Goal: Task Accomplishment & Management: Use online tool/utility

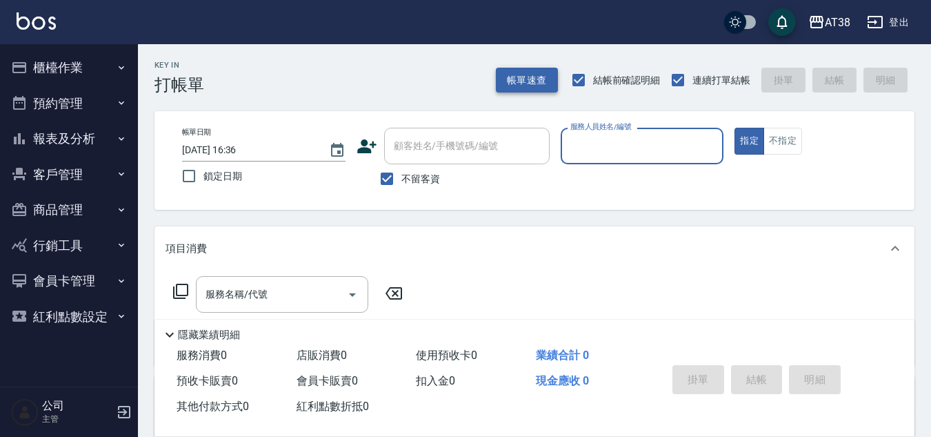
click at [526, 82] on button "帳單速查" at bounding box center [527, 81] width 62 height 26
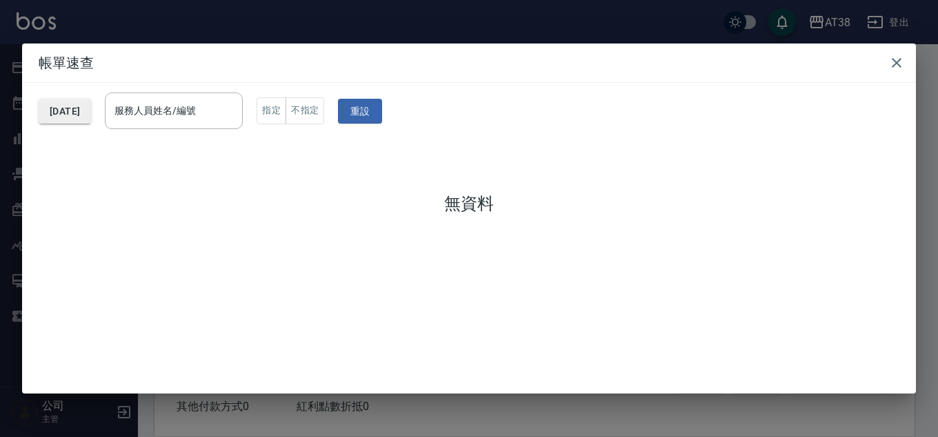
click at [89, 112] on button "[DATE]" at bounding box center [65, 112] width 52 height 26
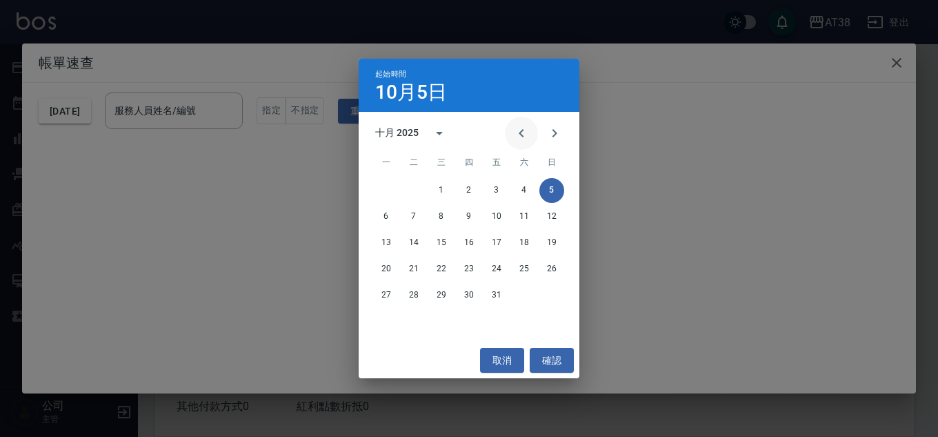
click at [518, 135] on icon "Previous month" at bounding box center [521, 133] width 17 height 17
click at [466, 192] on button "3" at bounding box center [469, 190] width 25 height 25
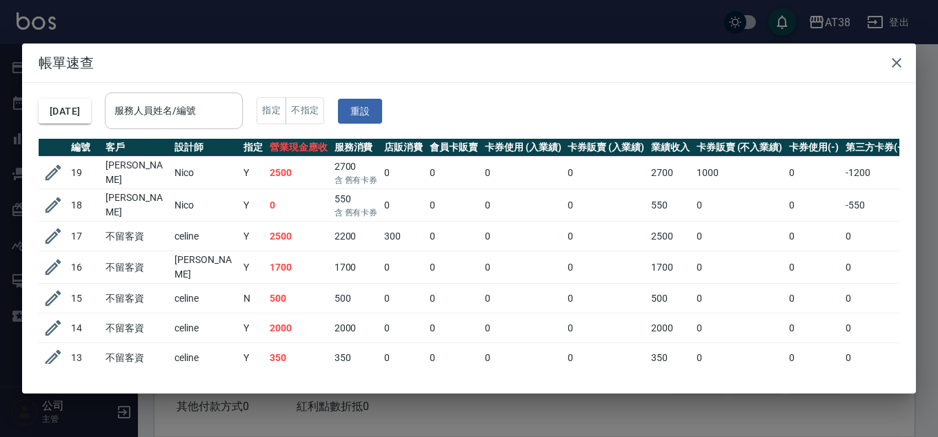
click at [185, 120] on input "服務人員姓名/編號" at bounding box center [174, 111] width 126 height 24
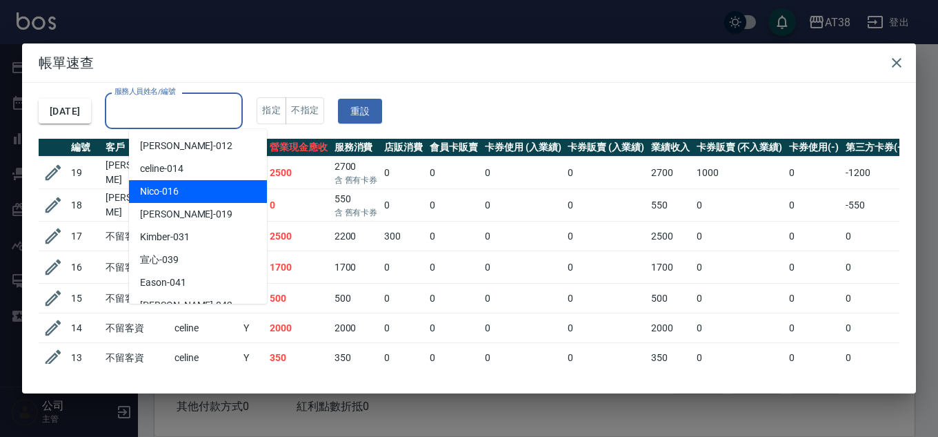
click at [176, 194] on span "Nico -016" at bounding box center [159, 191] width 39 height 14
type input "Nico-016"
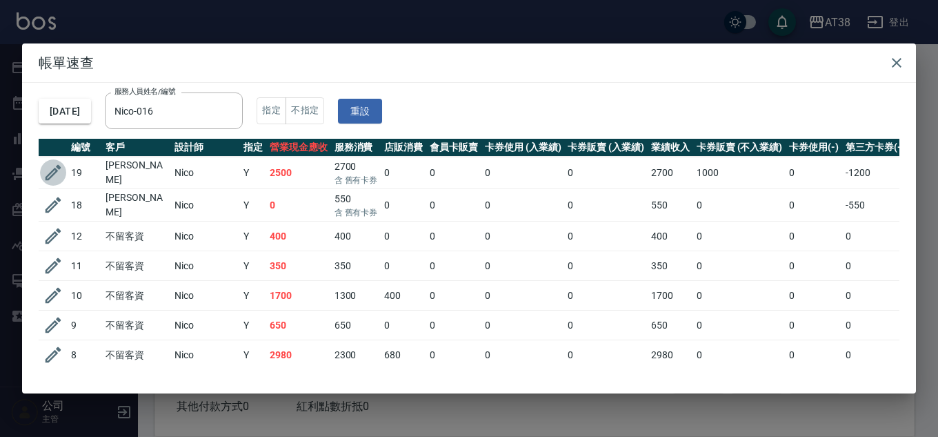
click at [50, 169] on icon "button" at bounding box center [53, 172] width 21 height 21
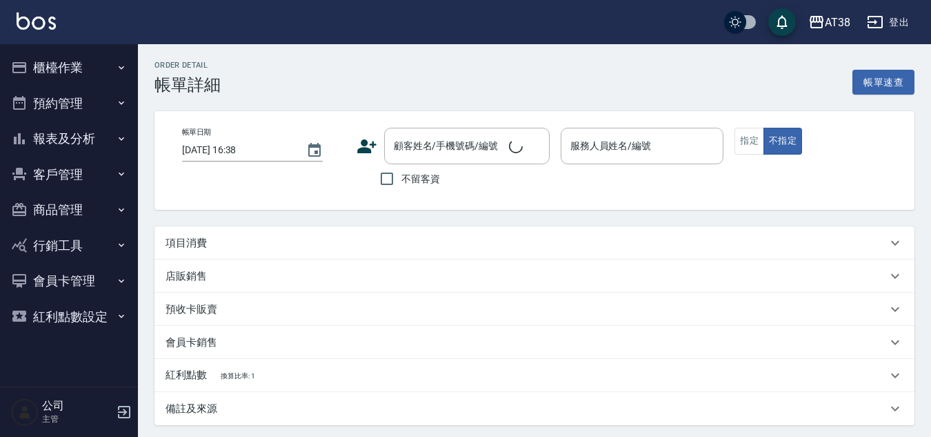
type input "[DATE] 20:35"
type input "Nico-016"
type input "250"
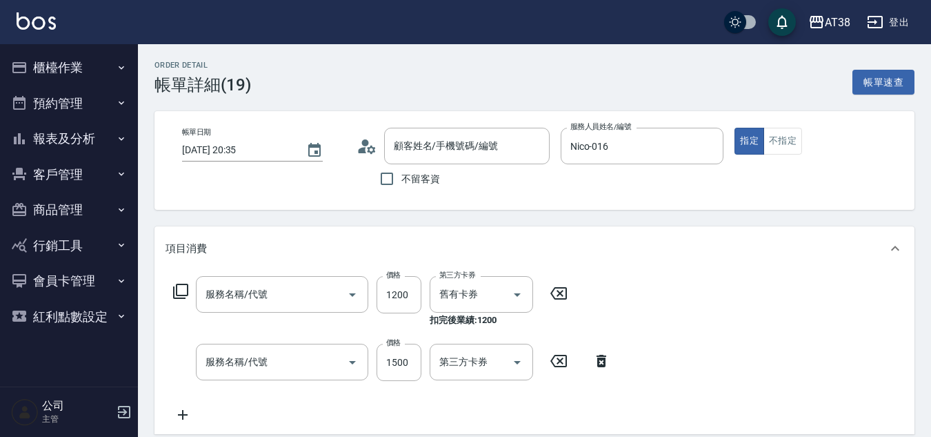
type input "[PERSON_NAME]/938573635/016-210."
type input "護髮預收(6)"
type input "哥德三劑護髮卷(714)"
type input "頭皮(全)(803)"
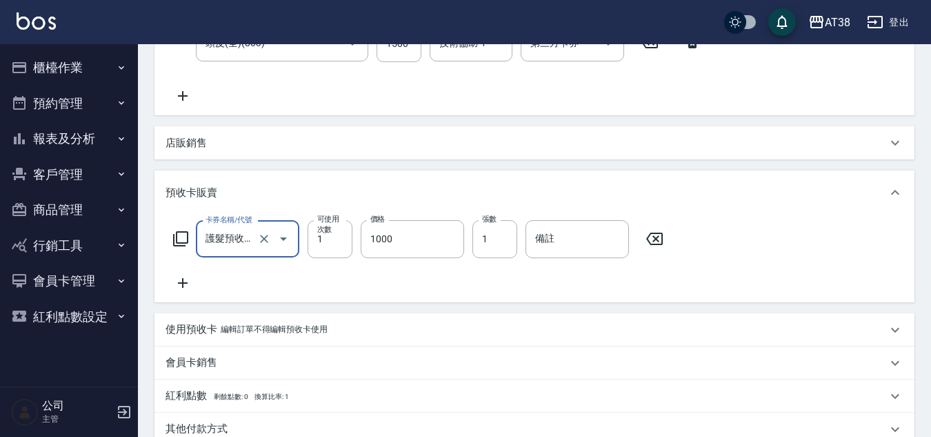
scroll to position [138, 0]
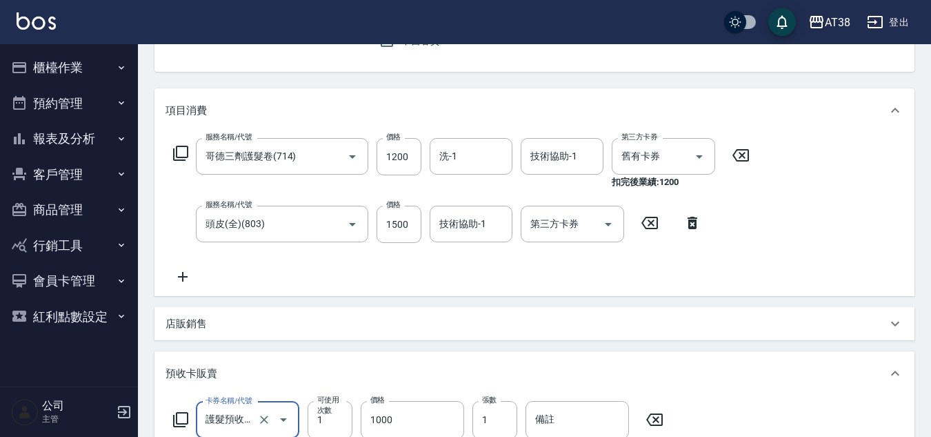
click at [61, 68] on button "櫃檯作業" at bounding box center [69, 68] width 127 height 36
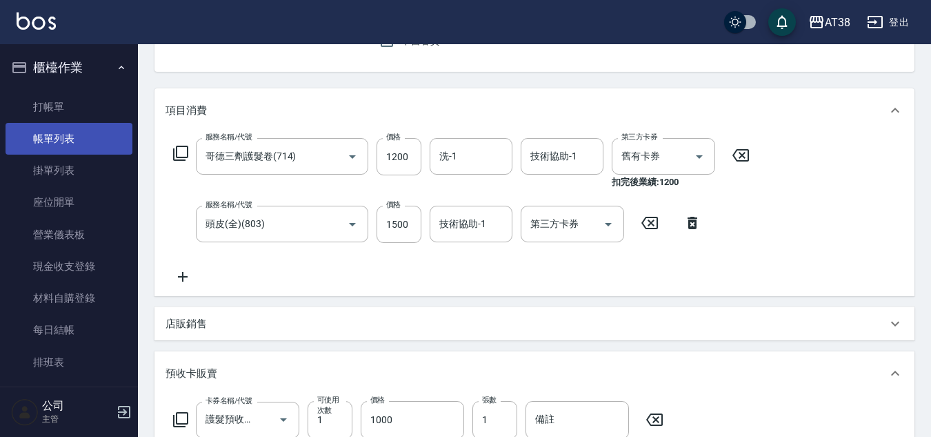
click at [54, 134] on link "帳單列表" at bounding box center [69, 139] width 127 height 32
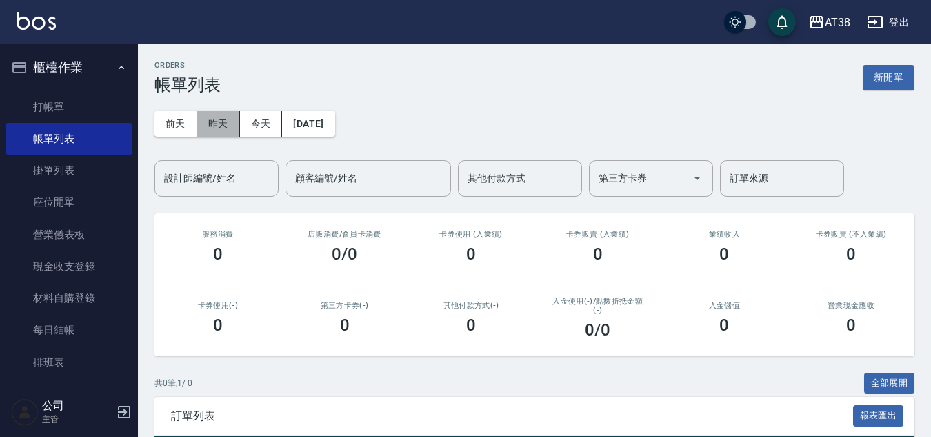
click at [219, 130] on button "昨天" at bounding box center [218, 124] width 43 height 26
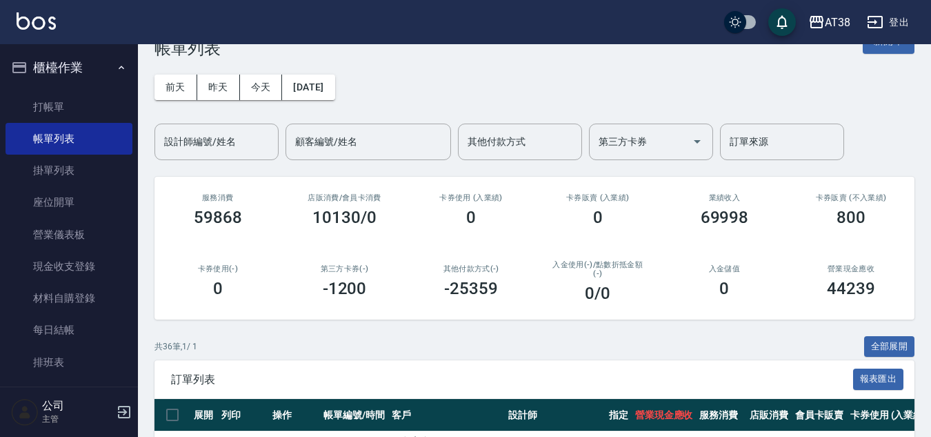
scroll to position [69, 0]
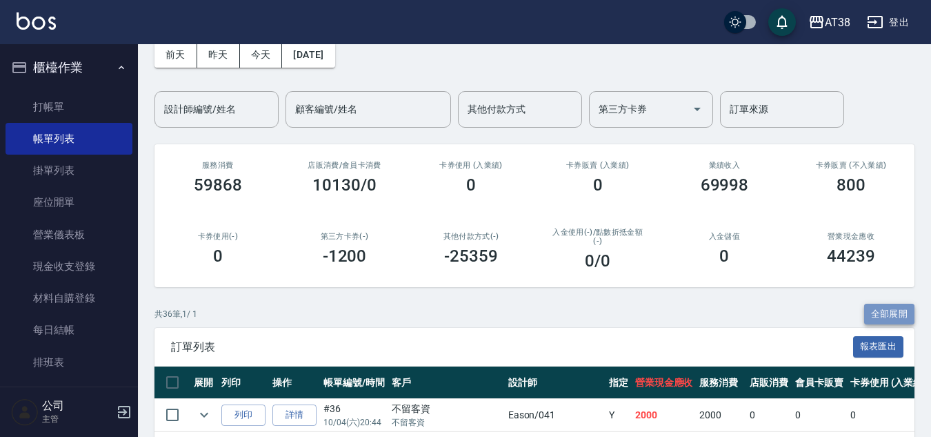
click at [871, 309] on button "全部展開" at bounding box center [889, 313] width 51 height 21
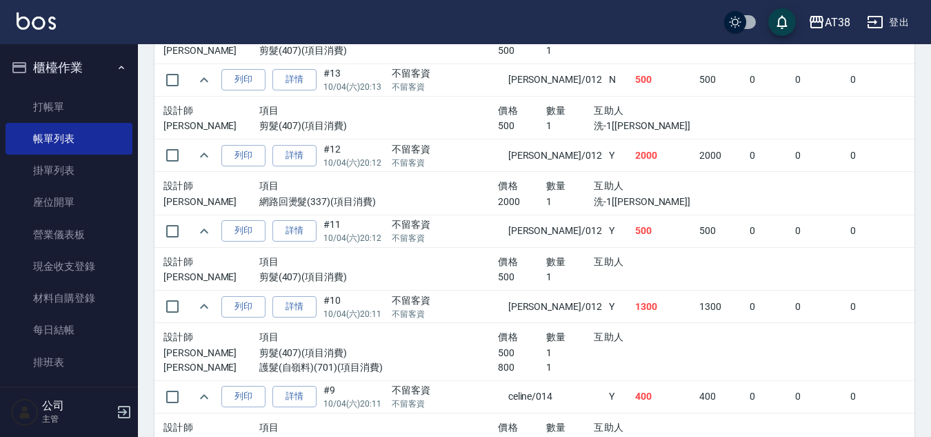
scroll to position [2450, 0]
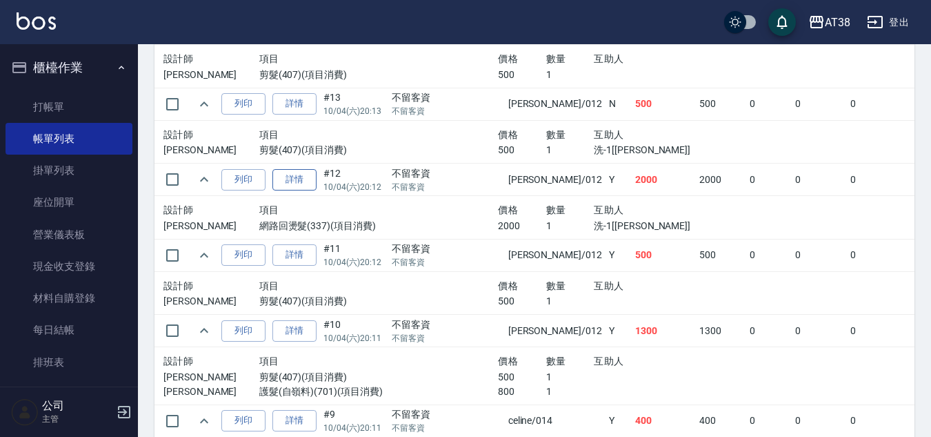
click at [297, 181] on link "詳情" at bounding box center [294, 179] width 44 height 21
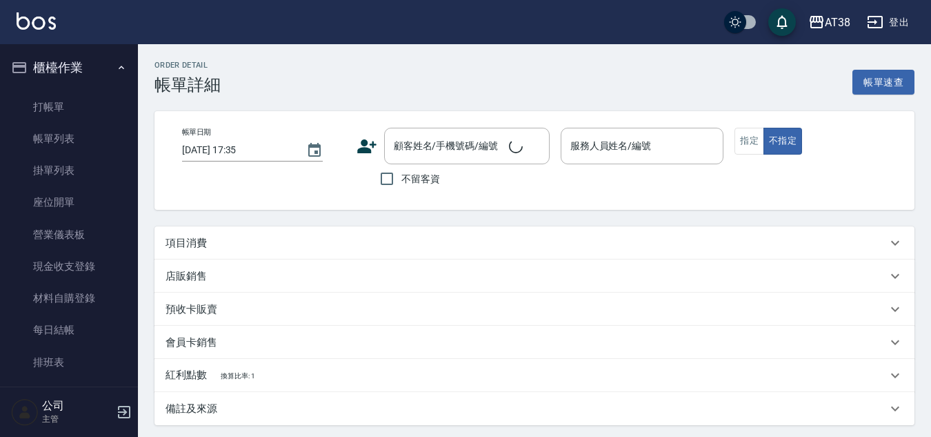
type input "[DATE] 20:12"
checkbox input "true"
type input "[PERSON_NAME]-012"
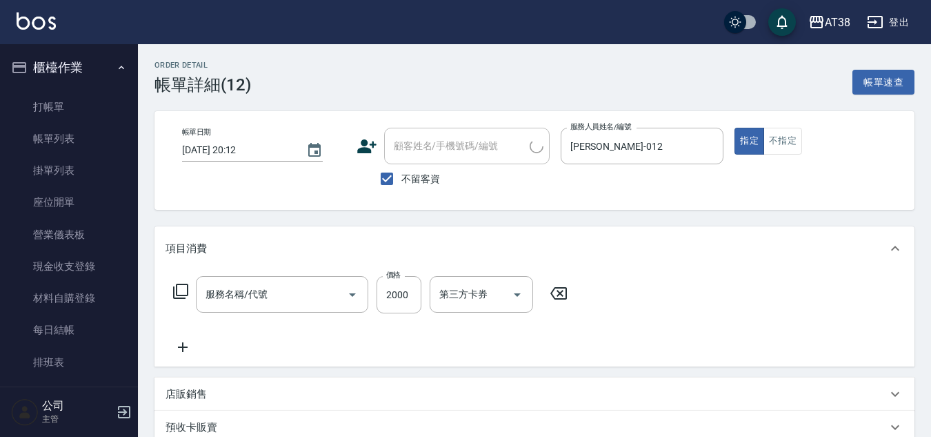
type input "網路回燙髮(337)"
click at [181, 290] on icon at bounding box center [180, 291] width 17 height 17
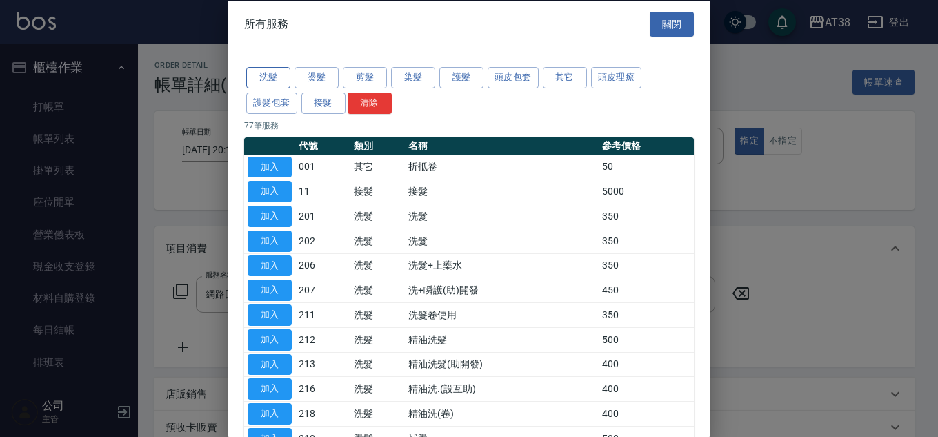
click at [272, 81] on button "洗髮" at bounding box center [268, 77] width 44 height 21
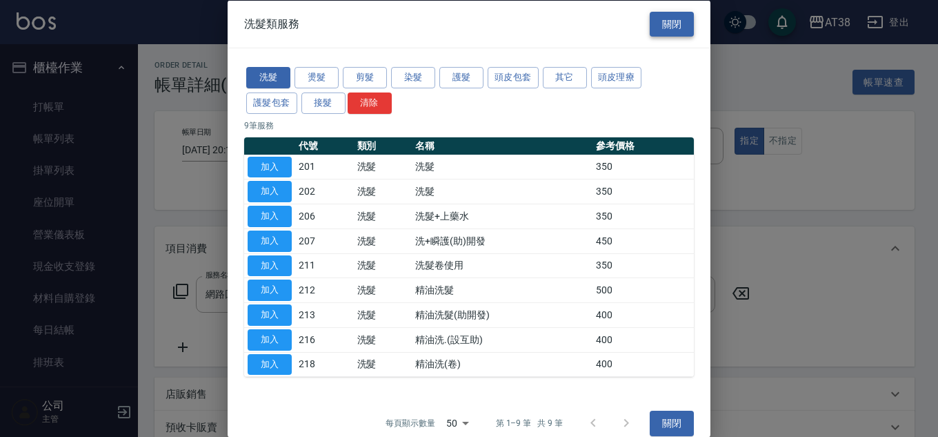
click at [659, 28] on button "關閉" at bounding box center [672, 24] width 44 height 26
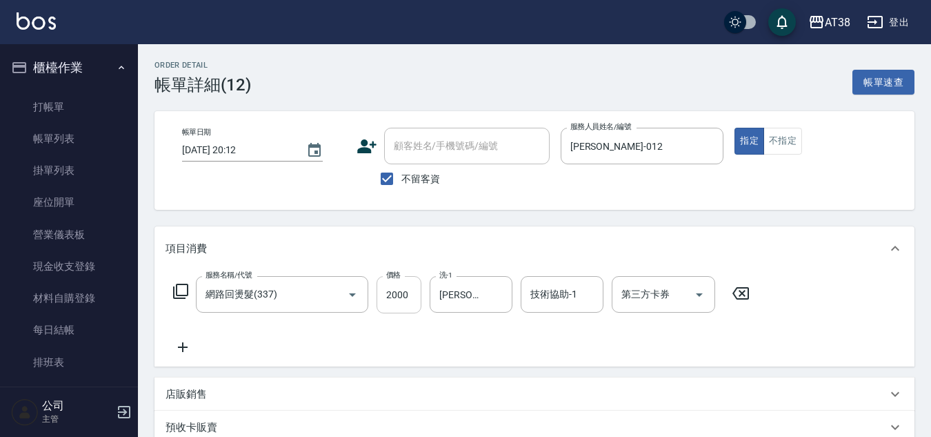
click at [401, 293] on input "2000" at bounding box center [399, 294] width 45 height 37
type input "1900"
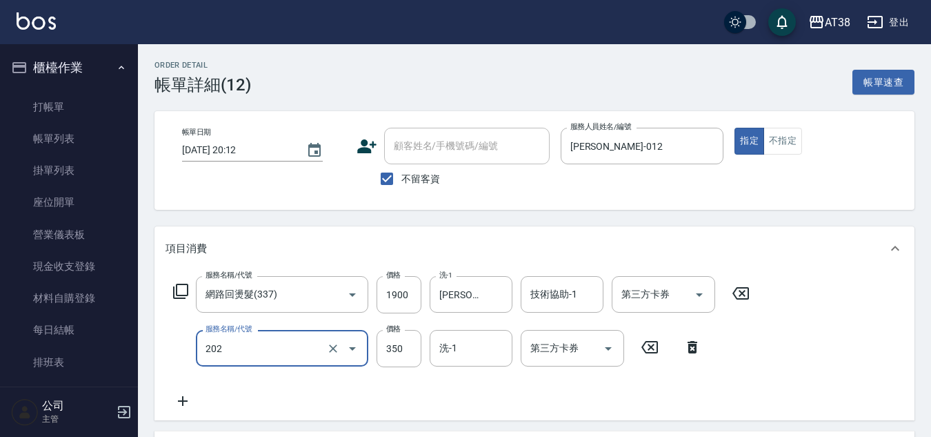
type input "洗髮(202)"
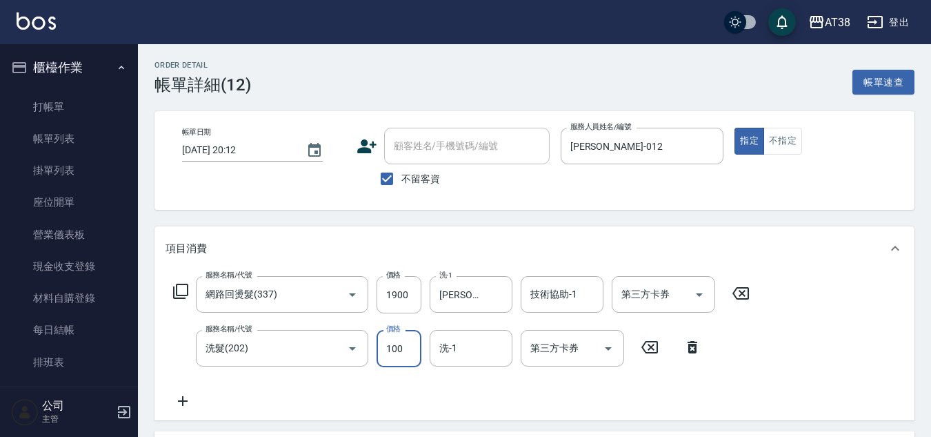
type input "100"
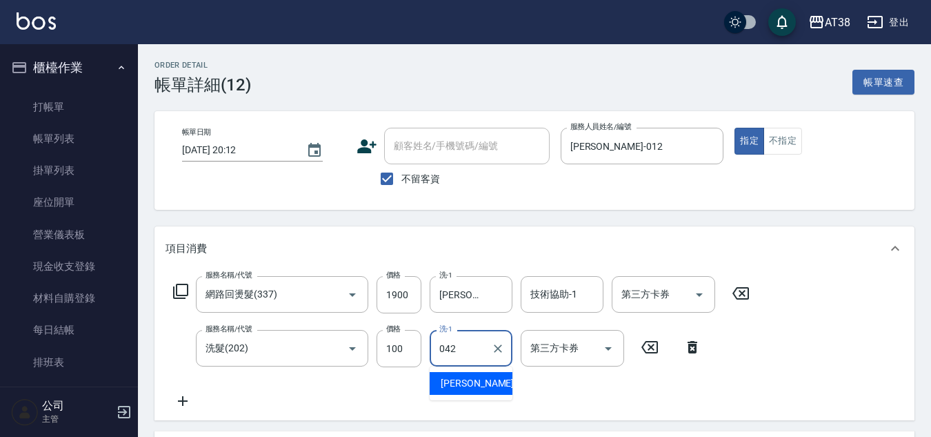
type input "[PERSON_NAME]-042"
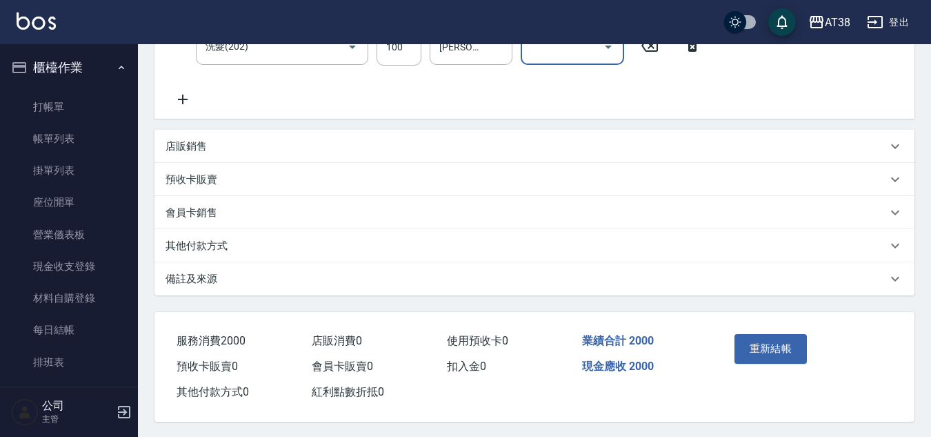
scroll to position [309, 0]
click at [753, 345] on button "重新結帳" at bounding box center [771, 346] width 73 height 29
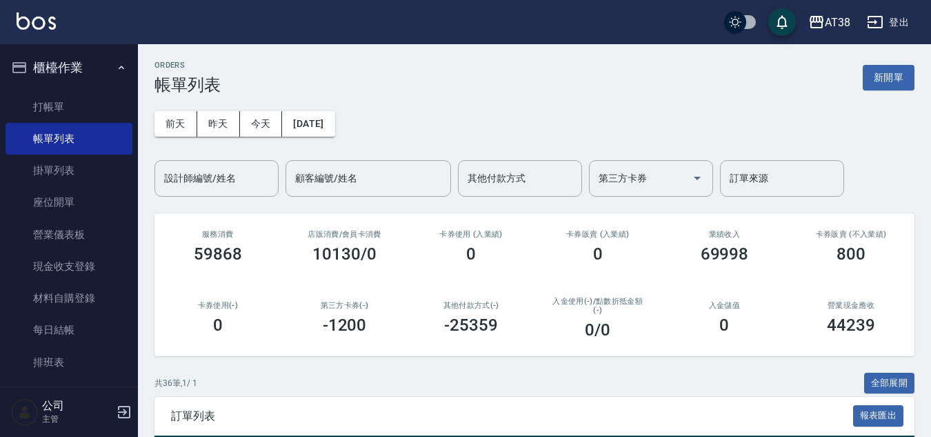
scroll to position [138, 0]
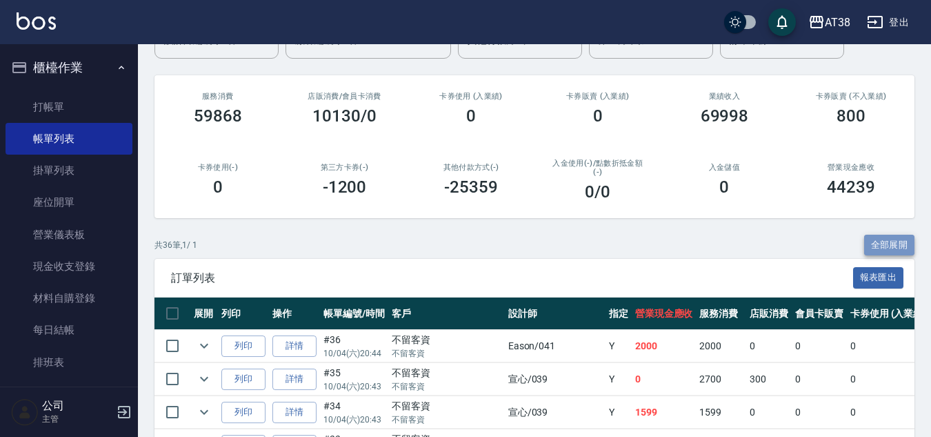
click at [893, 246] on button "全部展開" at bounding box center [889, 245] width 51 height 21
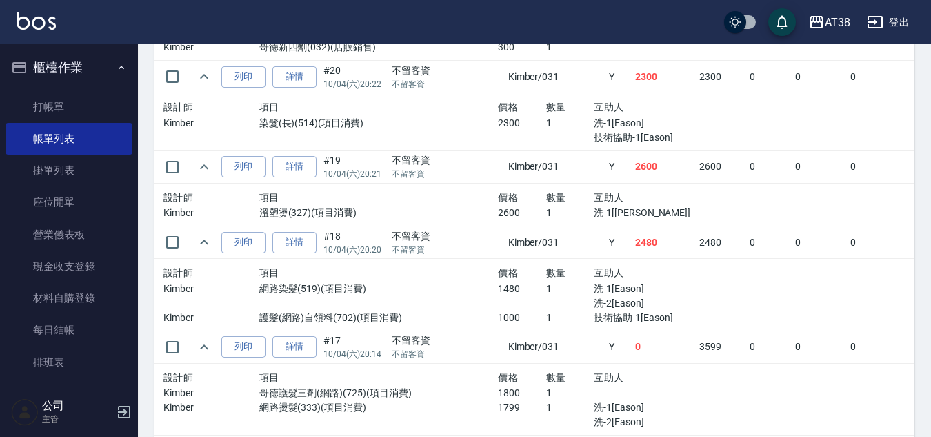
scroll to position [1862, 0]
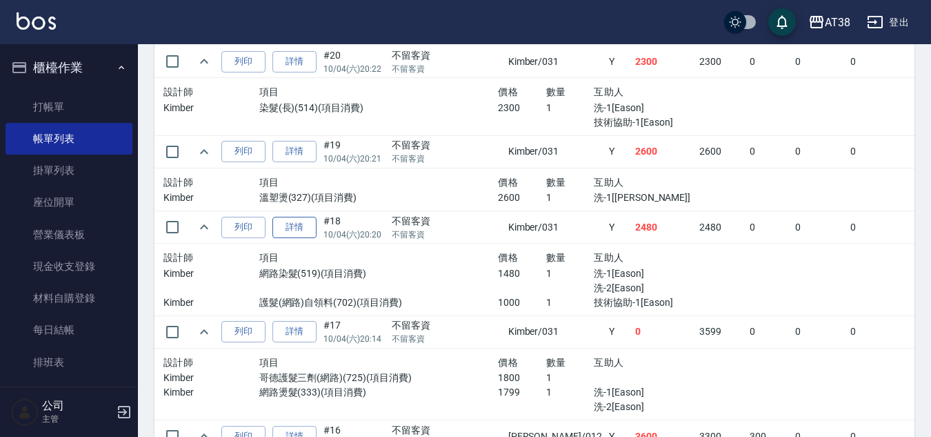
click at [295, 227] on link "詳情" at bounding box center [294, 227] width 44 height 21
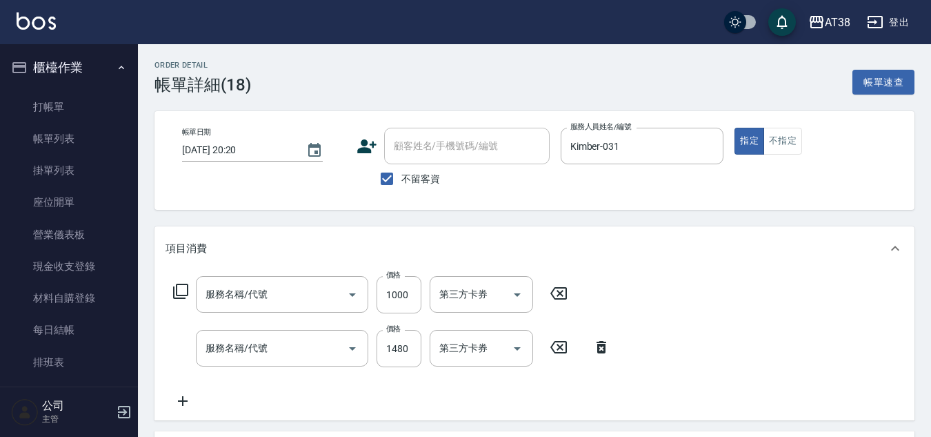
type input "[DATE] 20:20"
checkbox input "true"
type input "Kimber-031"
type input "護髮(網路)自領料(702)"
type input "網路染髮(519)"
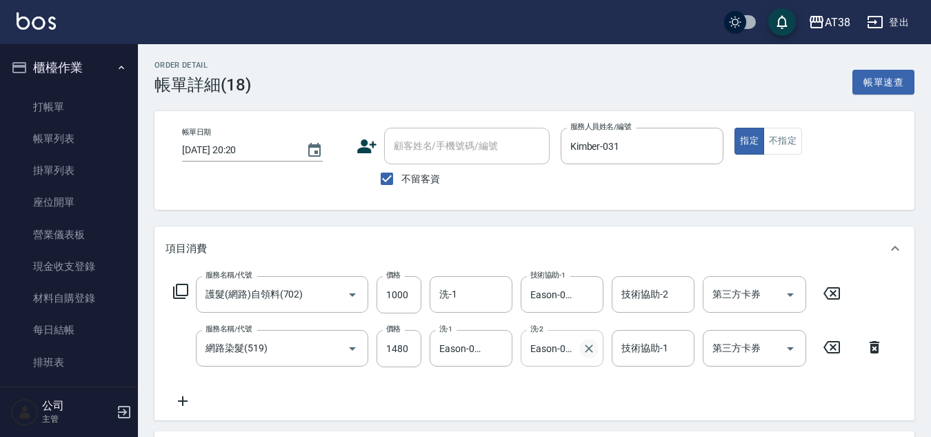
click at [591, 346] on icon "Clear" at bounding box center [589, 348] width 8 height 8
click at [477, 292] on input "洗-1" at bounding box center [471, 294] width 70 height 24
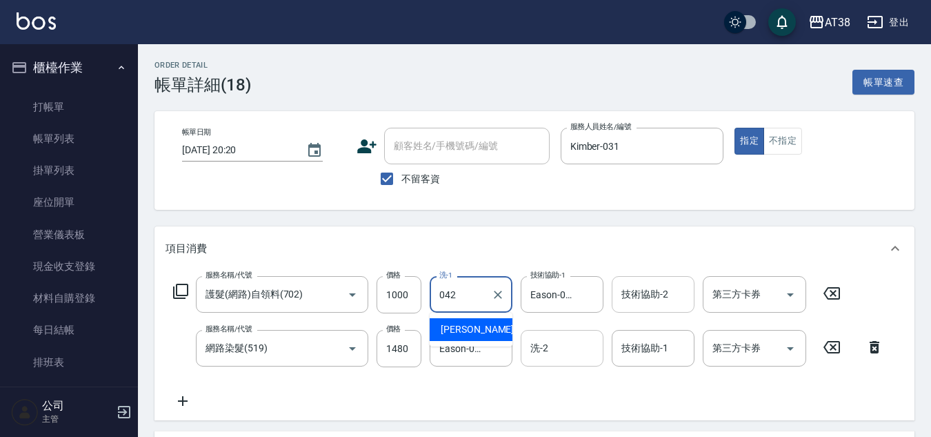
type input "[PERSON_NAME]-042"
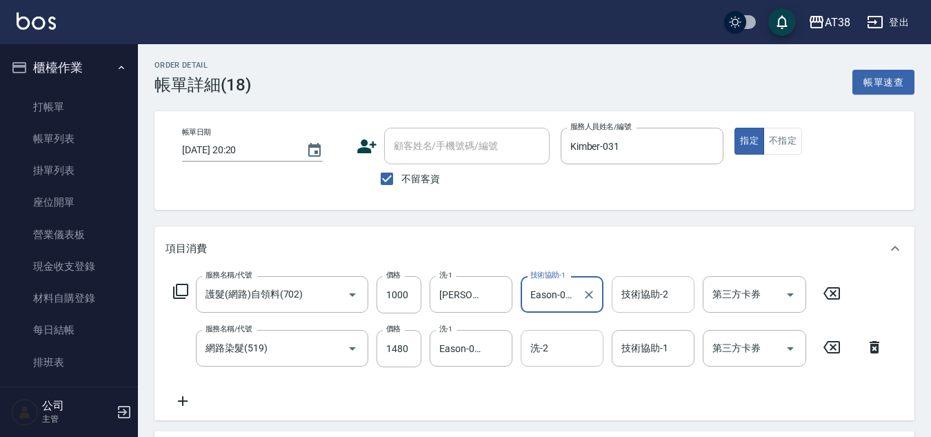
scroll to position [0, 2]
click at [484, 353] on input "Eason-041" at bounding box center [461, 348] width 50 height 24
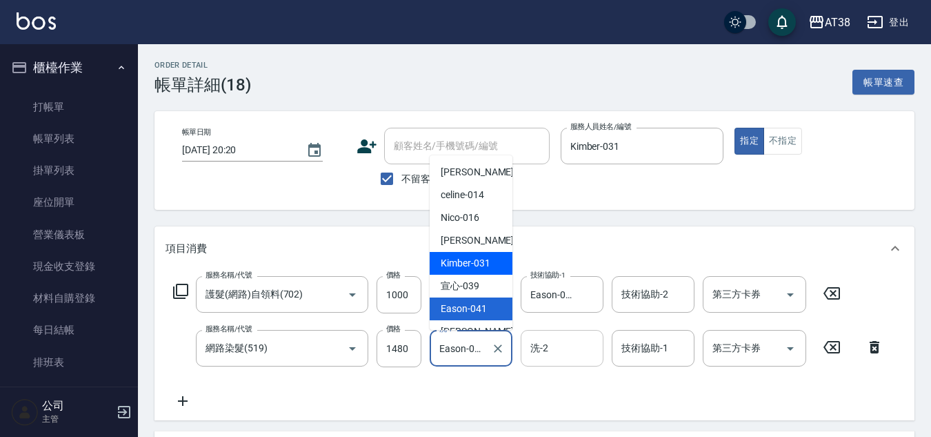
scroll to position [19, 0]
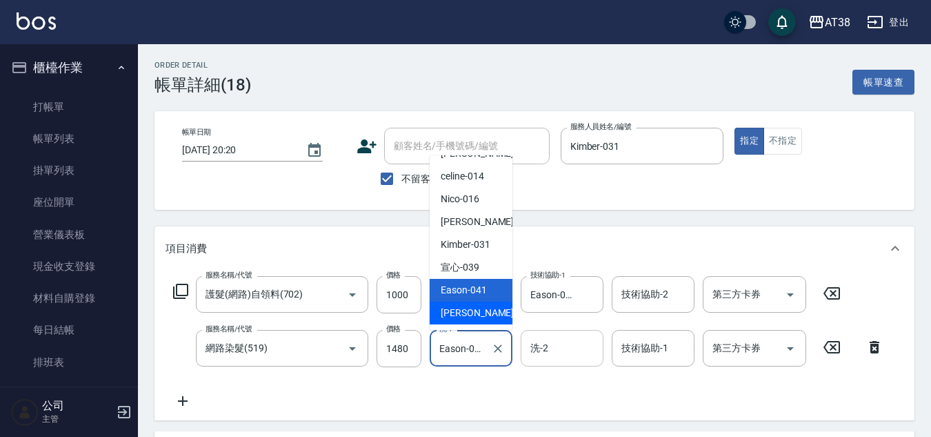
click at [458, 308] on span "[PERSON_NAME] -042" at bounding box center [487, 313] width 92 height 14
type input "[PERSON_NAME]-042"
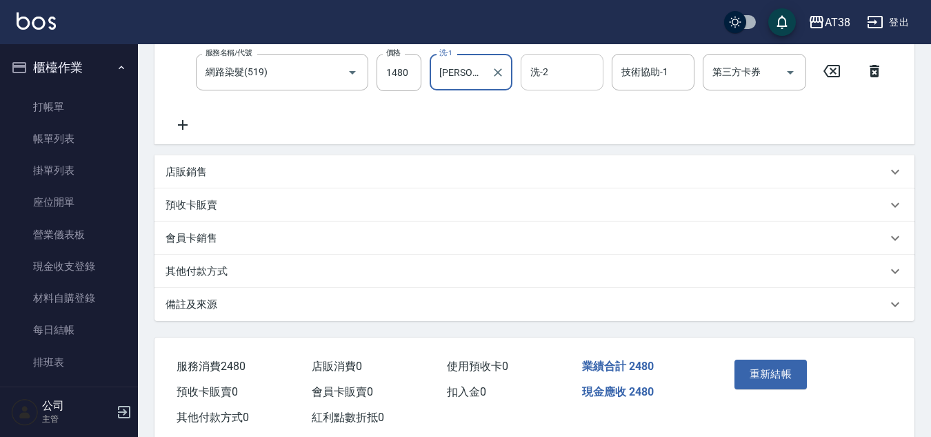
scroll to position [309, 0]
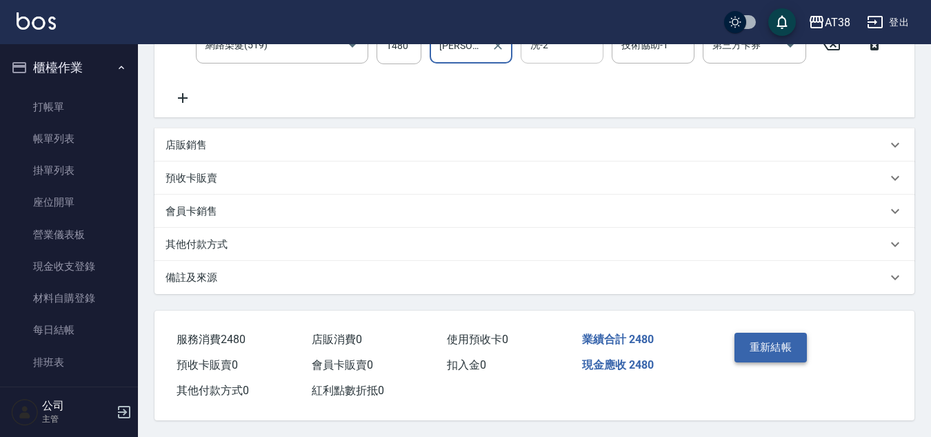
click at [766, 350] on button "重新結帳" at bounding box center [771, 346] width 73 height 29
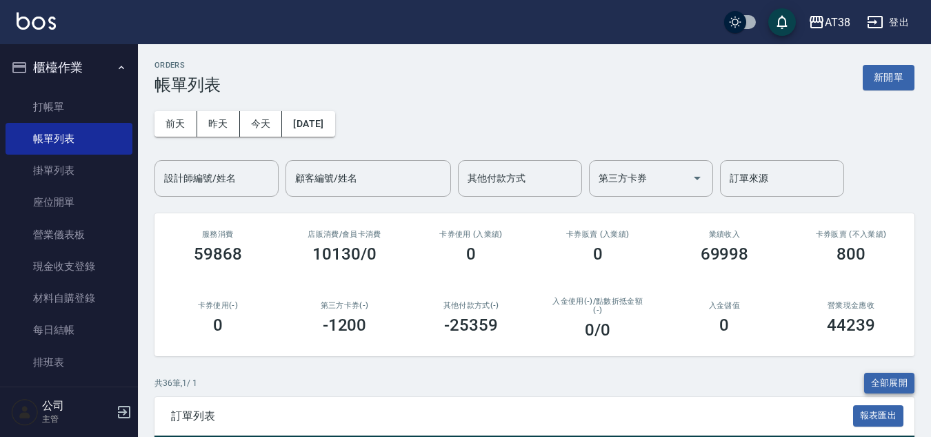
click at [884, 377] on button "全部展開" at bounding box center [889, 382] width 51 height 21
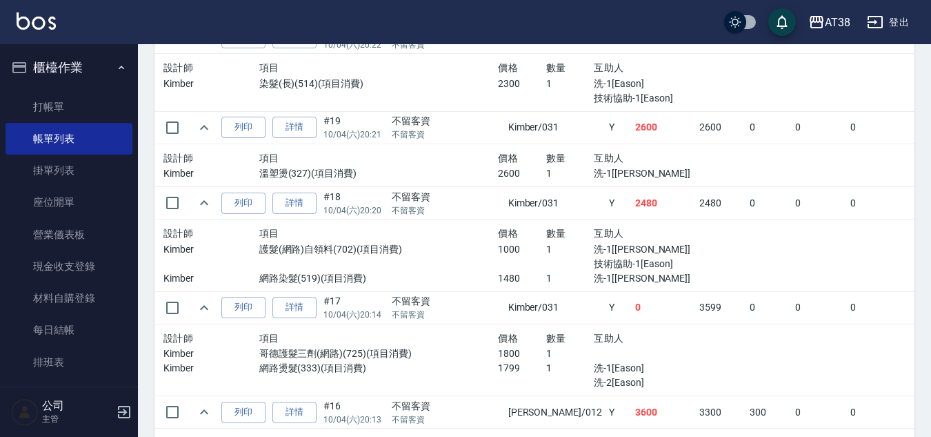
scroll to position [1862, 0]
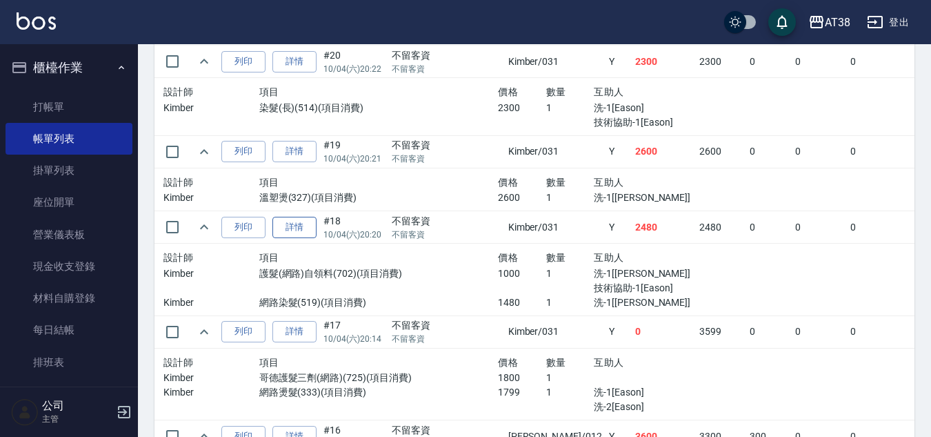
click at [288, 226] on link "詳情" at bounding box center [294, 227] width 44 height 21
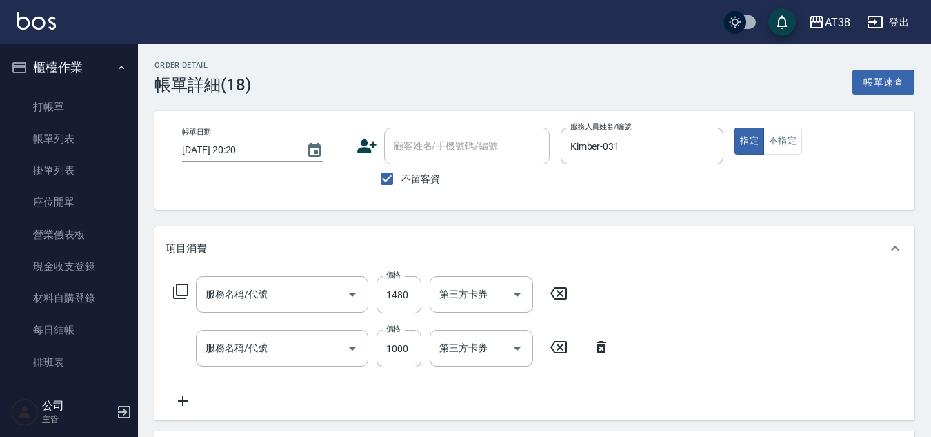
type input "[DATE] 20:20"
checkbox input "true"
type input "Kimber-031"
type input "網路染髮(519)"
type input "護髮(網路)自領料(702)"
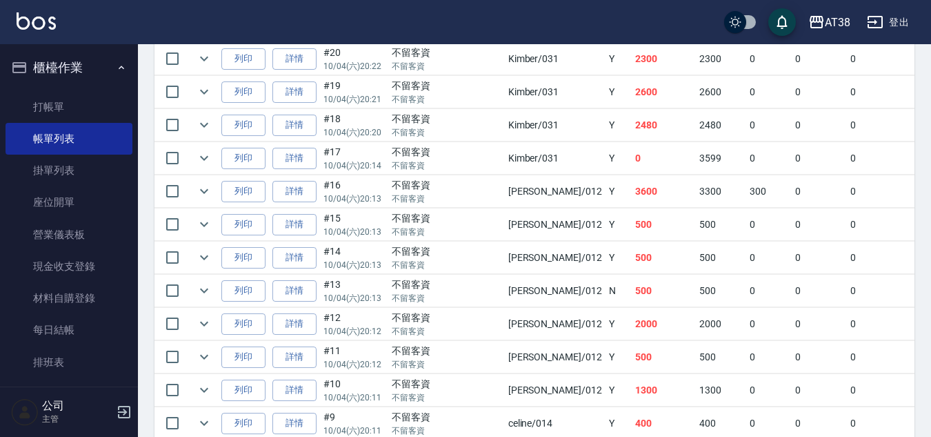
scroll to position [966, 0]
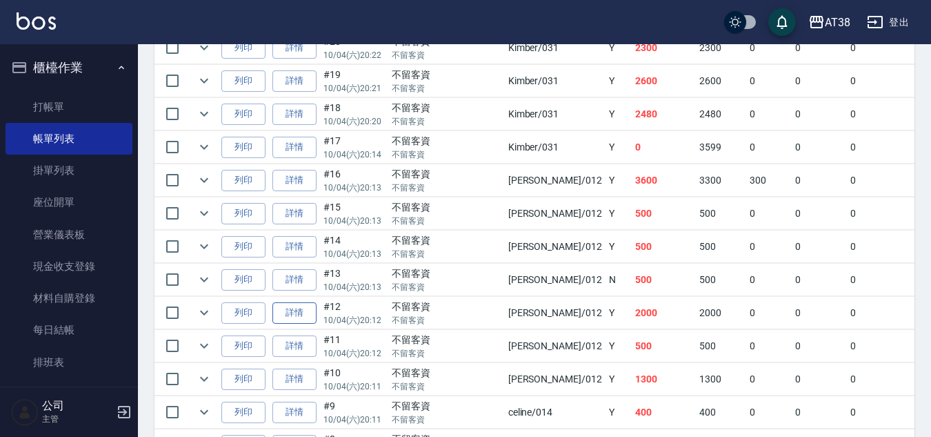
click at [298, 310] on link "詳情" at bounding box center [294, 312] width 44 height 21
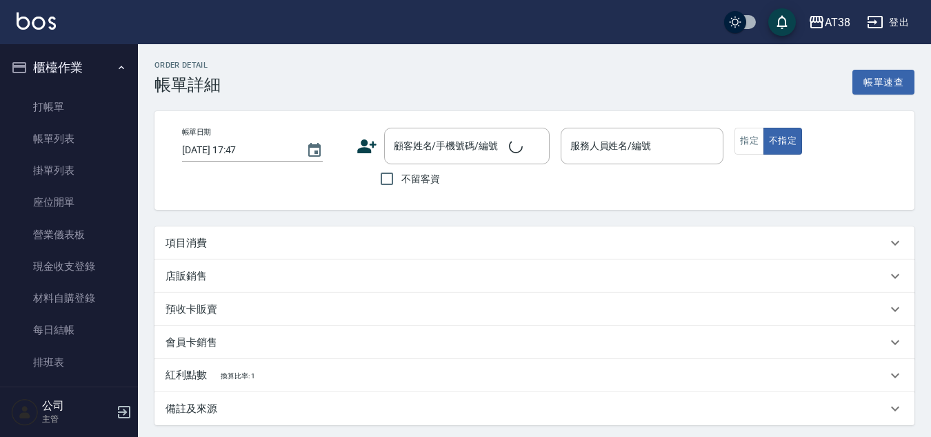
type input "[DATE] 20:12"
checkbox input "true"
type input "[PERSON_NAME]-012"
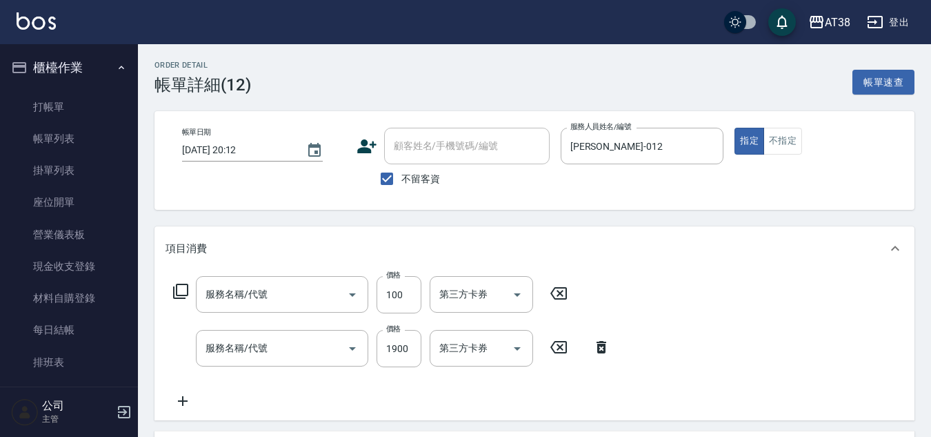
type input "洗髮(202)"
type input "網路回燙髮(337)"
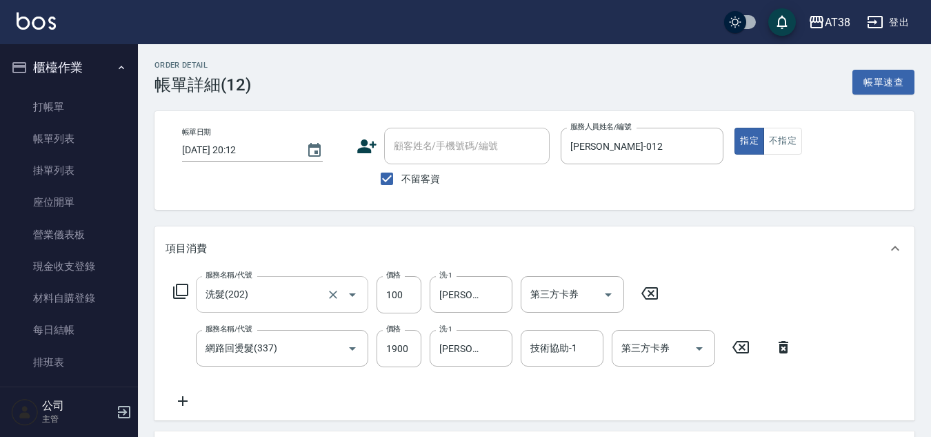
click at [263, 301] on input "洗髮(202)" at bounding box center [262, 294] width 121 height 24
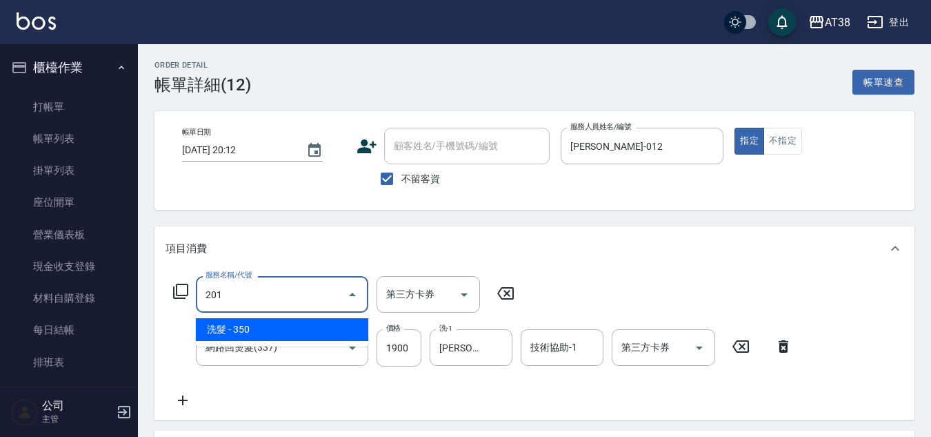
type input "洗髮(201)"
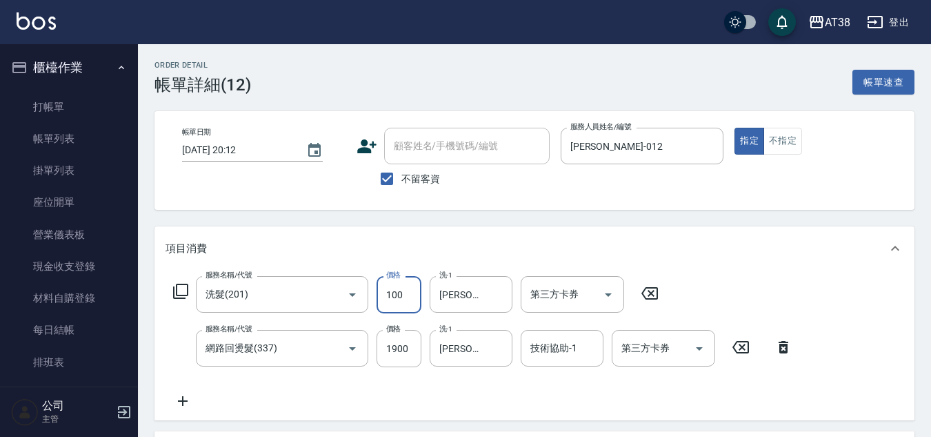
type input "100"
type input "[PERSON_NAME]-042"
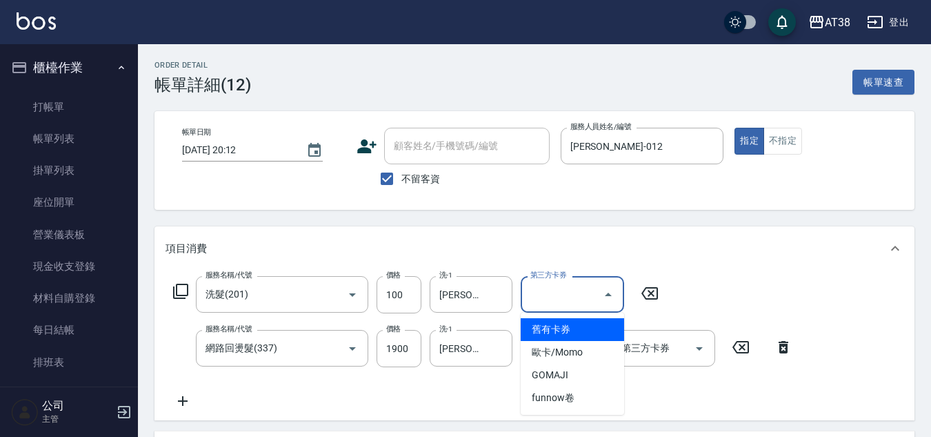
click at [533, 297] on input "第三方卡券" at bounding box center [562, 294] width 70 height 24
click at [713, 265] on div "項目消費" at bounding box center [535, 248] width 760 height 44
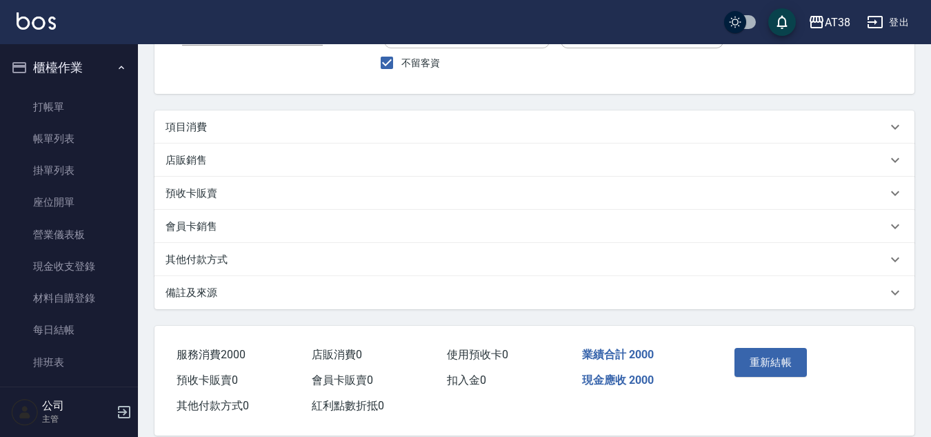
scroll to position [137, 0]
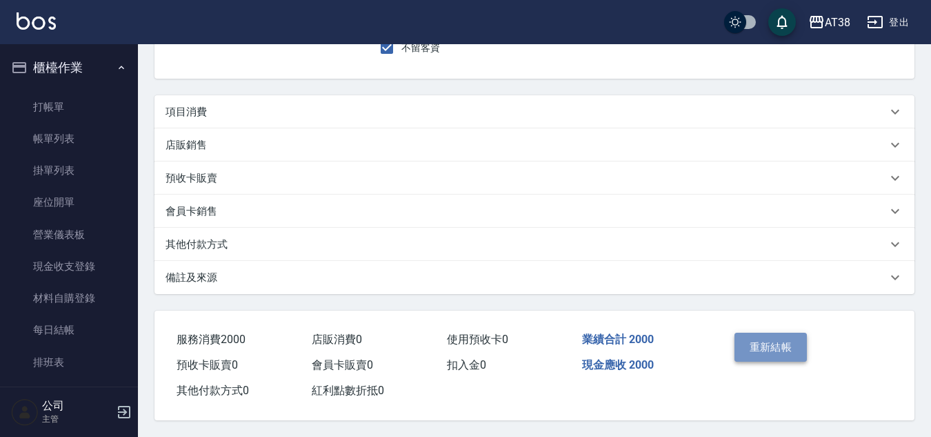
click at [759, 339] on button "重新結帳" at bounding box center [771, 346] width 73 height 29
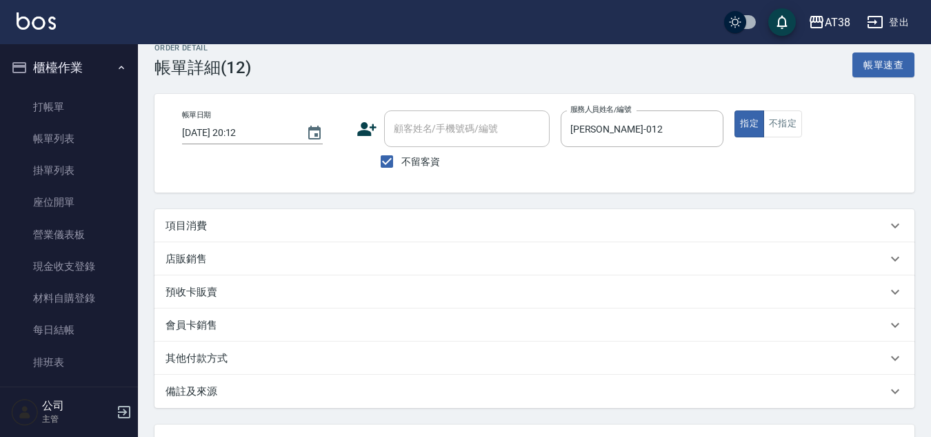
scroll to position [0, 0]
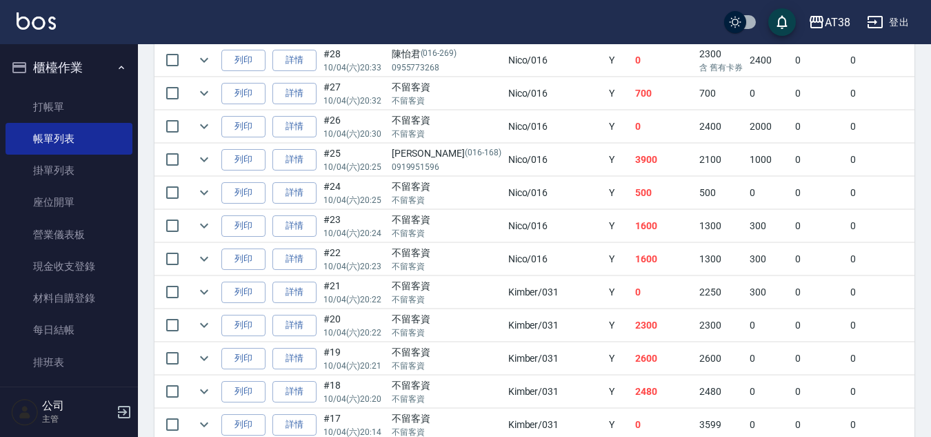
scroll to position [690, 0]
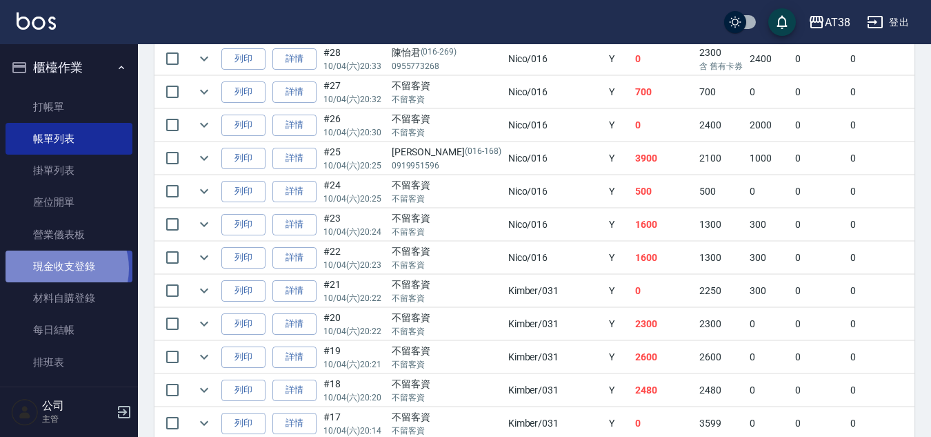
click at [61, 268] on link "現金收支登錄" at bounding box center [69, 266] width 127 height 32
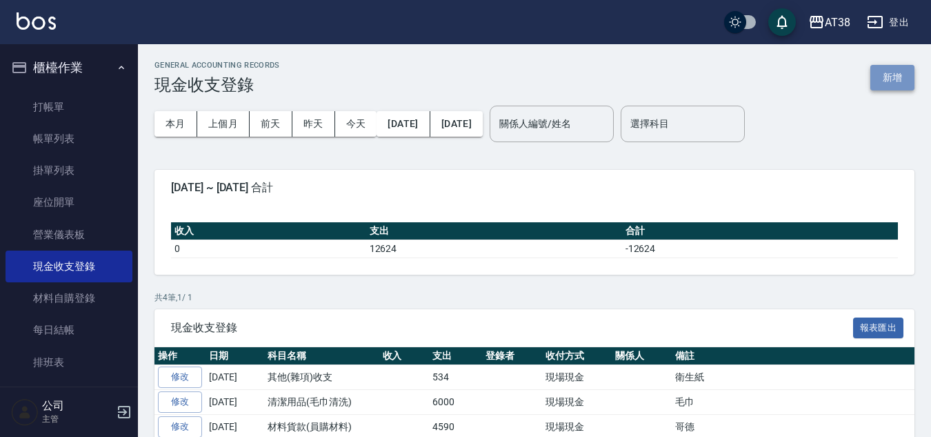
click at [906, 78] on button "新增" at bounding box center [892, 78] width 44 height 26
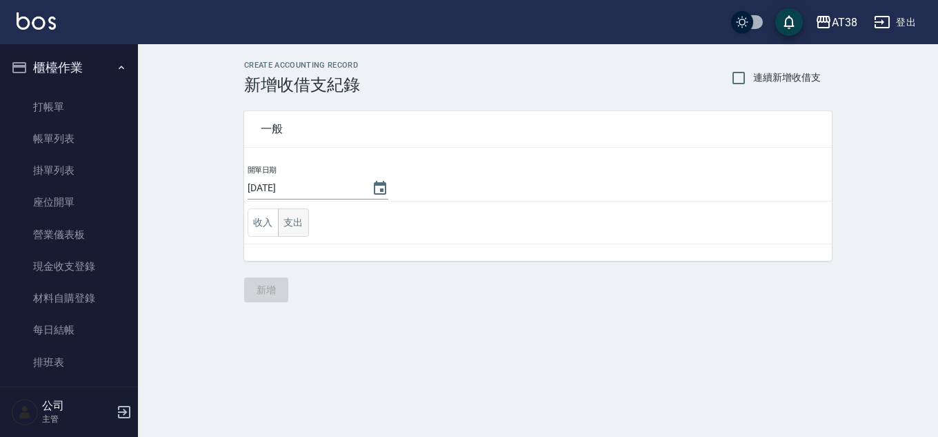
click at [285, 231] on button "支出" at bounding box center [293, 222] width 31 height 28
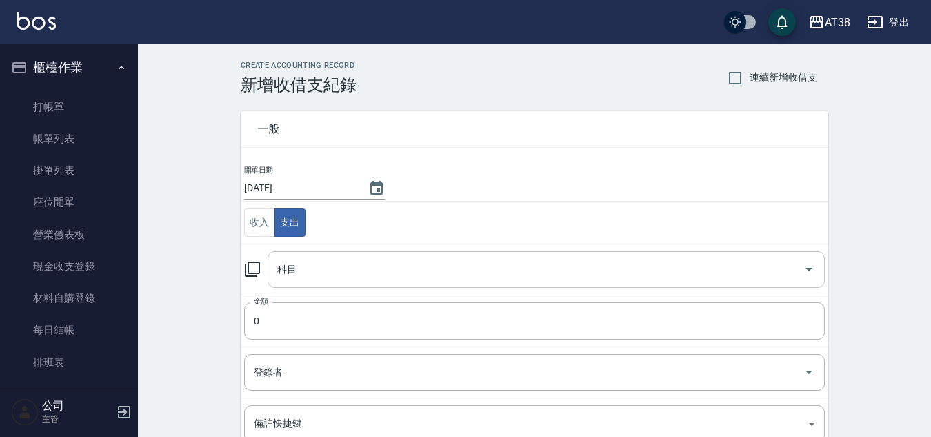
click at [303, 275] on input "科目" at bounding box center [536, 269] width 524 height 24
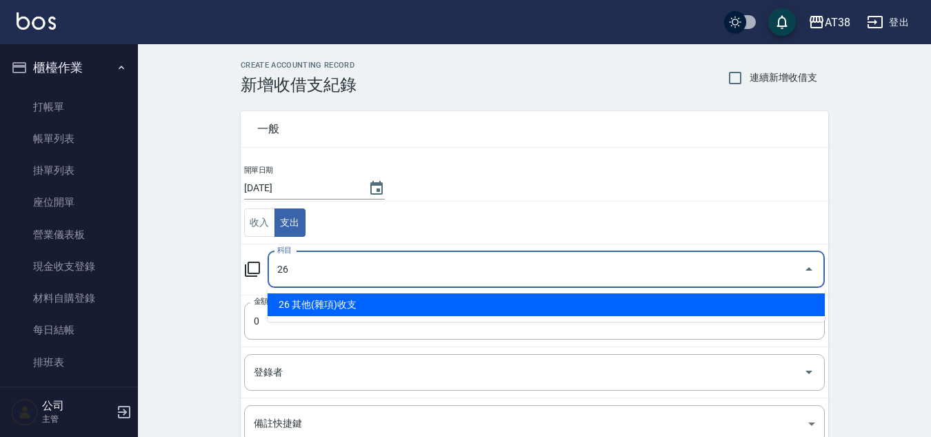
drag, startPoint x: 321, startPoint y: 303, endPoint x: 369, endPoint y: 276, distance: 54.7
click at [321, 302] on li "26 其他(雜項)收支" at bounding box center [546, 304] width 557 height 23
type input "26 其他(雜項)收支"
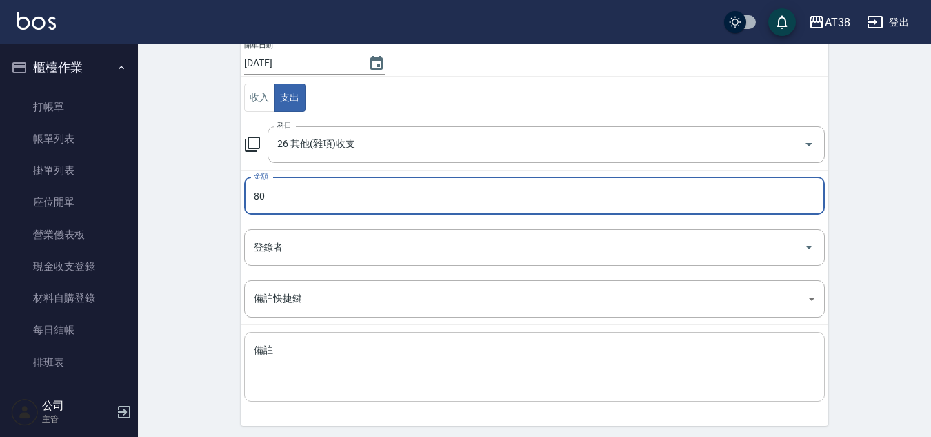
scroll to position [172, 0]
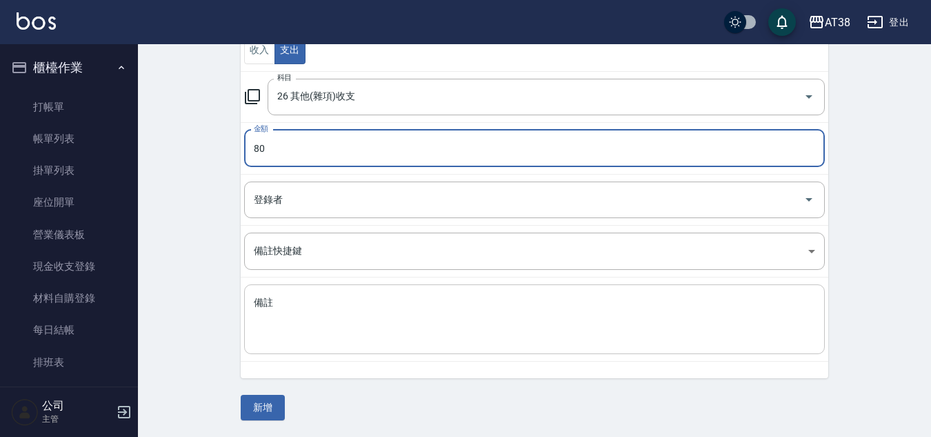
type input "80"
click at [357, 329] on textarea "備註" at bounding box center [534, 319] width 561 height 47
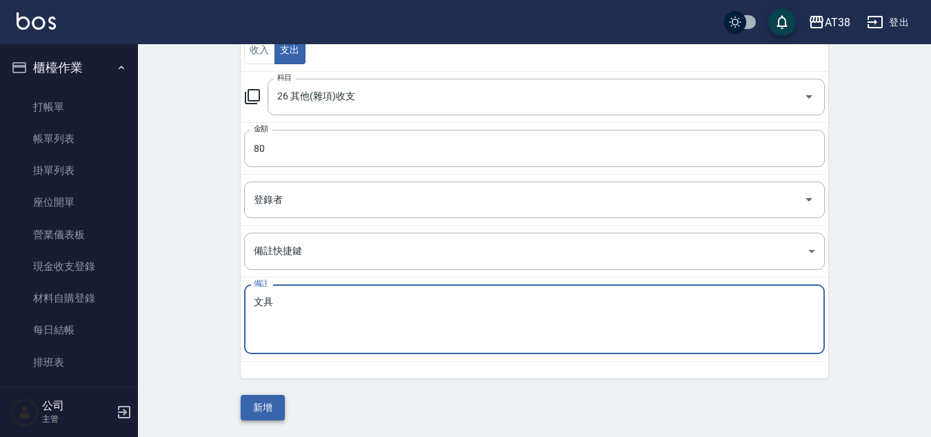
type textarea "文具"
click at [269, 402] on button "新增" at bounding box center [263, 408] width 44 height 26
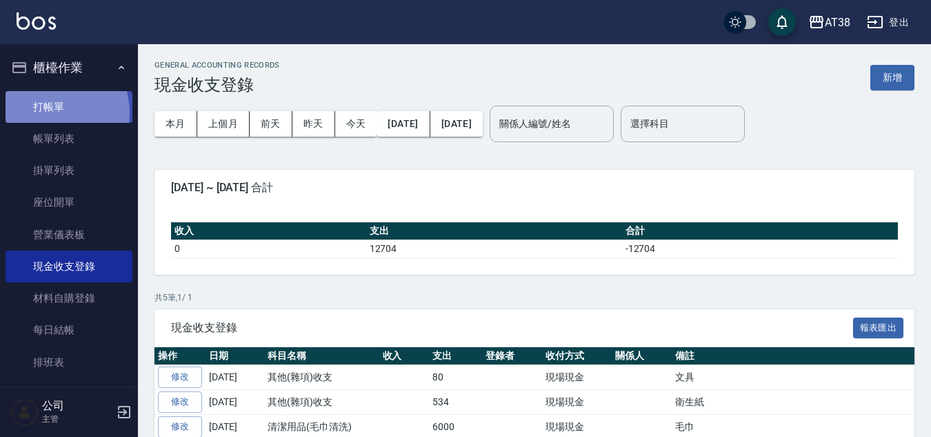
click at [52, 112] on link "打帳單" at bounding box center [69, 107] width 127 height 32
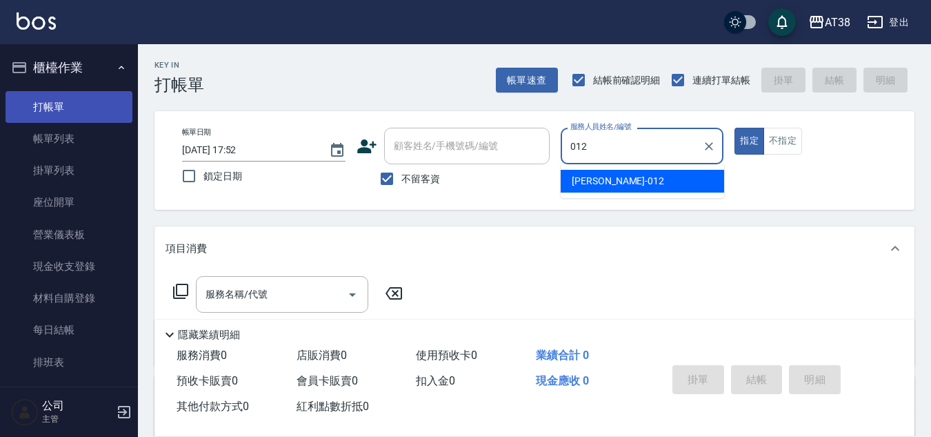
type input "[PERSON_NAME]-012"
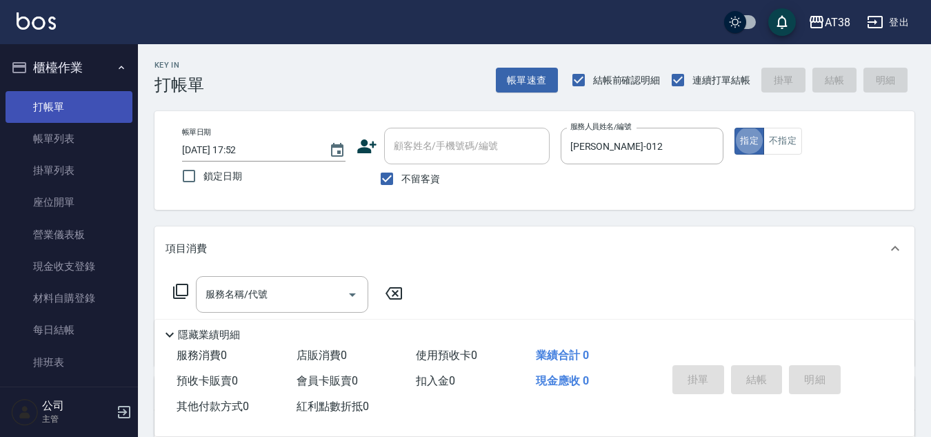
type button "true"
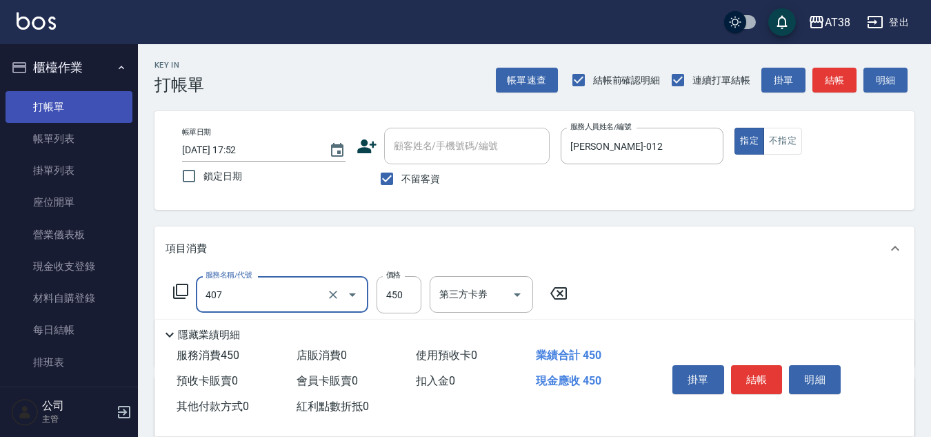
type input "剪髮(407)"
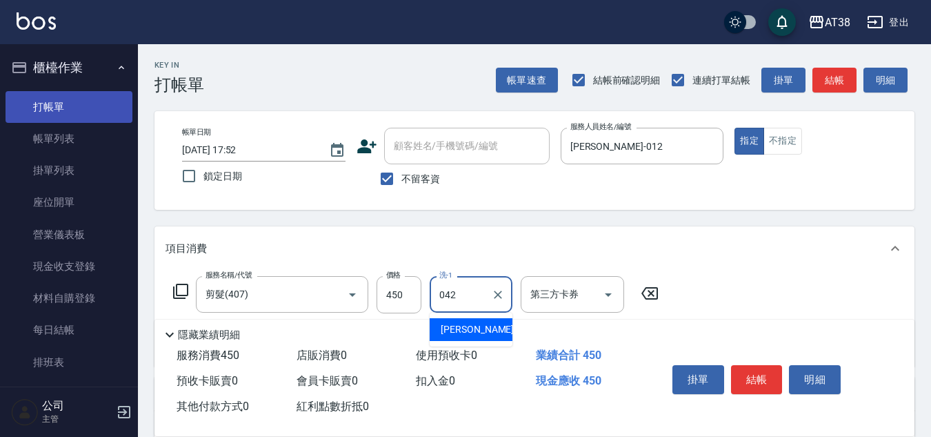
type input "[PERSON_NAME]-042"
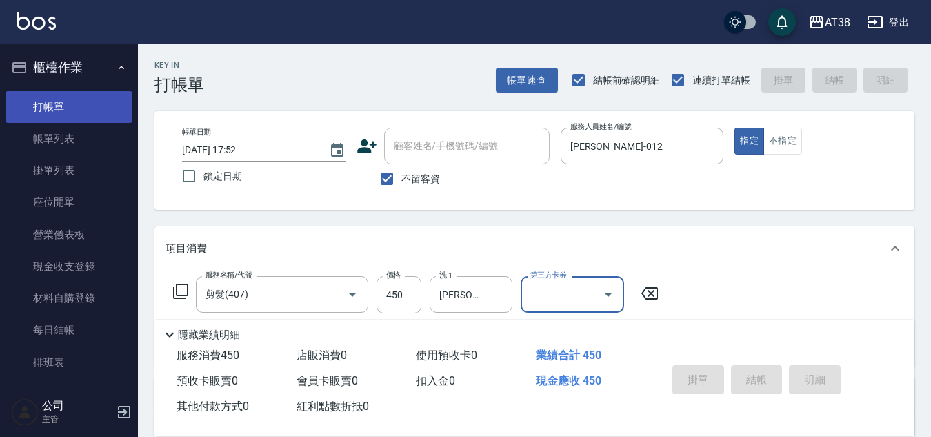
type input "[DATE] 17:54"
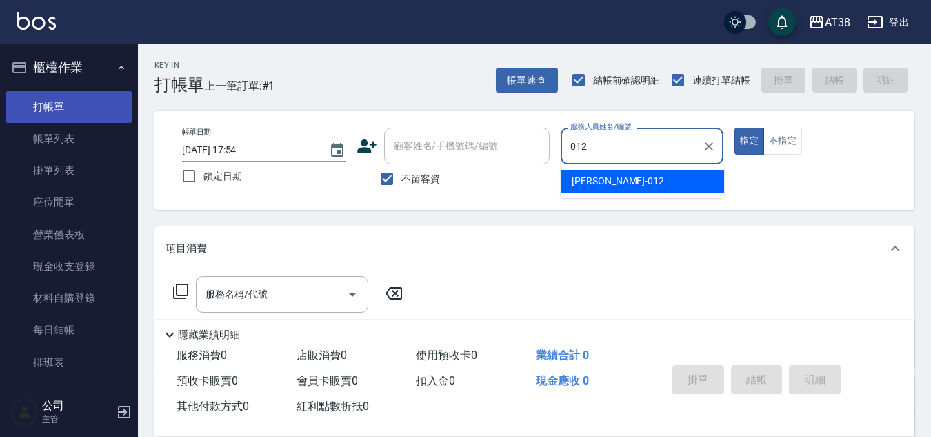
type input "[PERSON_NAME]-012"
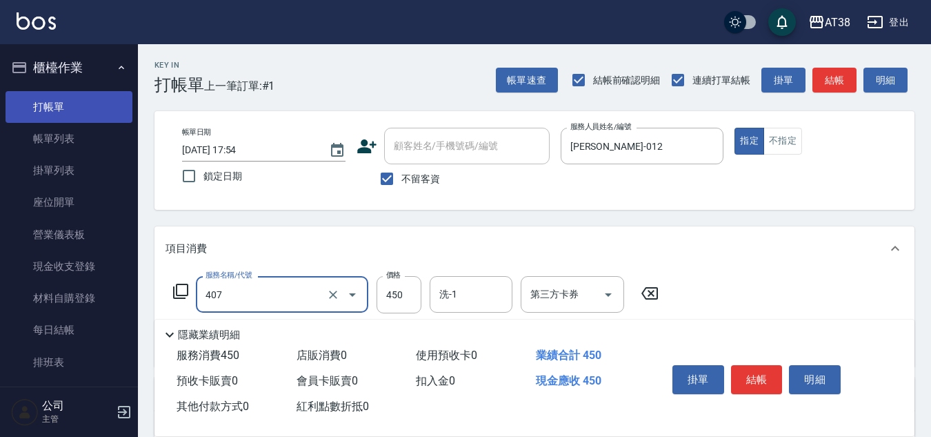
type input "剪髮(407)"
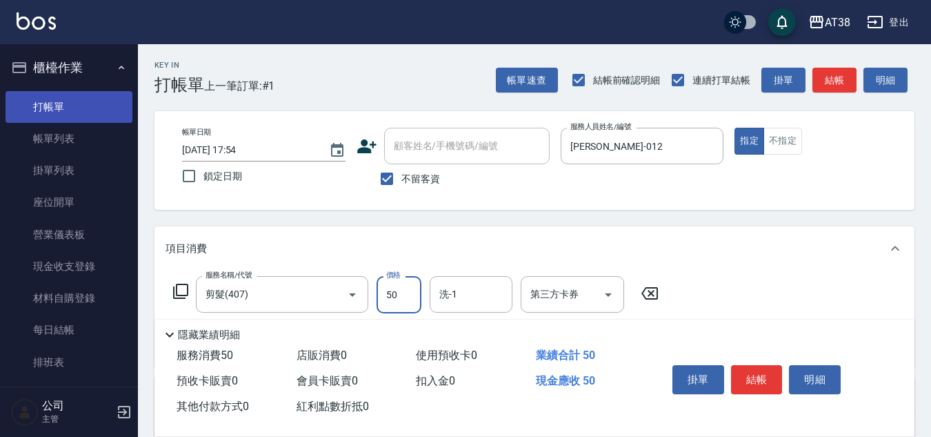
type input "500"
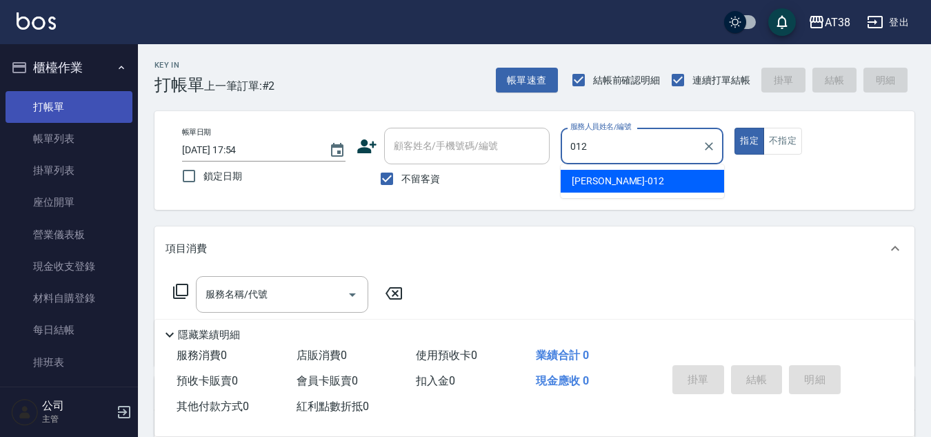
type input "[PERSON_NAME]-012"
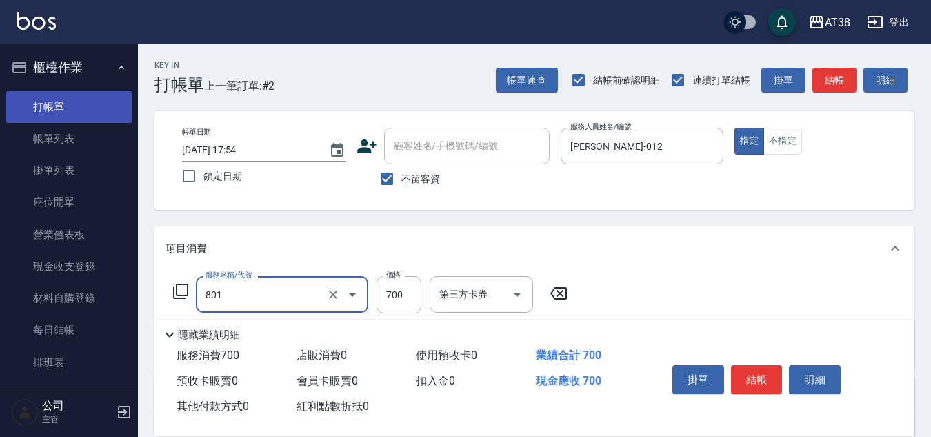
type input "頭皮(半)(801)"
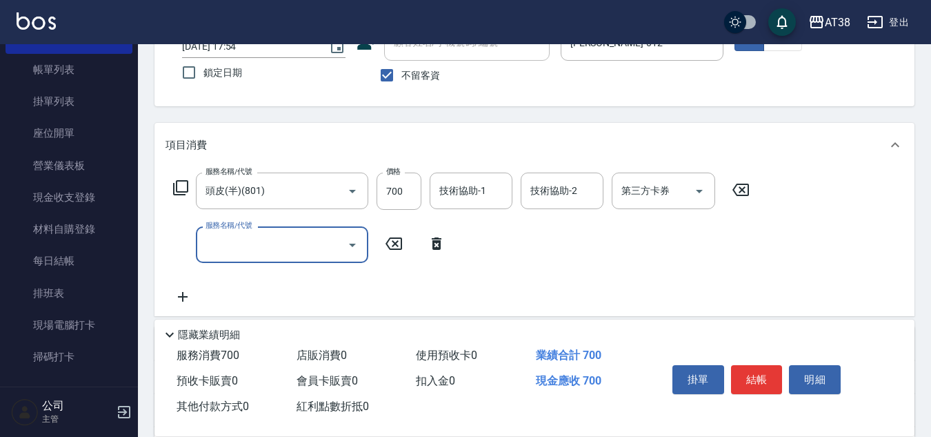
scroll to position [138, 0]
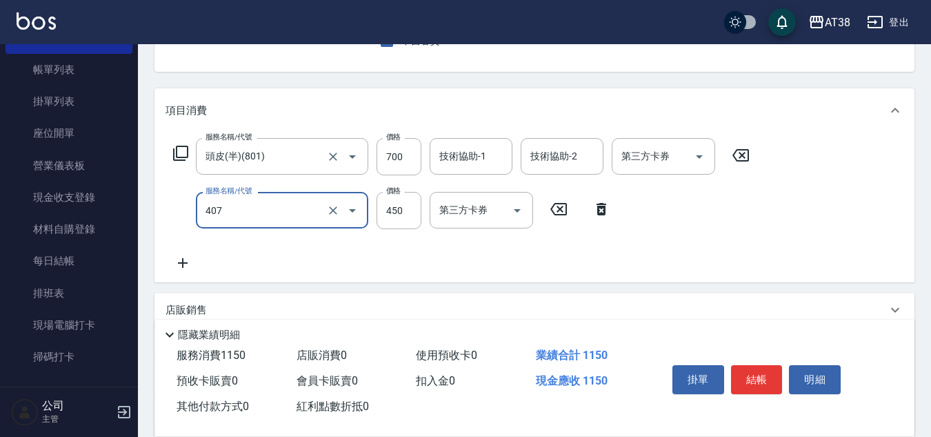
type input "剪髮(407)"
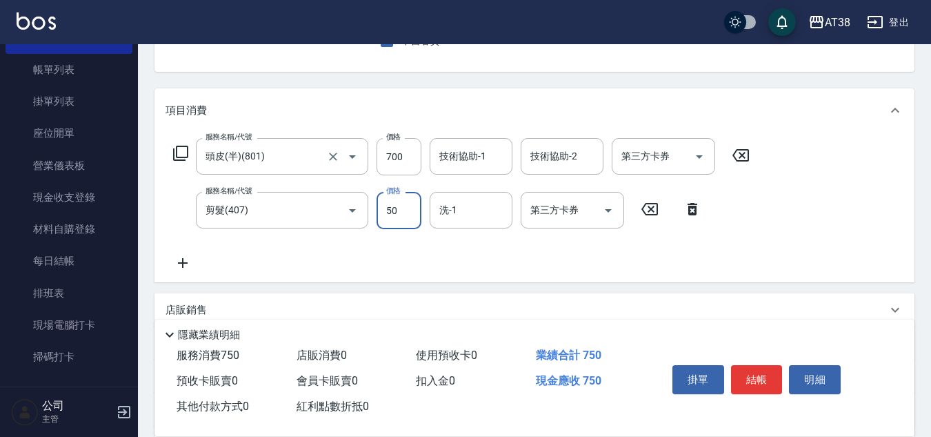
type input "500"
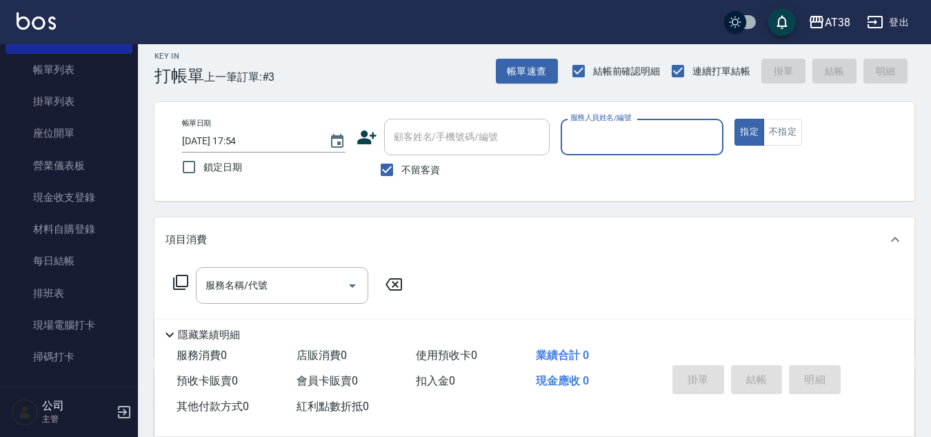
scroll to position [0, 0]
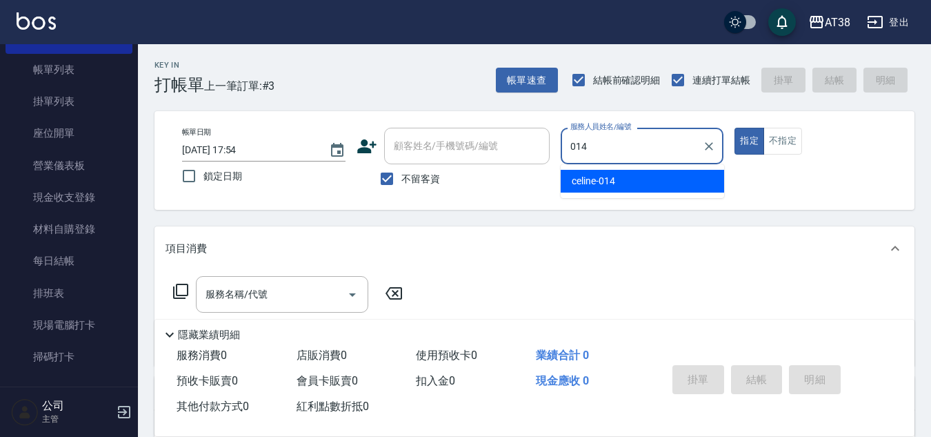
type input "celine-014"
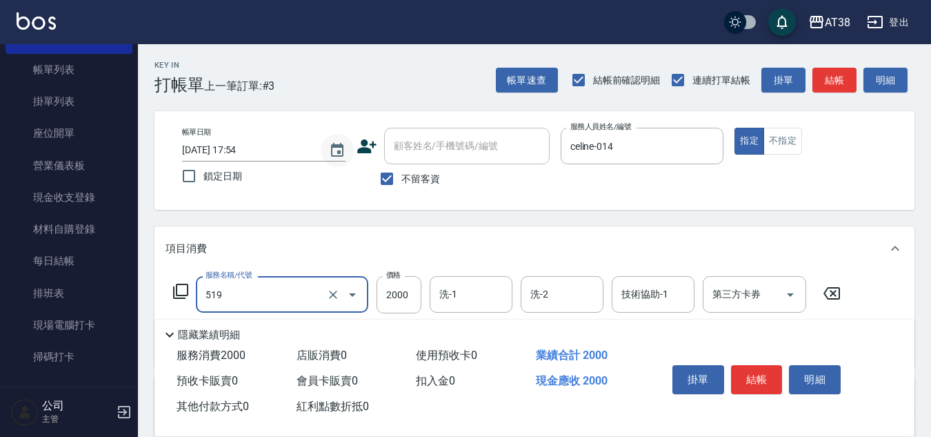
type input "網路染髮(519)"
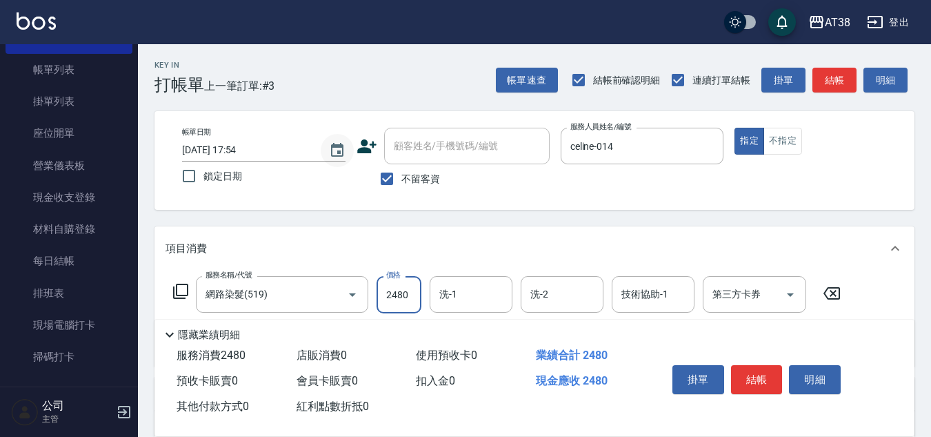
type input "2480"
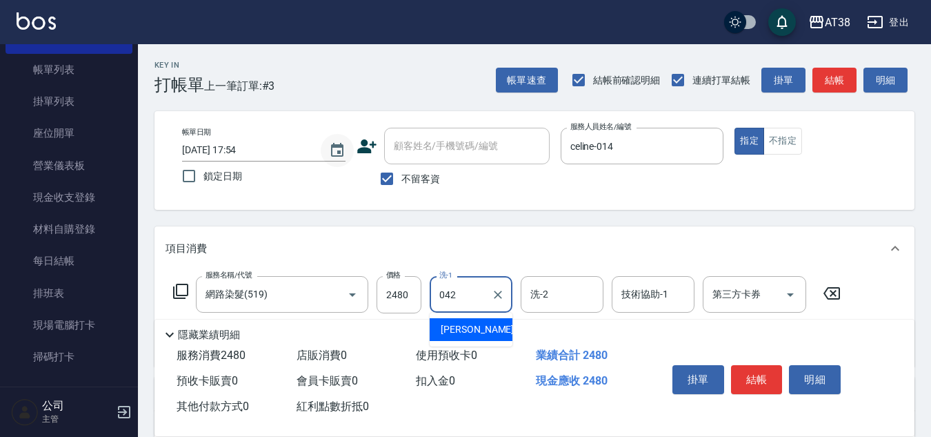
type input "[PERSON_NAME]-042"
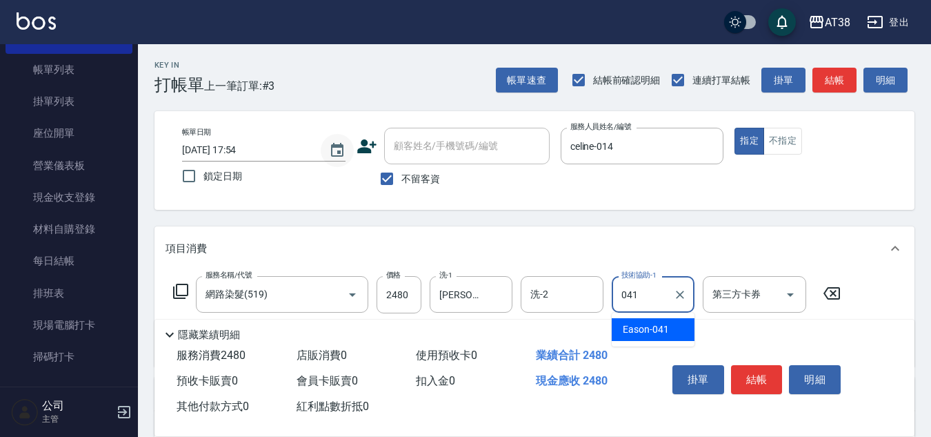
type input "Eason-041"
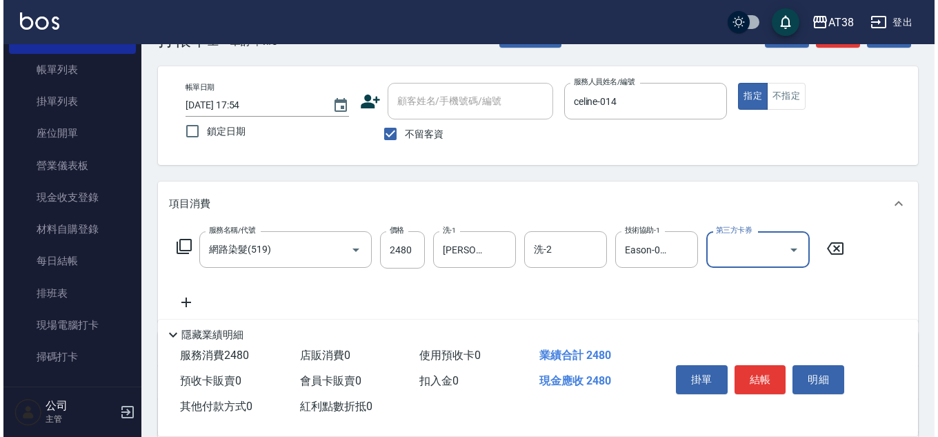
scroll to position [69, 0]
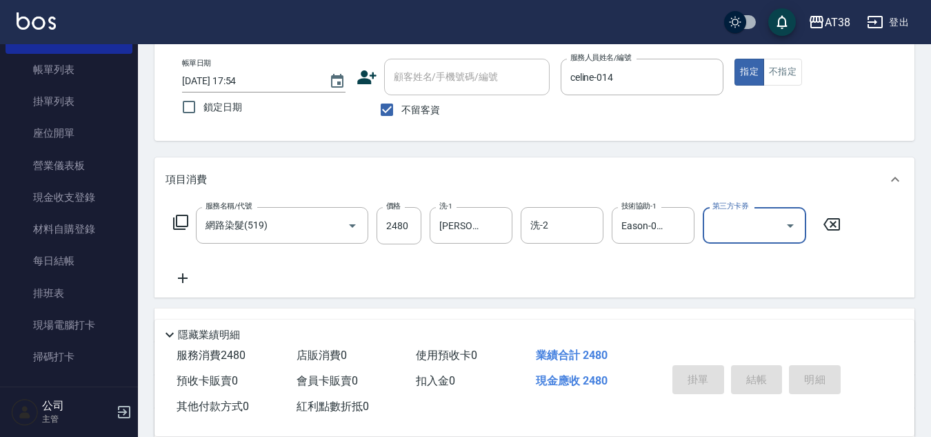
type input "[DATE] 17:56"
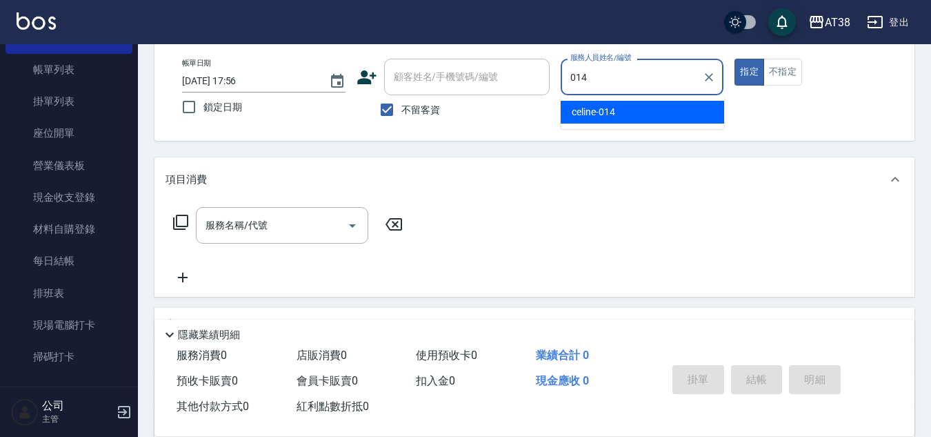
type input "celine-014"
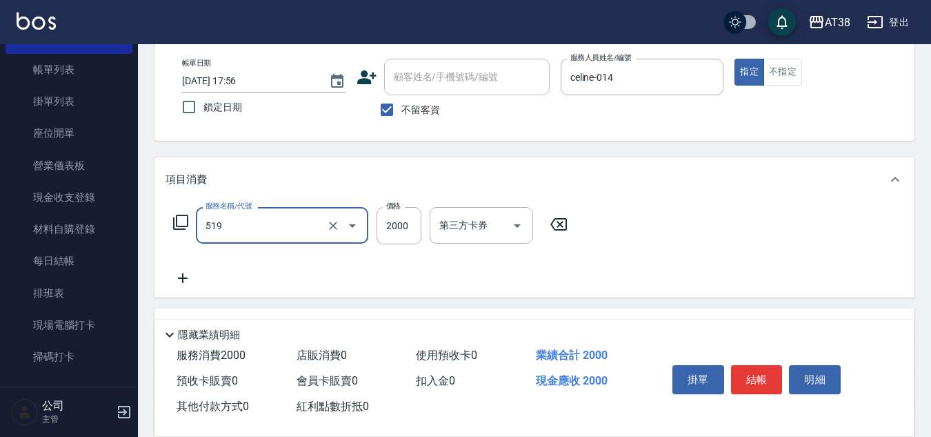
type input "網路染髮(519)"
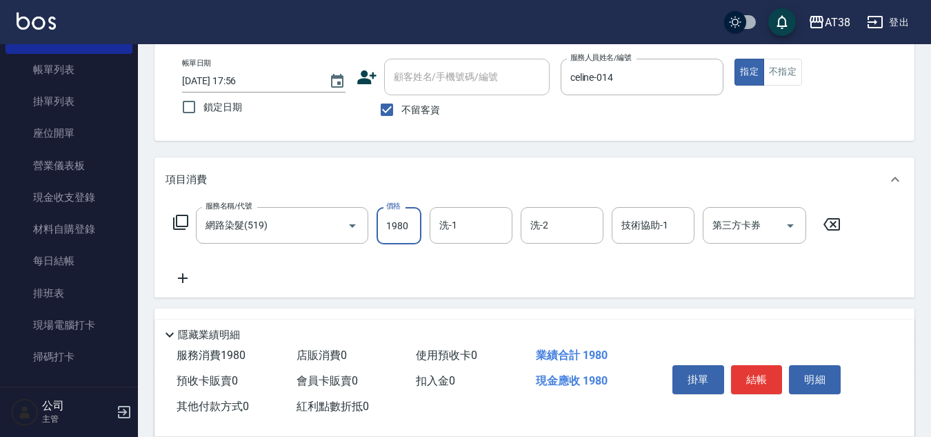
type input "1980"
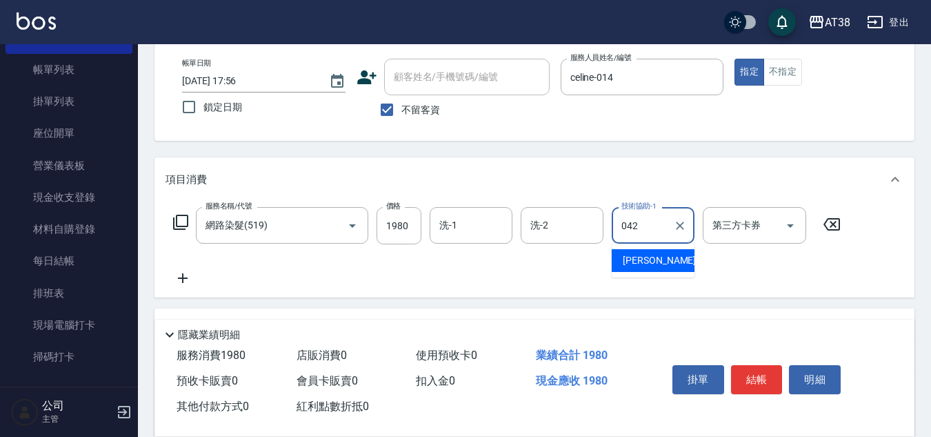
type input "[PERSON_NAME]-042"
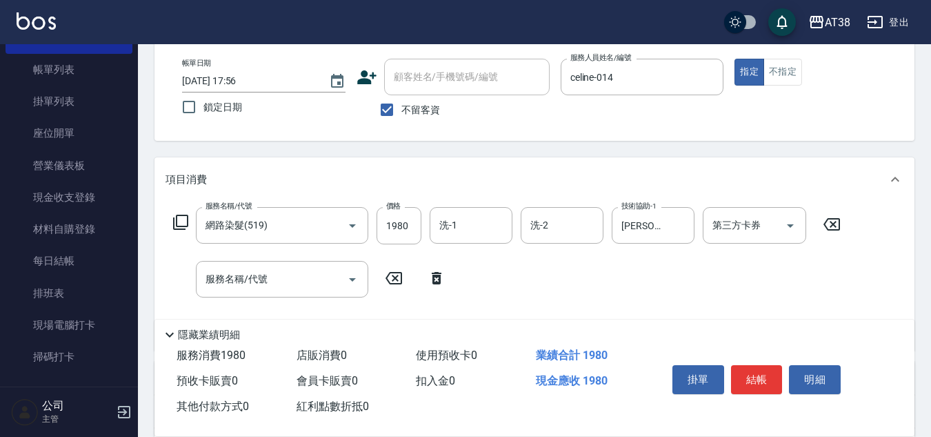
click at [184, 222] on icon at bounding box center [180, 222] width 17 height 17
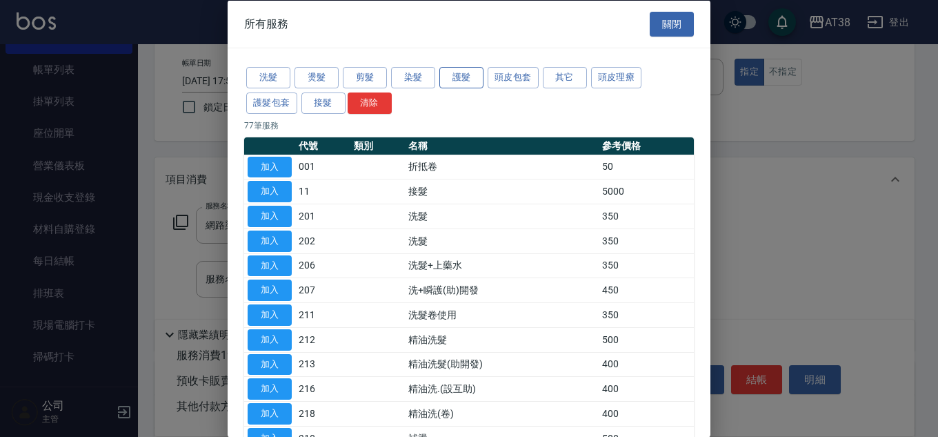
click at [459, 77] on button "護髮" at bounding box center [461, 77] width 44 height 21
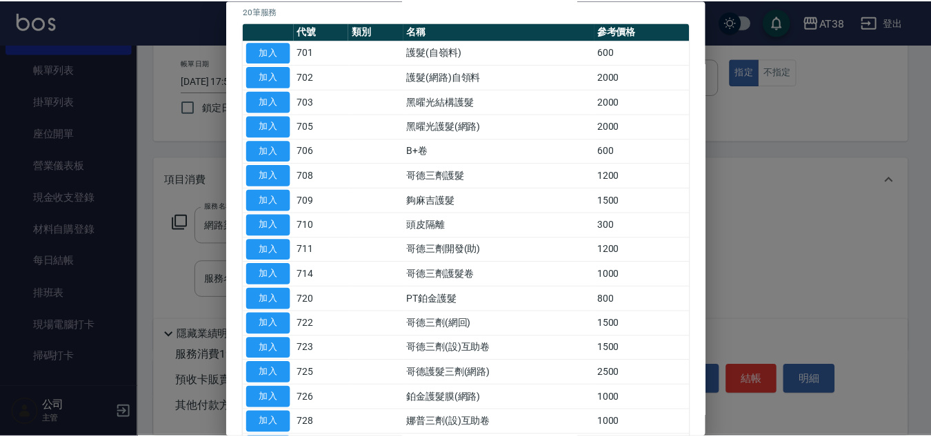
scroll to position [138, 0]
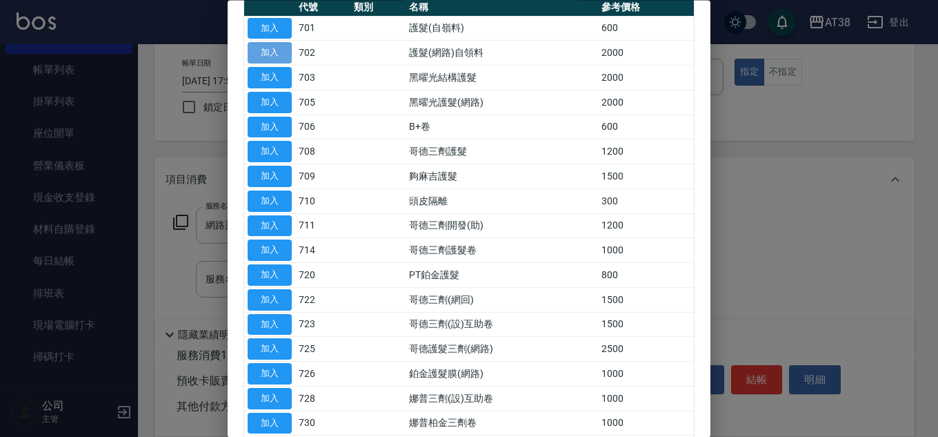
click at [260, 59] on button "加入" at bounding box center [270, 53] width 44 height 21
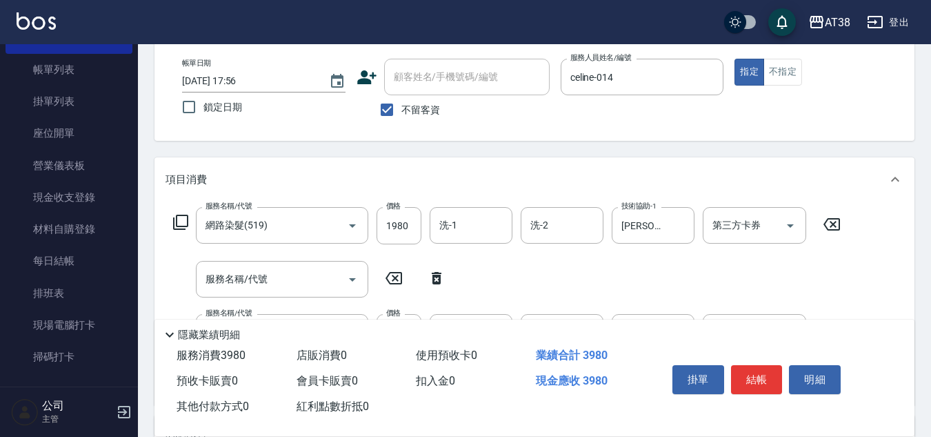
click at [442, 277] on icon at bounding box center [436, 278] width 34 height 17
type input "護髮(網路)自領料(702)"
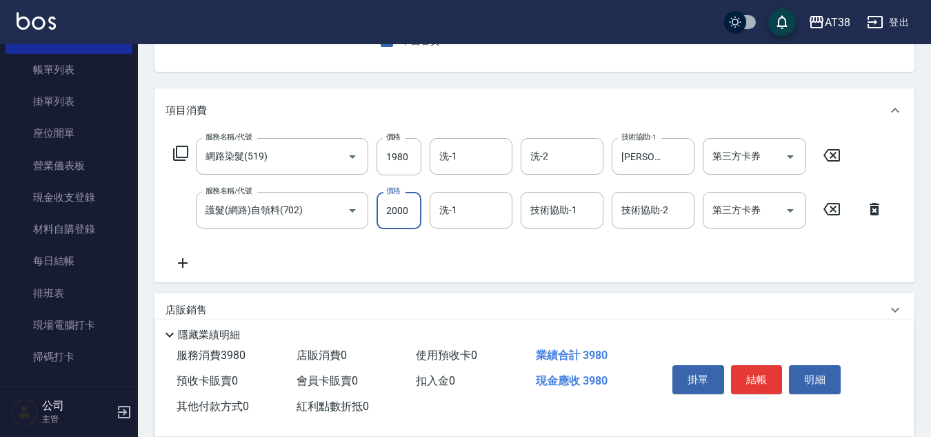
click at [405, 217] on input "2000" at bounding box center [399, 210] width 45 height 37
type input "1000"
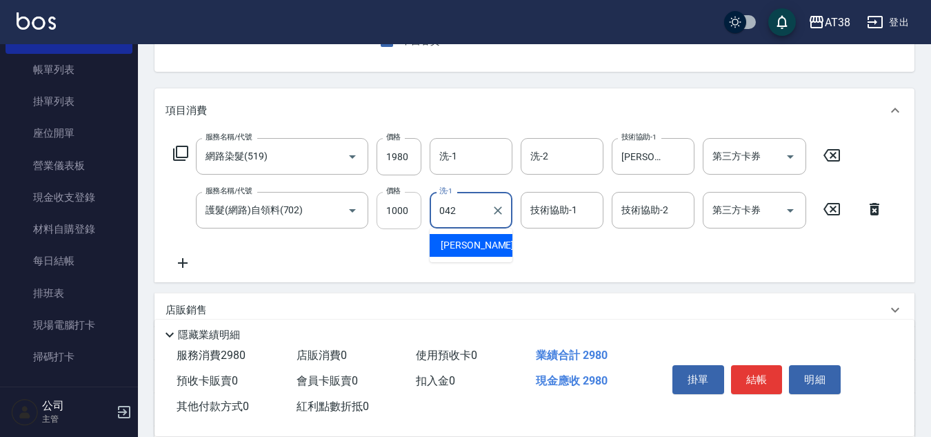
type input "[PERSON_NAME]-042"
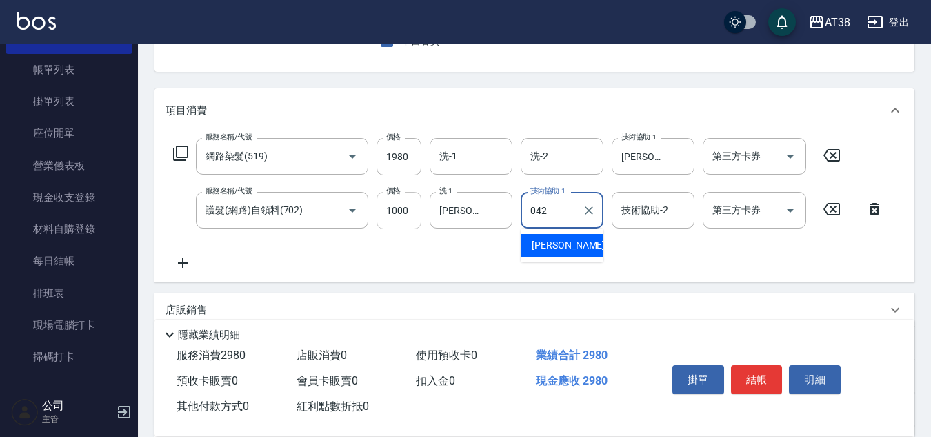
type input "[PERSON_NAME]-042"
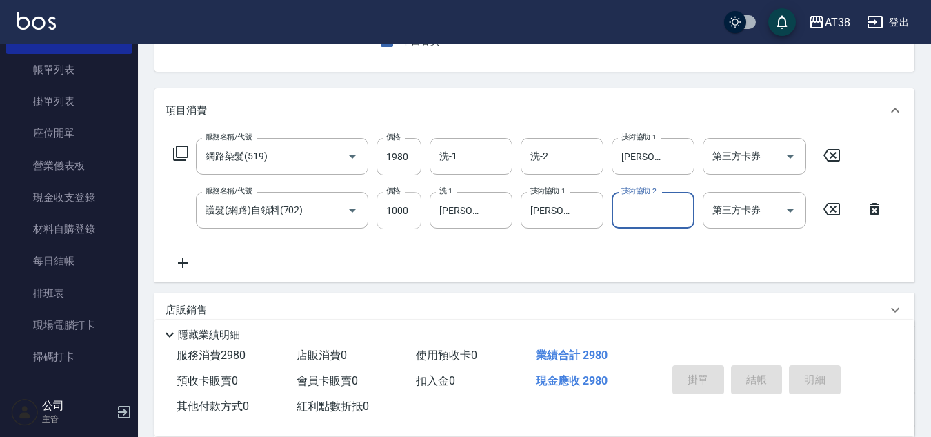
type input "[DATE] 17:57"
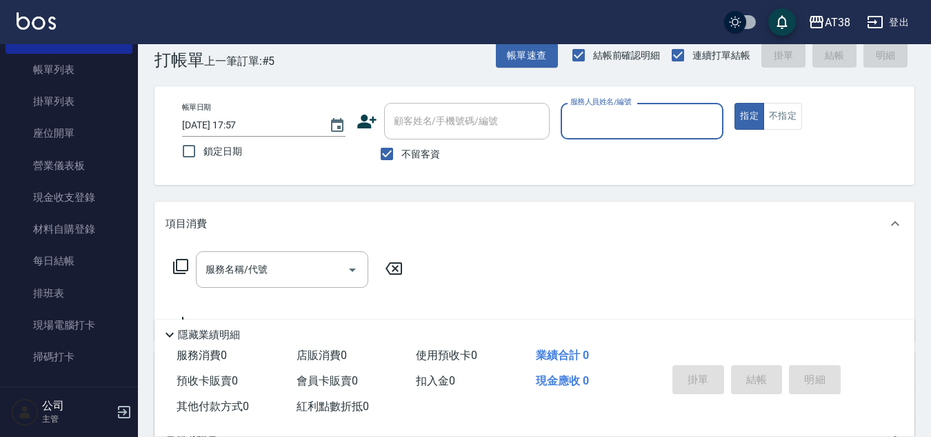
scroll to position [0, 0]
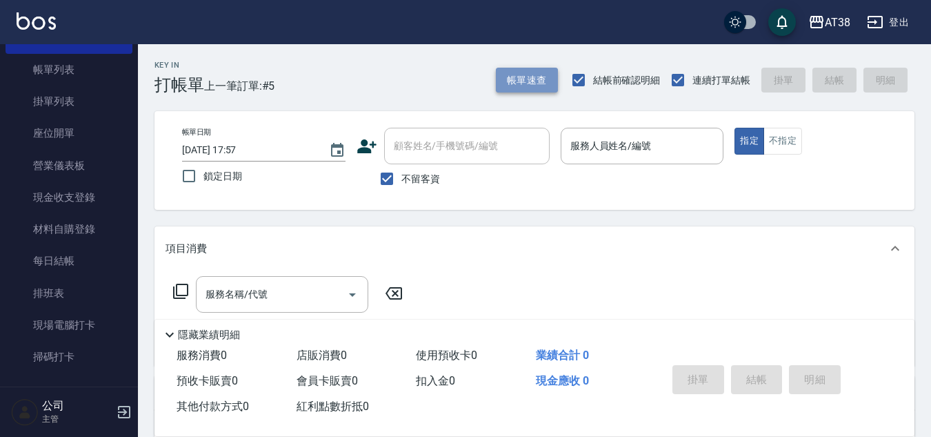
click at [521, 78] on button "帳單速查" at bounding box center [527, 81] width 62 height 26
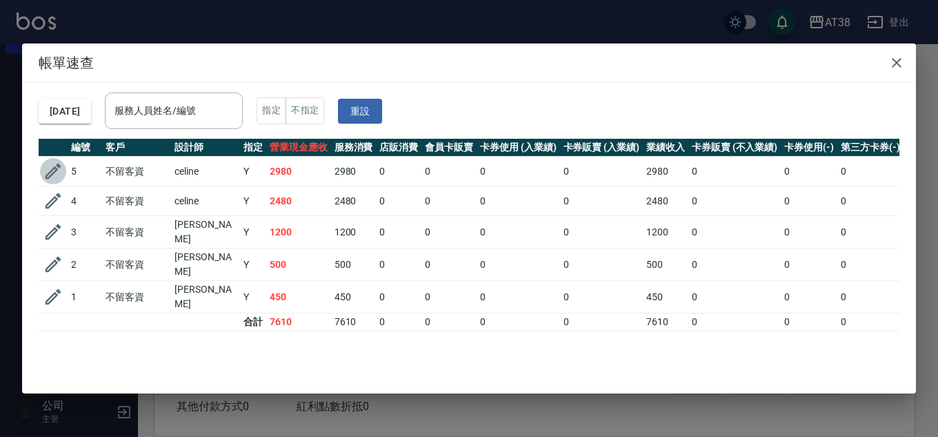
click at [52, 169] on icon "button" at bounding box center [53, 171] width 21 height 21
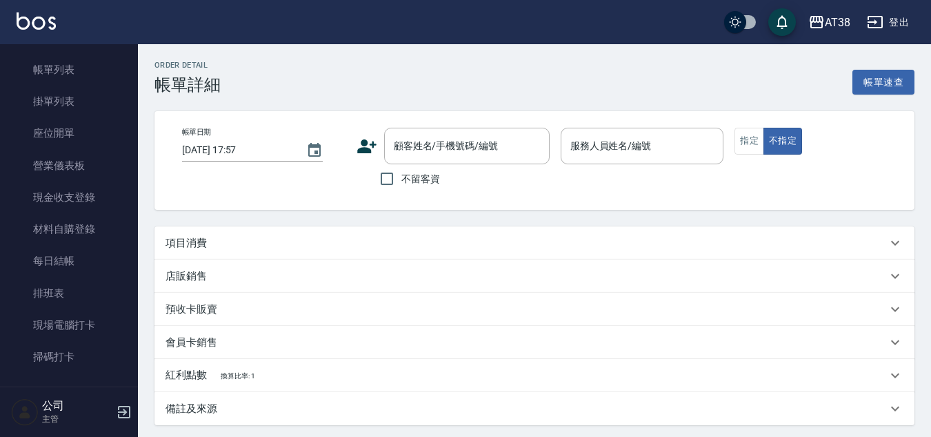
type input "[DATE] 17:56"
checkbox input "true"
type input "celine-014"
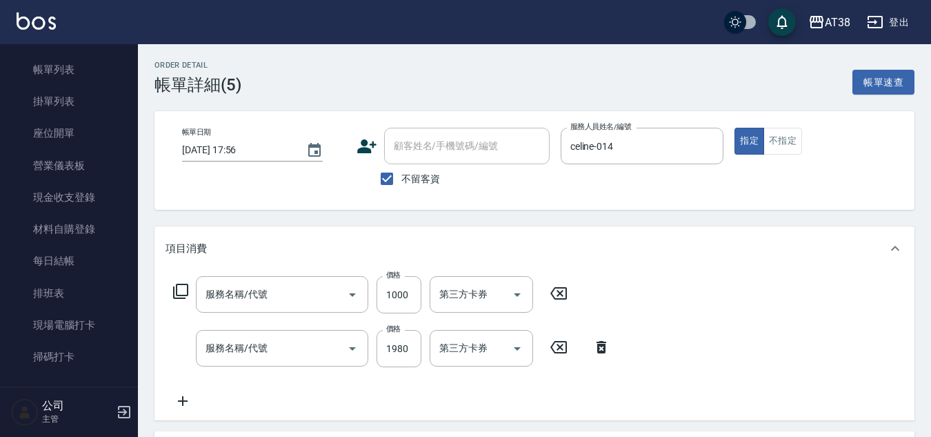
type input "護髮(網路)自領料(702)"
type input "網路染髮(519)"
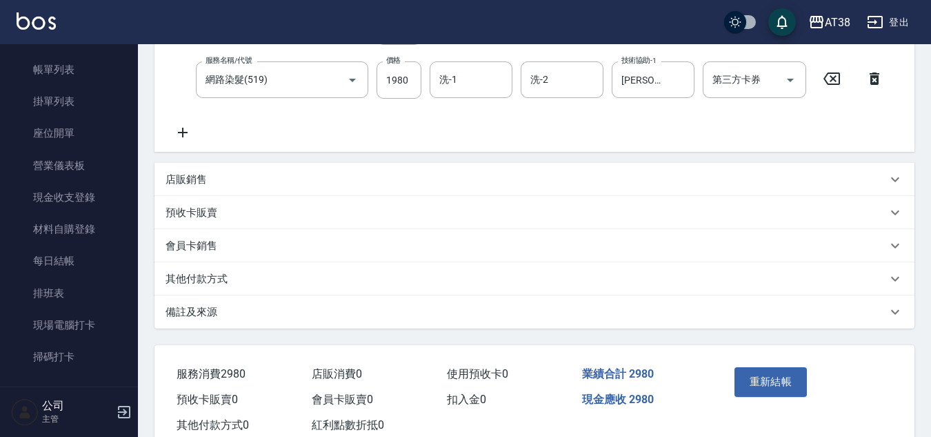
scroll to position [276, 0]
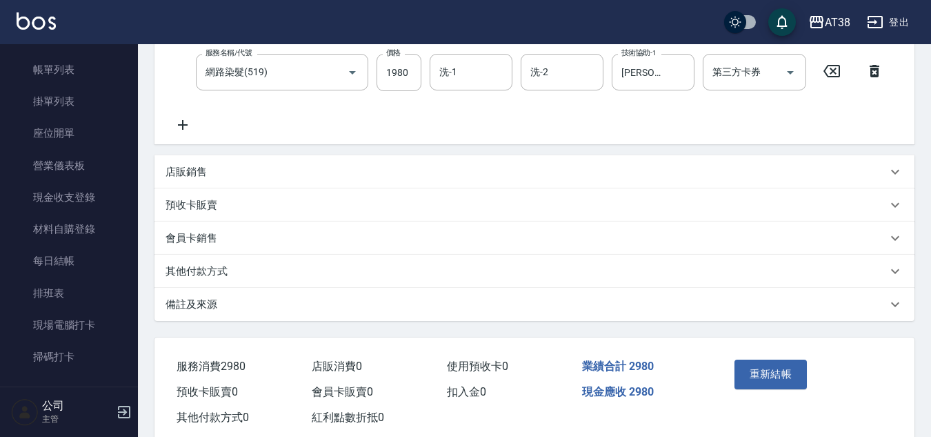
click at [188, 175] on p "店販銷售" at bounding box center [186, 172] width 41 height 14
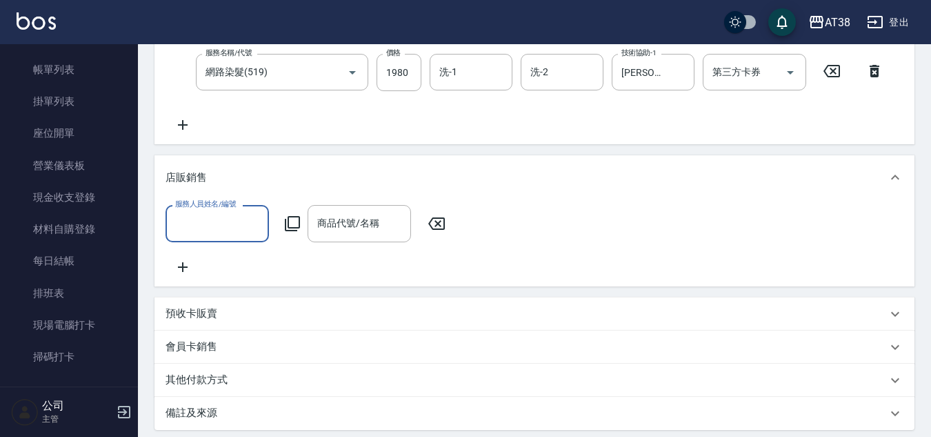
scroll to position [0, 0]
type input "celine-014"
click at [295, 224] on icon at bounding box center [292, 223] width 17 height 17
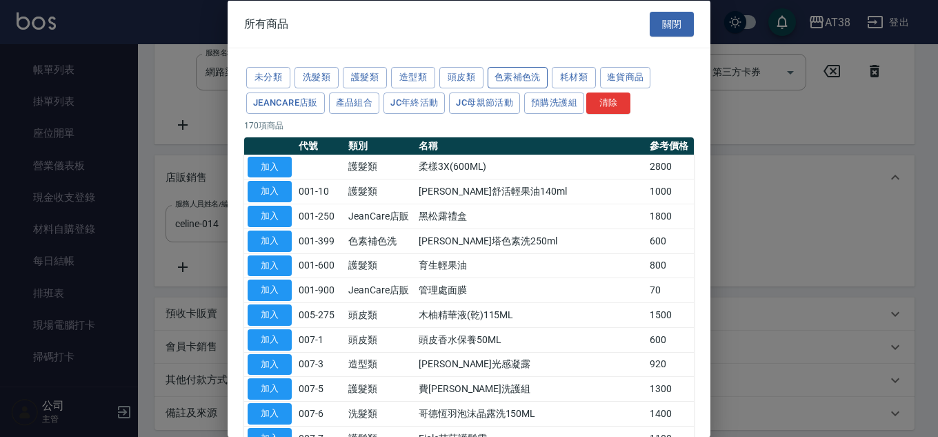
click at [521, 79] on button "色素補色洗" at bounding box center [518, 77] width 60 height 21
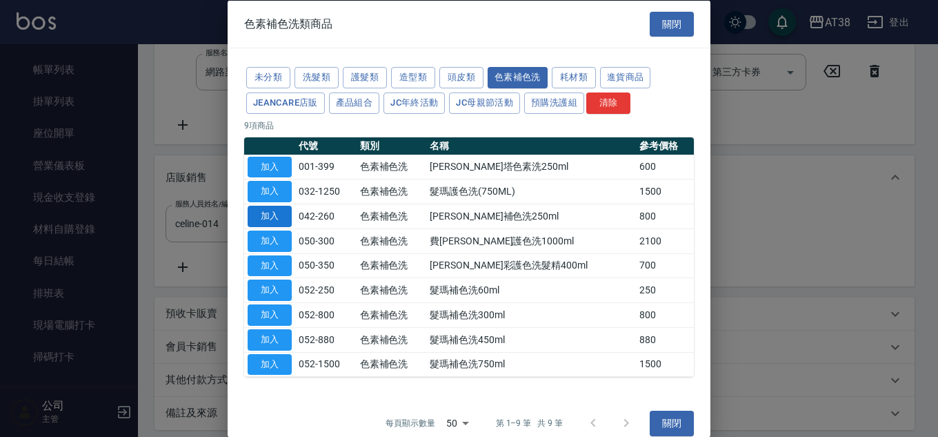
click at [279, 212] on button "加入" at bounding box center [270, 216] width 44 height 21
type input "[PERSON_NAME]補色洗250ml"
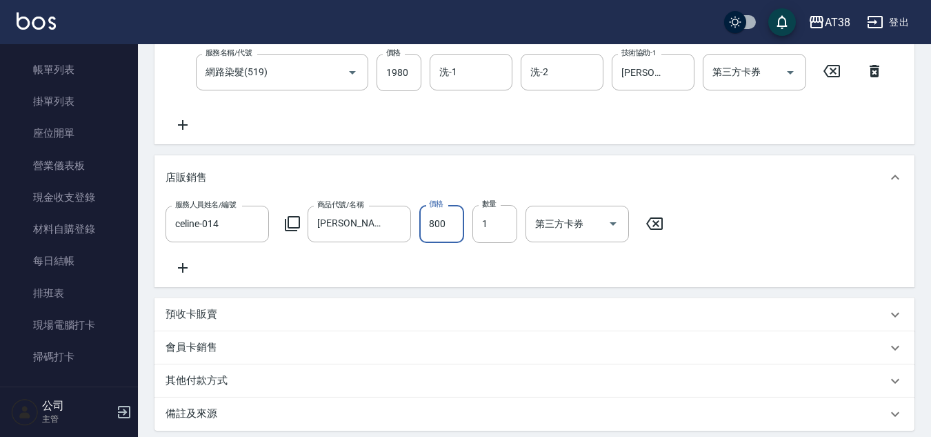
click at [458, 233] on input "800" at bounding box center [441, 223] width 45 height 37
type input "720"
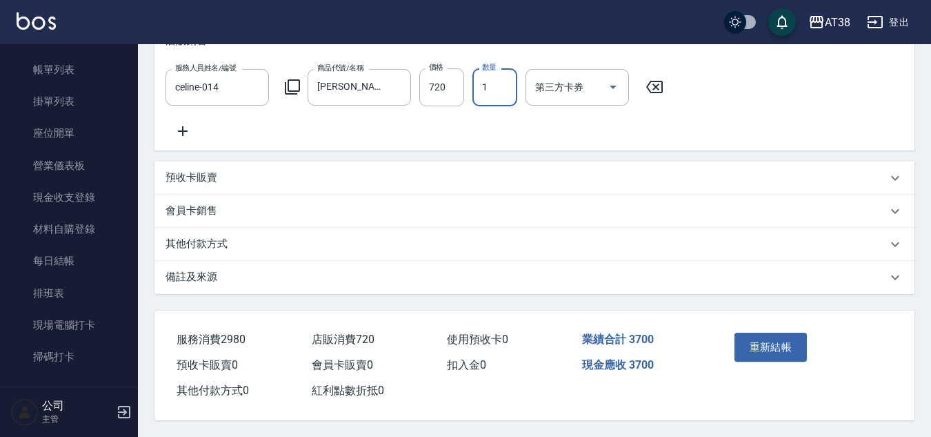
scroll to position [429, 0]
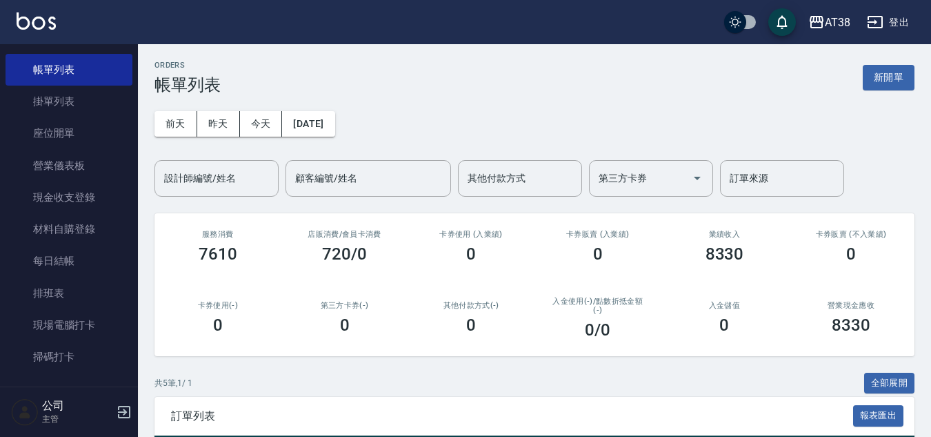
drag, startPoint x: 880, startPoint y: 78, endPoint x: 853, endPoint y: 82, distance: 27.9
click at [879, 79] on button "新開單" at bounding box center [889, 78] width 52 height 26
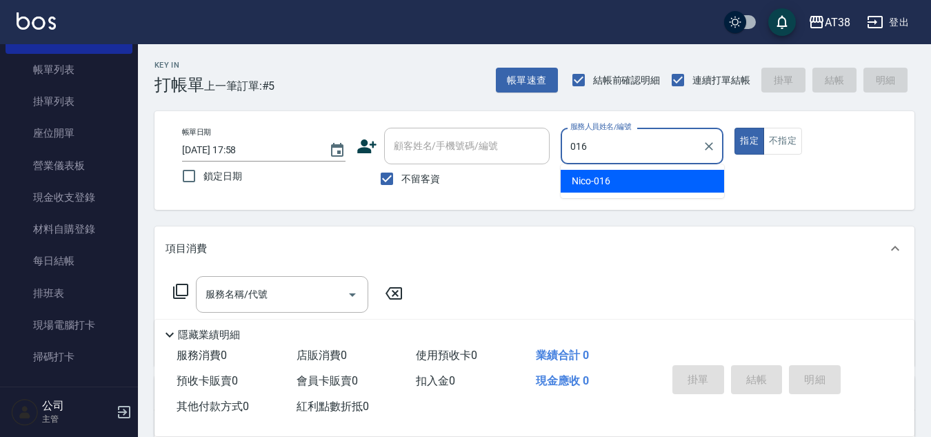
type input "Nico-016"
type button "true"
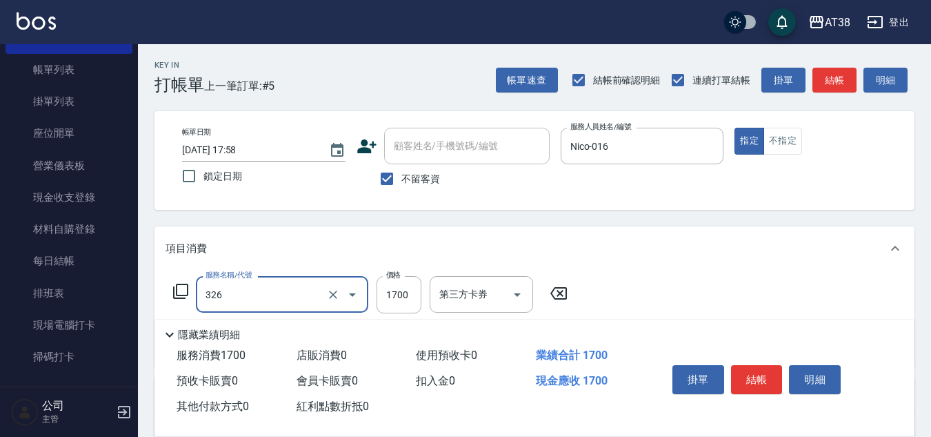
type input "溫塑燙(326)"
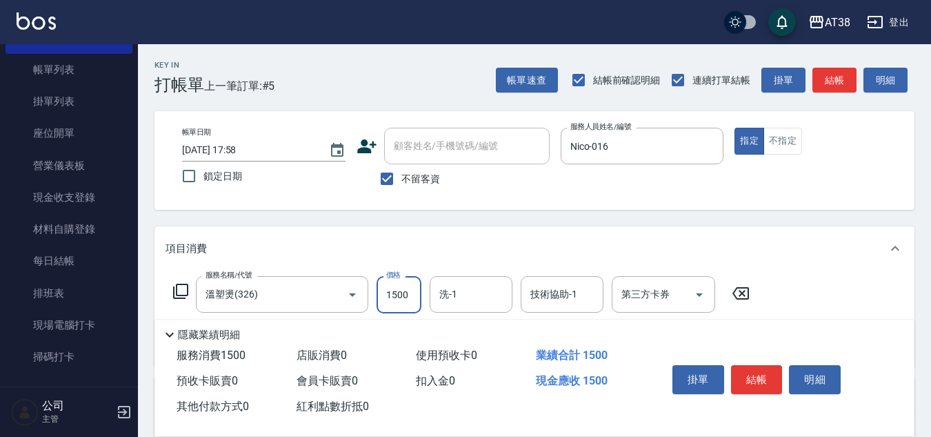
type input "1500"
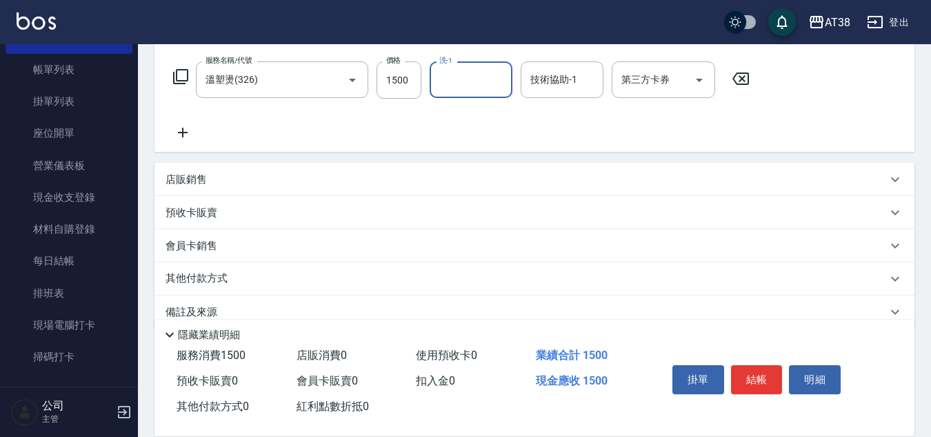
scroll to position [239, 0]
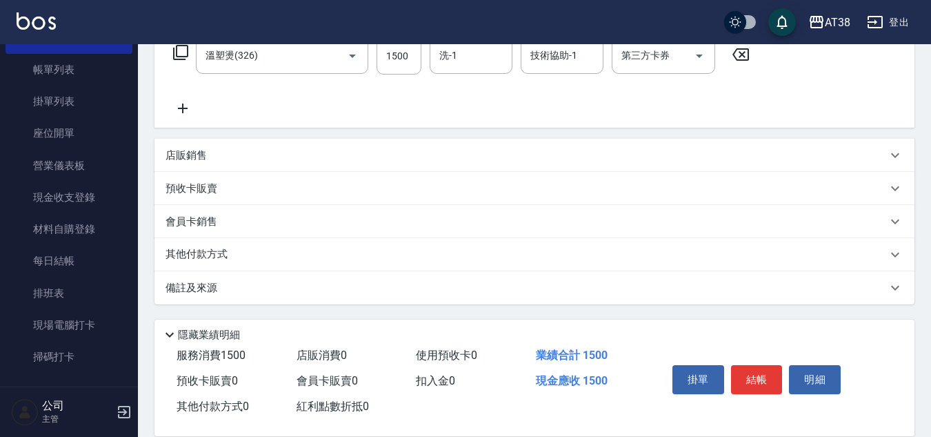
click at [200, 257] on p "其他付款方式" at bounding box center [200, 254] width 69 height 15
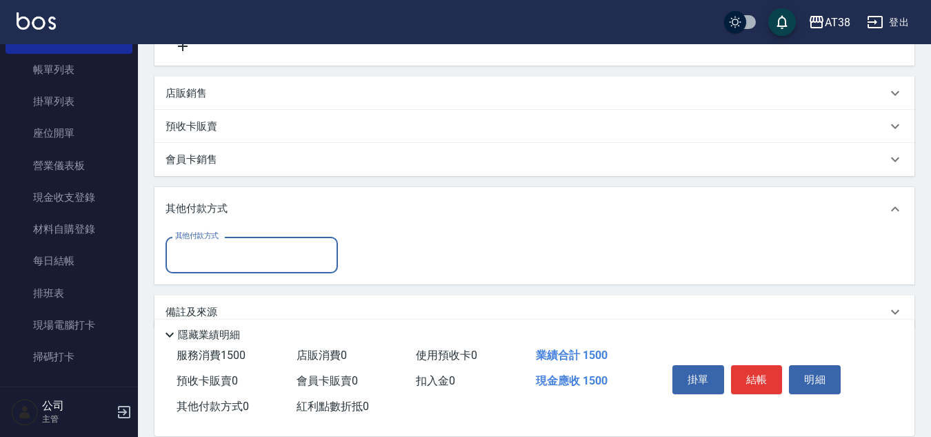
scroll to position [325, 0]
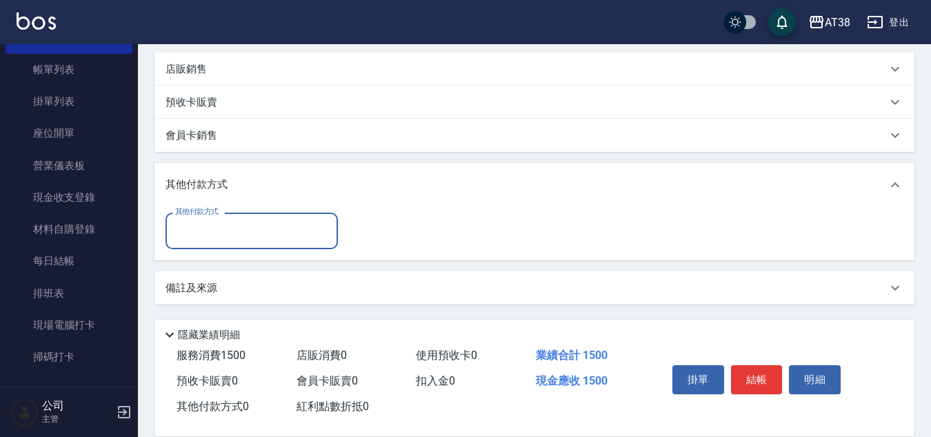
click at [212, 235] on input "其他付款方式" at bounding box center [252, 231] width 160 height 24
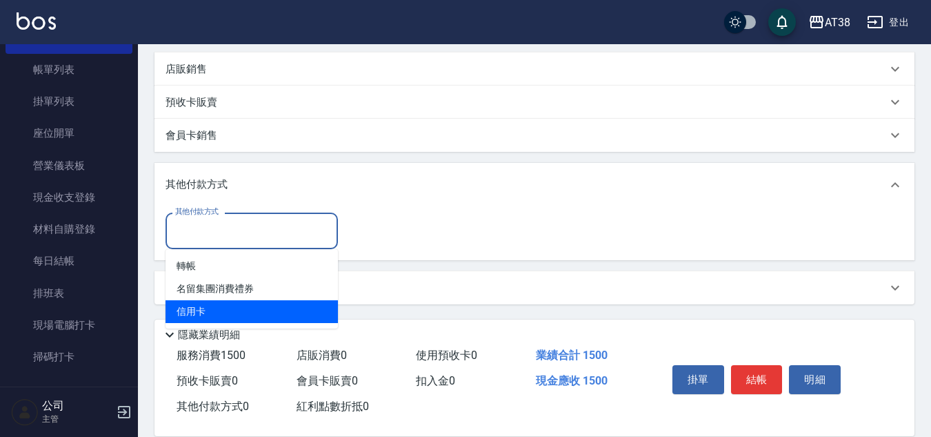
click at [180, 315] on span "信用卡" at bounding box center [252, 311] width 172 height 23
type input "信用卡"
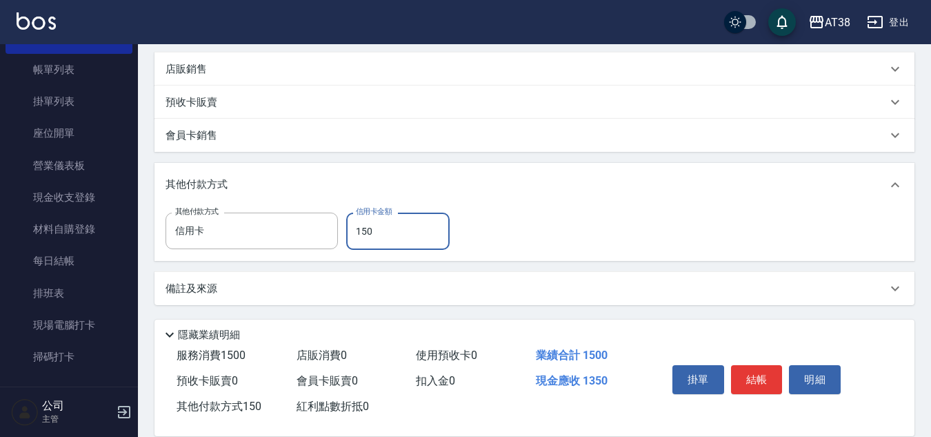
type input "1500"
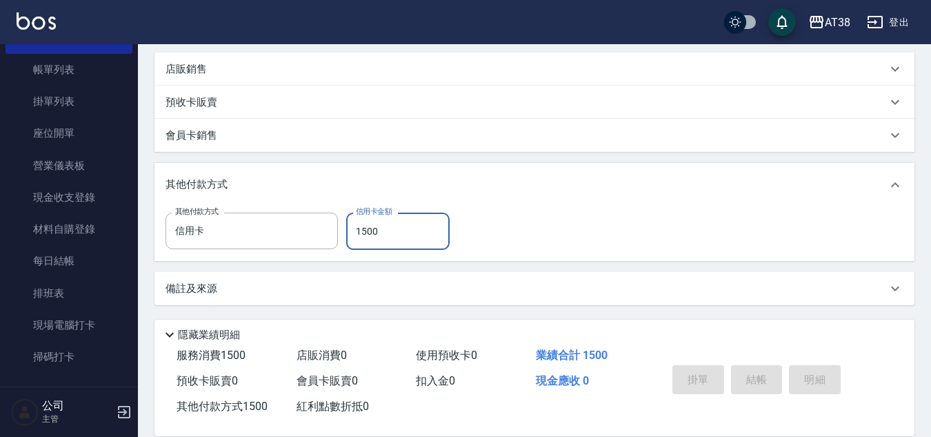
scroll to position [0, 0]
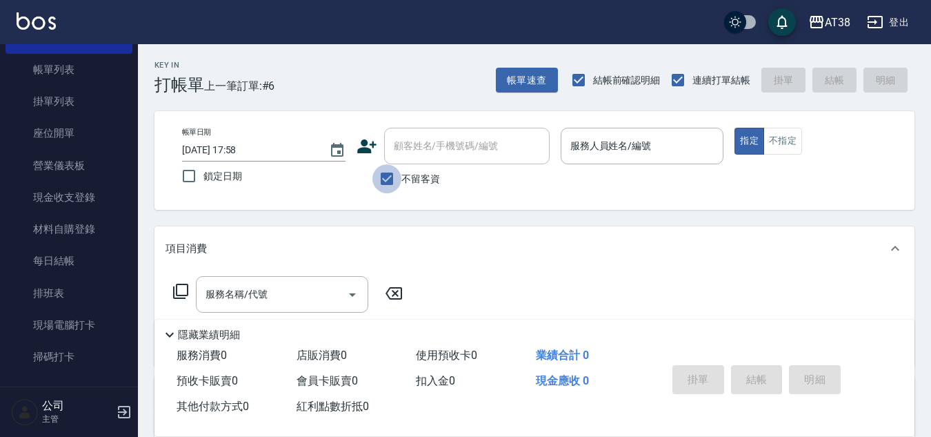
click at [388, 179] on input "不留客資" at bounding box center [386, 178] width 29 height 29
checkbox input "false"
click at [403, 150] on input "顧客姓名/手機號碼/編號" at bounding box center [456, 146] width 132 height 24
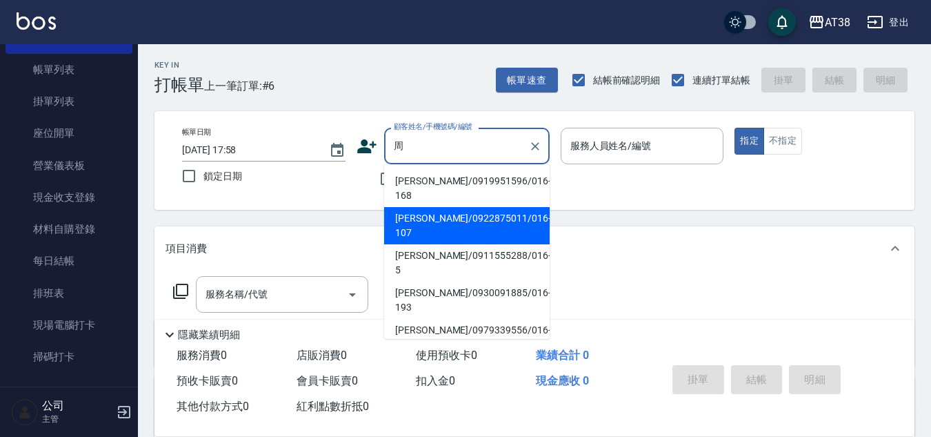
click at [478, 207] on li "[PERSON_NAME]/0922875011/016-107" at bounding box center [467, 225] width 166 height 37
type input "[PERSON_NAME]/0922875011/016-107"
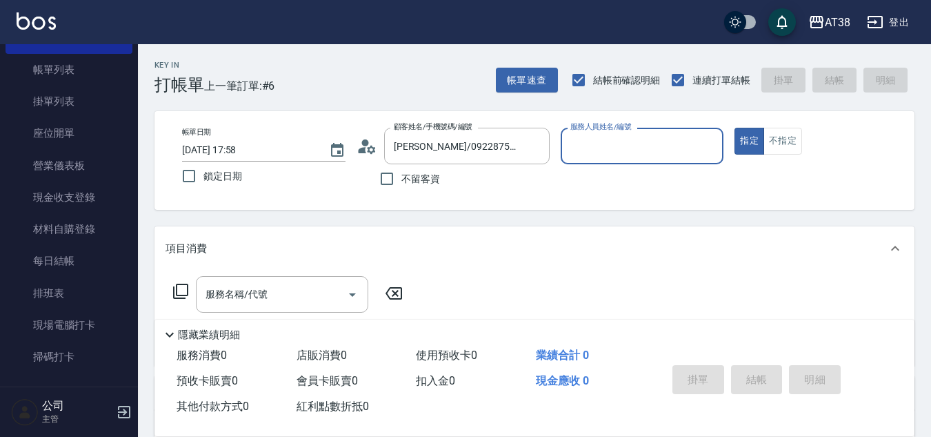
type input "Nico-016"
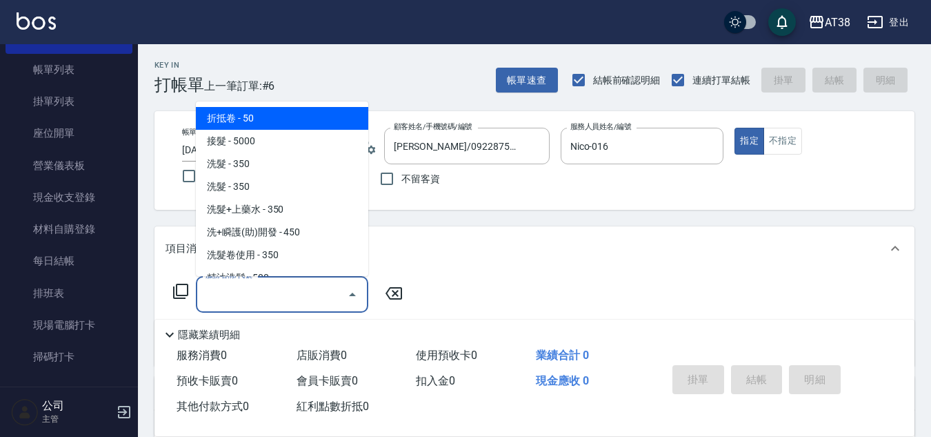
click at [299, 293] on input "服務名稱/代號" at bounding box center [271, 294] width 139 height 24
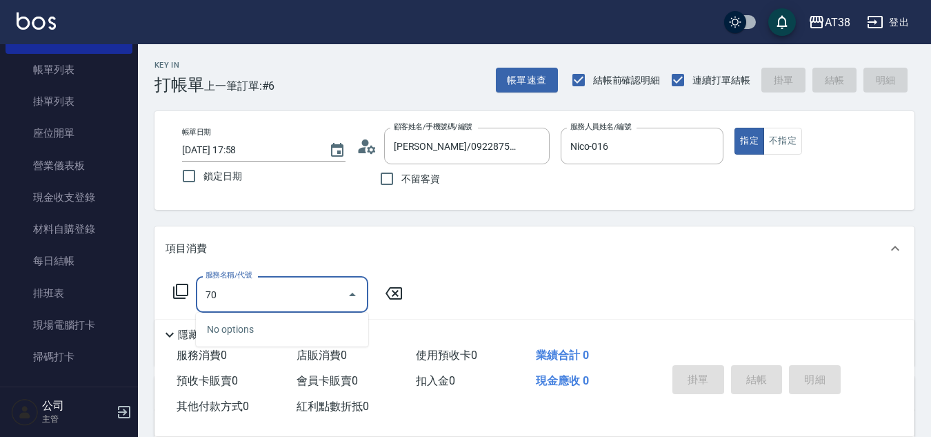
type input "706"
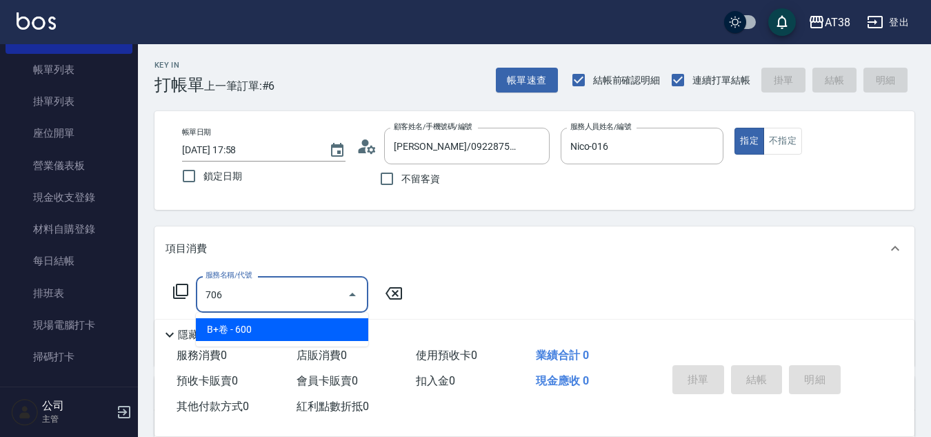
type input "60"
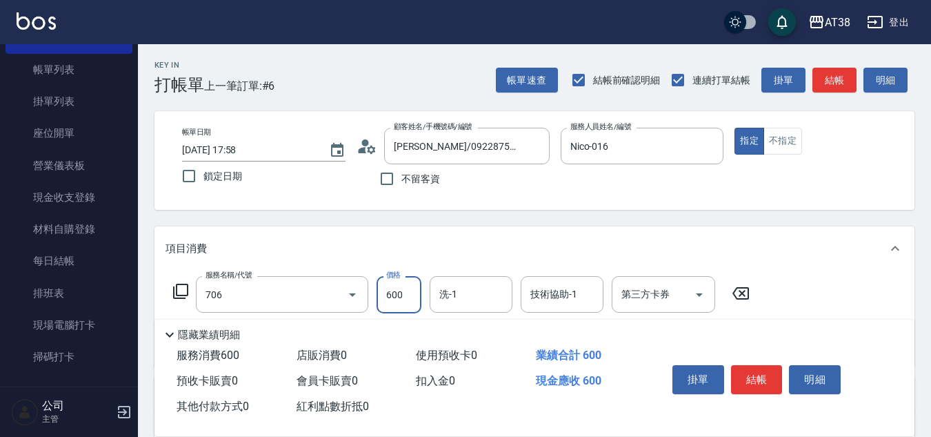
type input "B+卷(706)"
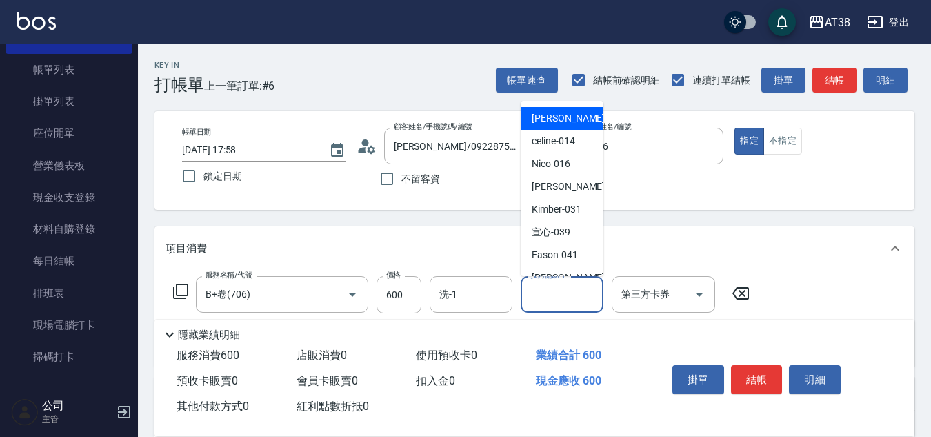
type input "[PERSON_NAME]-012"
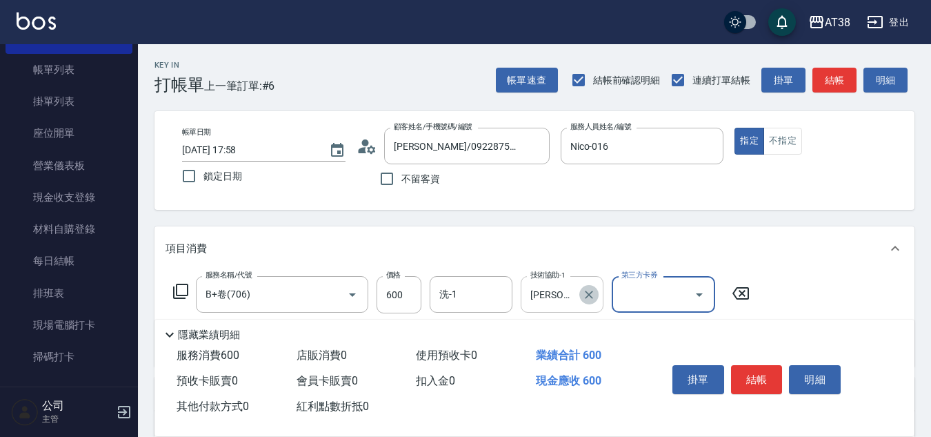
click at [584, 297] on icon "Clear" at bounding box center [589, 295] width 14 height 14
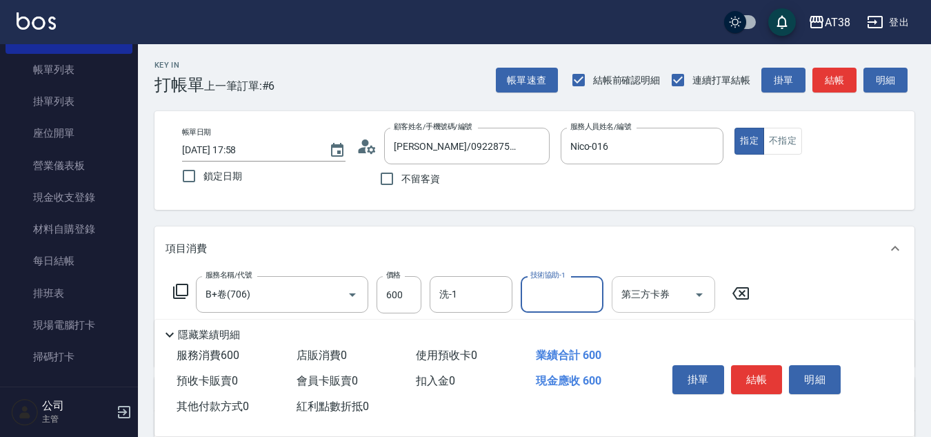
click at [619, 298] on input "第三方卡券" at bounding box center [653, 294] width 70 height 24
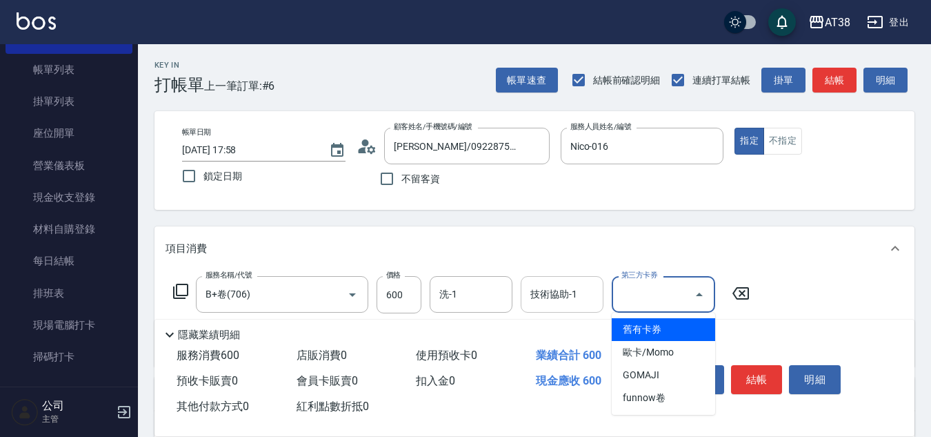
type input "0"
type input "舊有卡券"
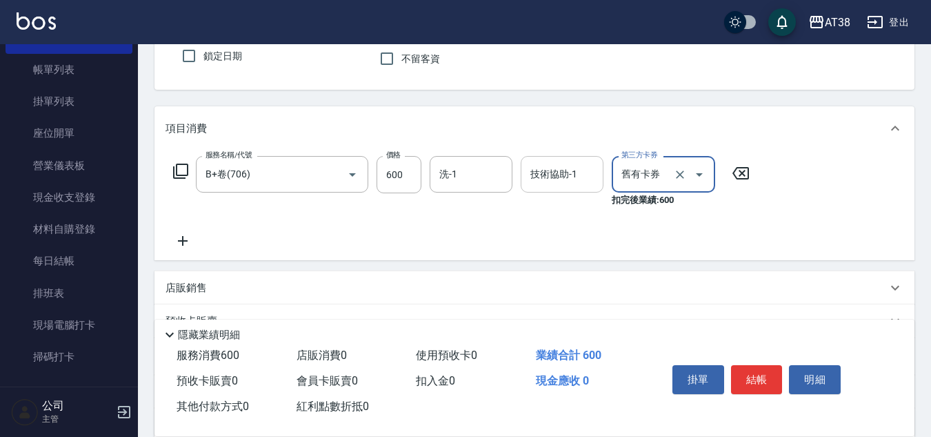
scroll to position [138, 0]
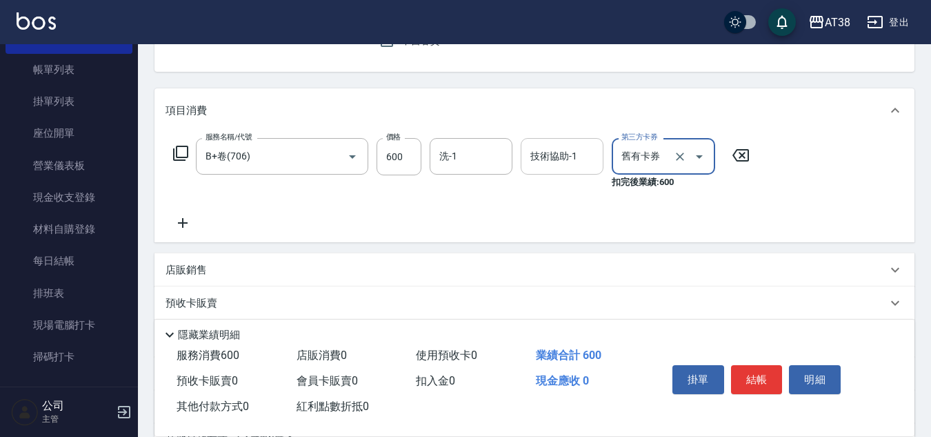
click at [181, 219] on icon at bounding box center [183, 223] width 34 height 17
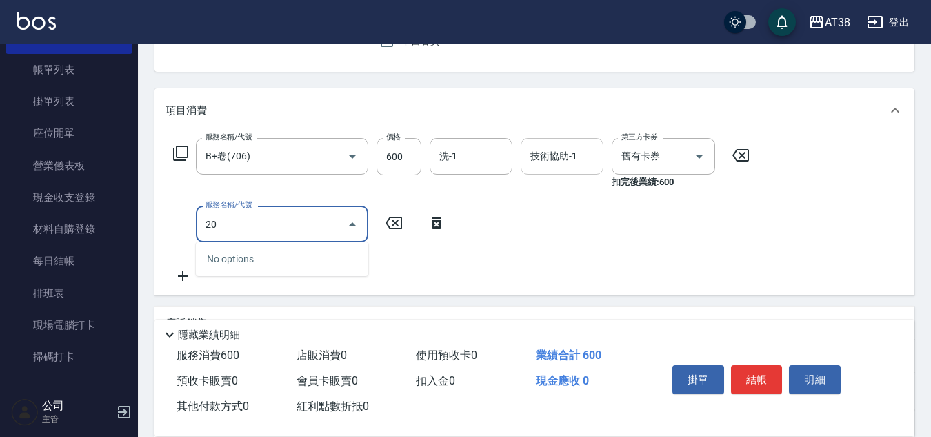
type input "201"
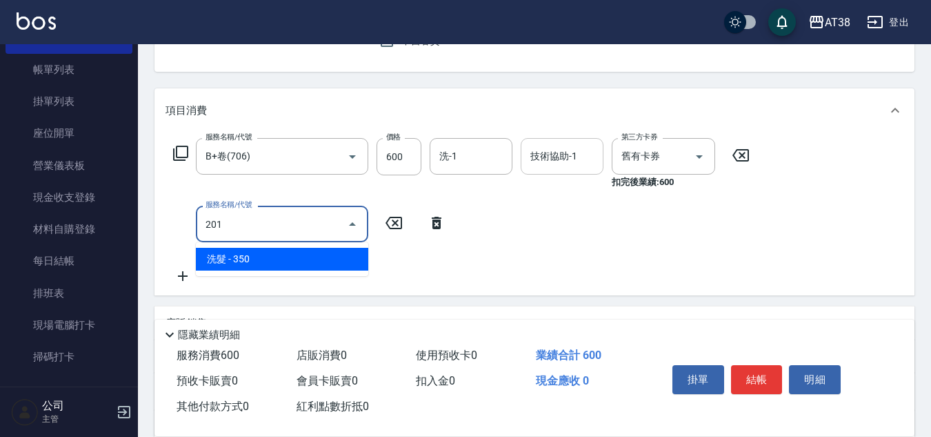
type input "30"
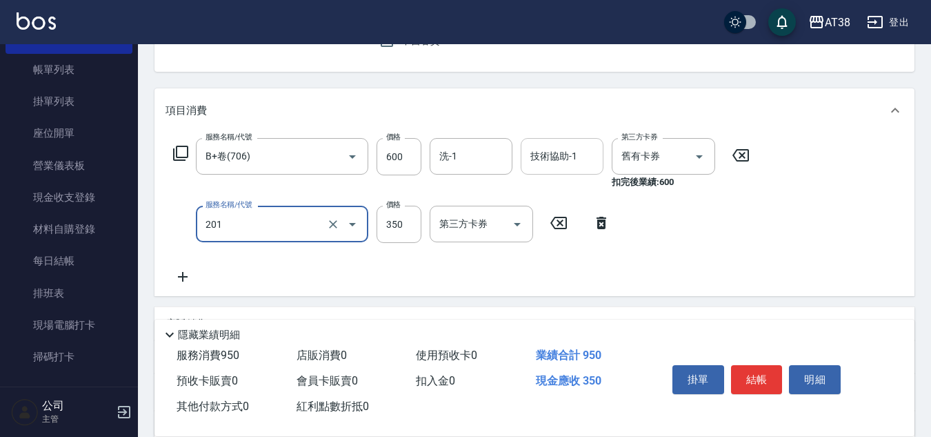
type input "洗髮(201)"
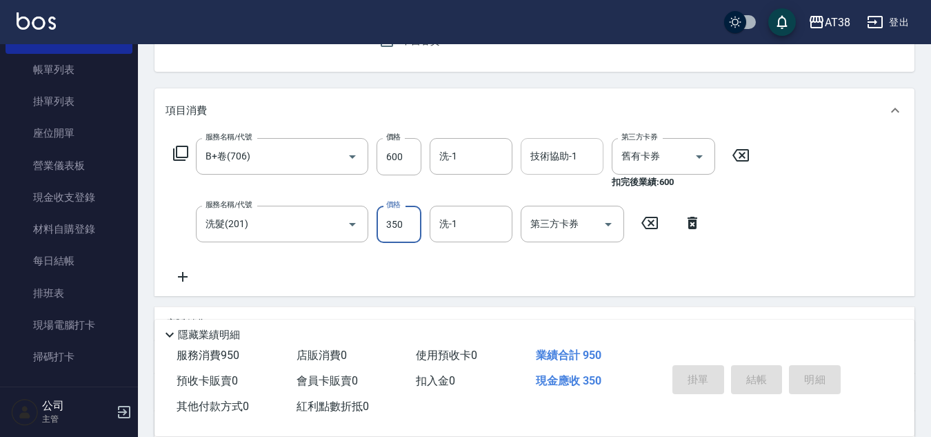
type input "[DATE] 17:59"
type input "0"
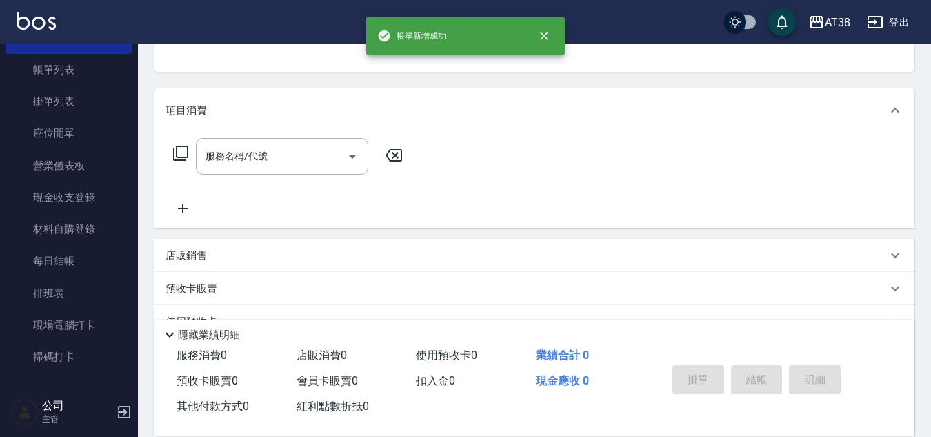
scroll to position [134, 0]
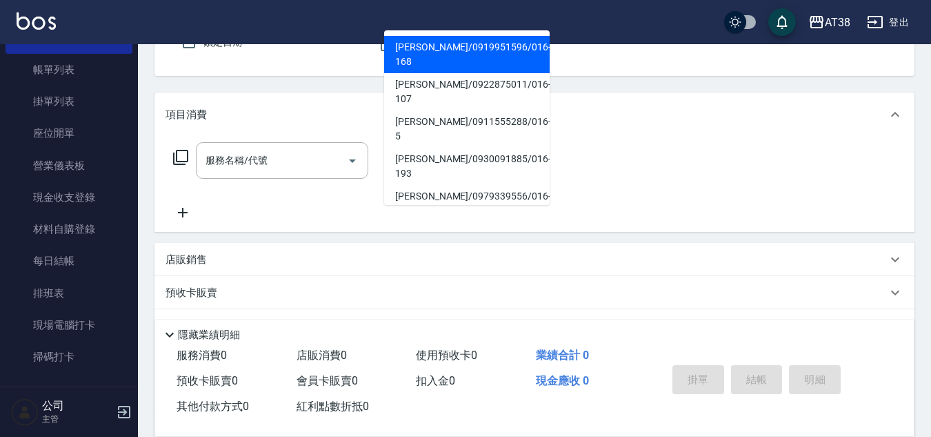
type input "016"
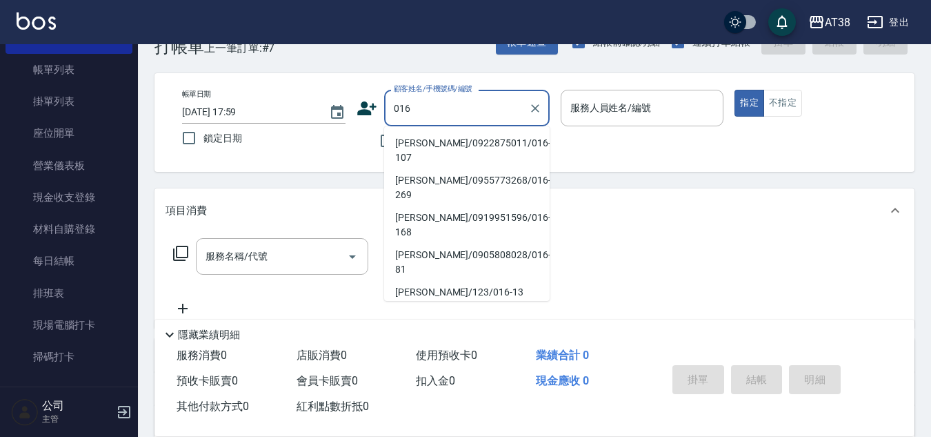
scroll to position [0, 0]
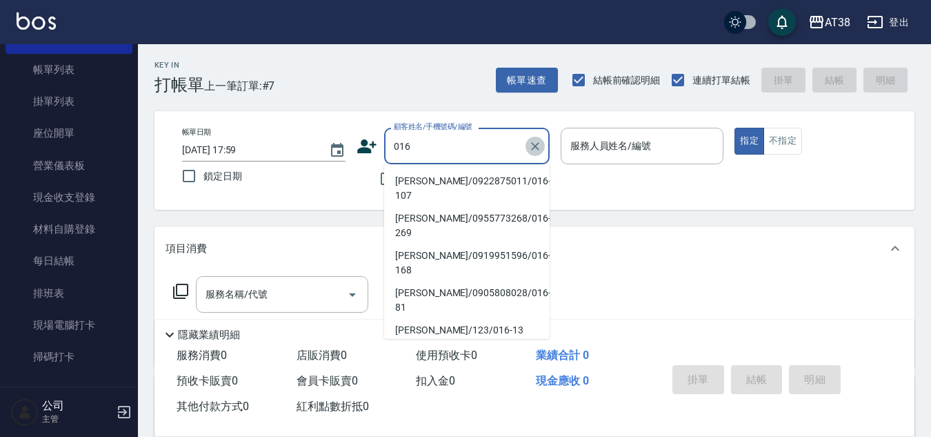
click at [534, 146] on icon "Clear" at bounding box center [535, 146] width 14 height 14
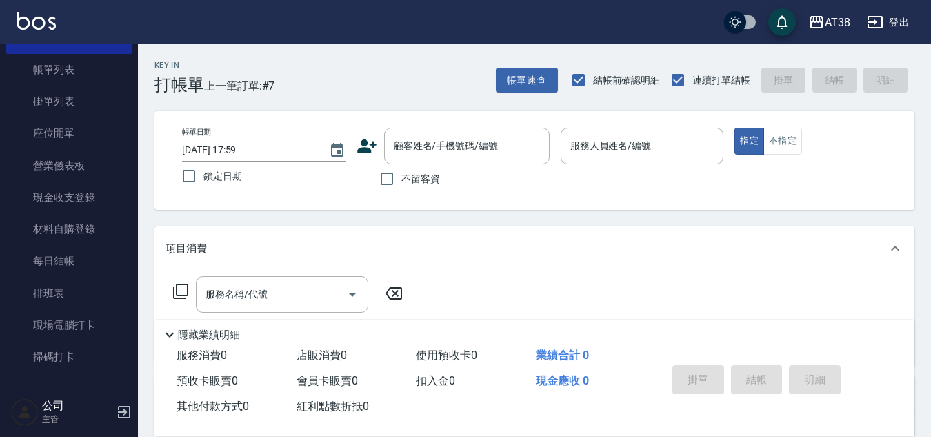
click at [323, 178] on label "鎖定日期" at bounding box center [255, 175] width 160 height 29
click at [203, 178] on input "鎖定日期" at bounding box center [189, 175] width 29 height 29
click at [185, 174] on input "鎖定日期" at bounding box center [189, 175] width 29 height 29
checkbox input "false"
click at [434, 149] on input "顧客姓名/手機號碼/編號" at bounding box center [456, 146] width 132 height 24
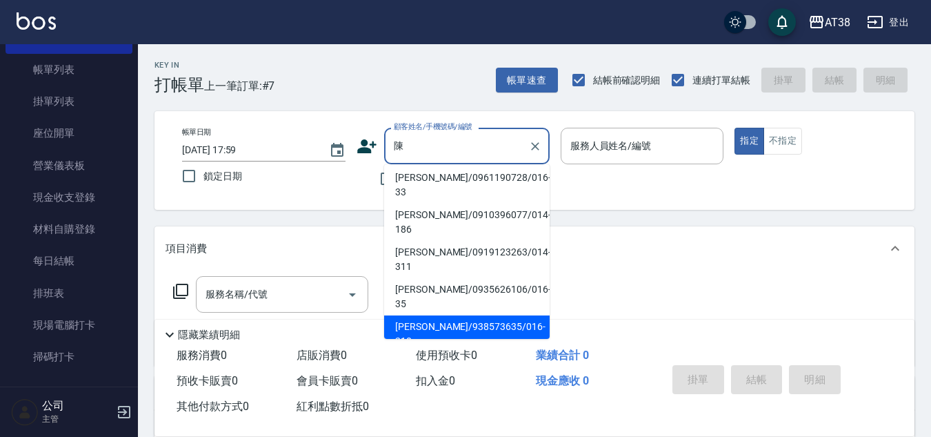
scroll to position [6, 0]
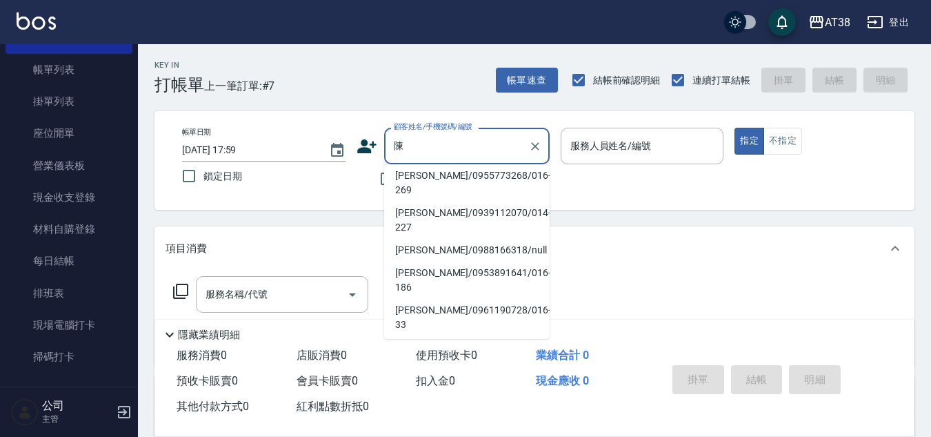
click at [451, 239] on li "[PERSON_NAME]/0988166318/null" at bounding box center [467, 250] width 166 height 23
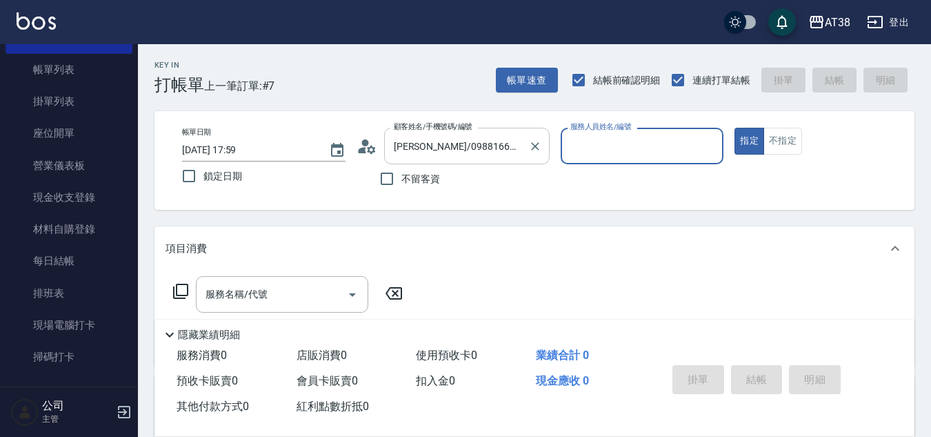
click at [449, 152] on input "[PERSON_NAME]/0988166318/null" at bounding box center [456, 146] width 132 height 24
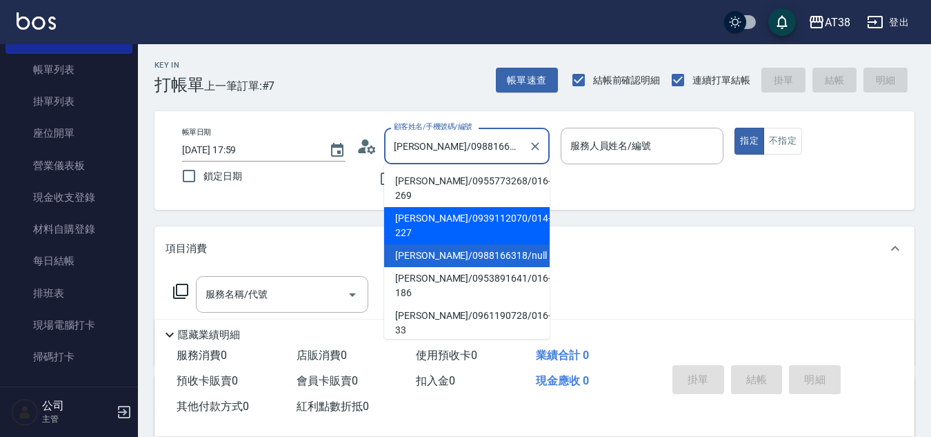
scroll to position [69, 0]
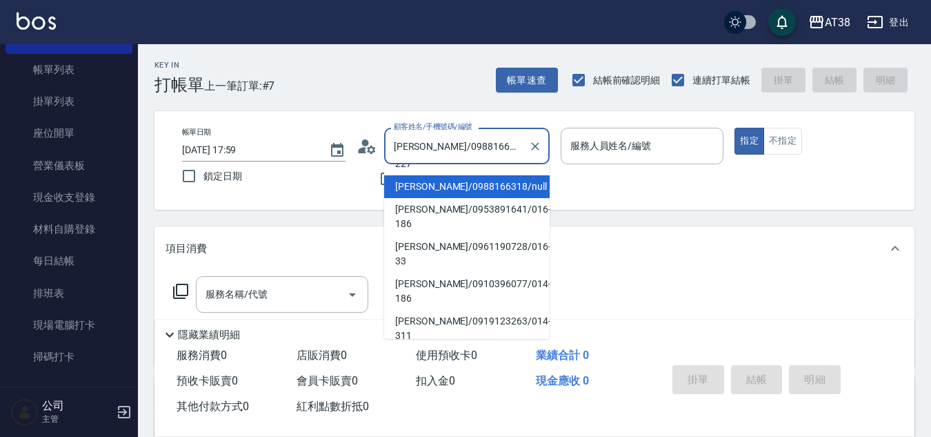
click at [457, 384] on li "[PERSON_NAME]/938573635/016-210." at bounding box center [467, 402] width 166 height 37
type input "[PERSON_NAME]/938573635/016-210."
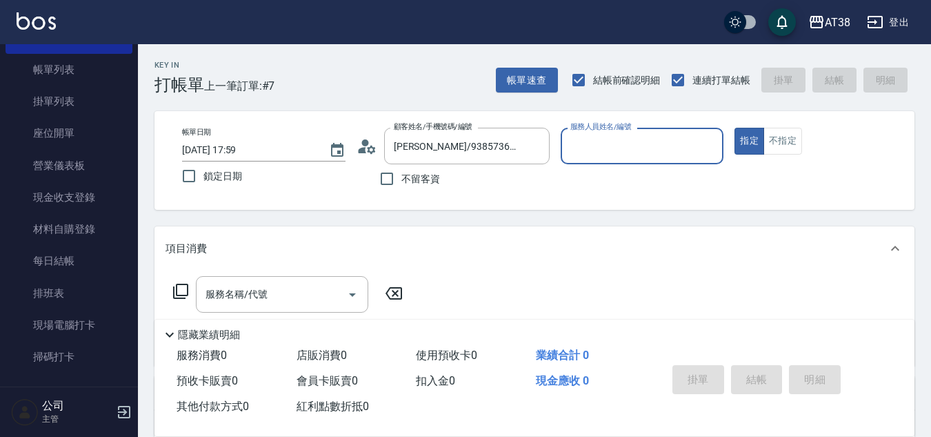
type input "Nico-016"
click at [323, 287] on input "服務名稱/代號" at bounding box center [271, 294] width 139 height 24
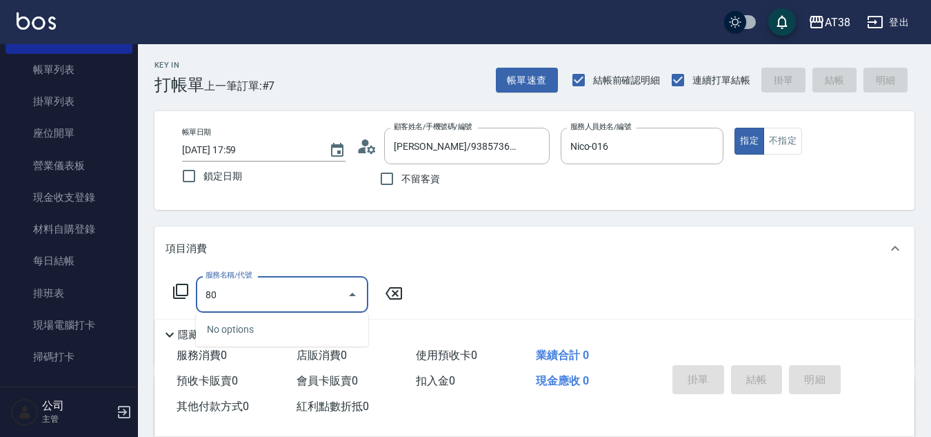
type input "8"
type input "714"
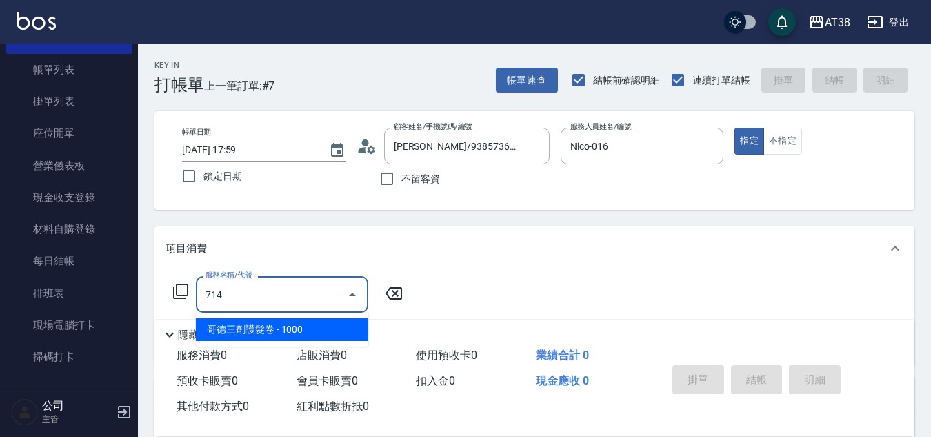
type input "100"
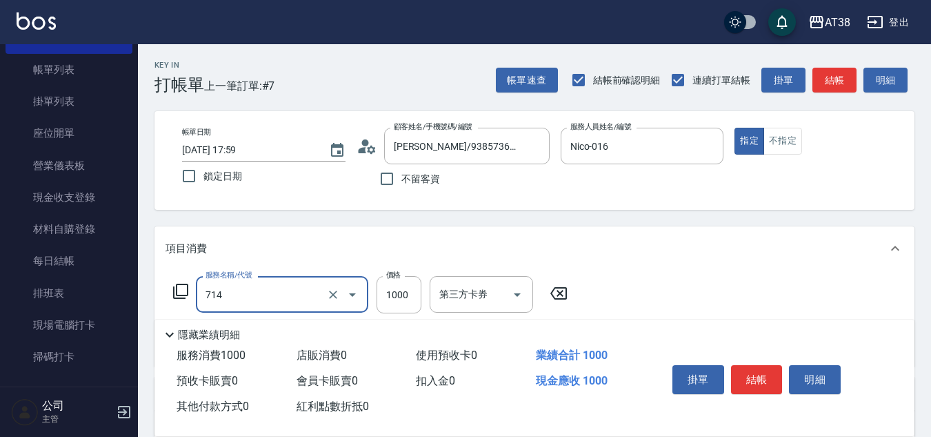
type input "哥德三劑護髮卷(714)"
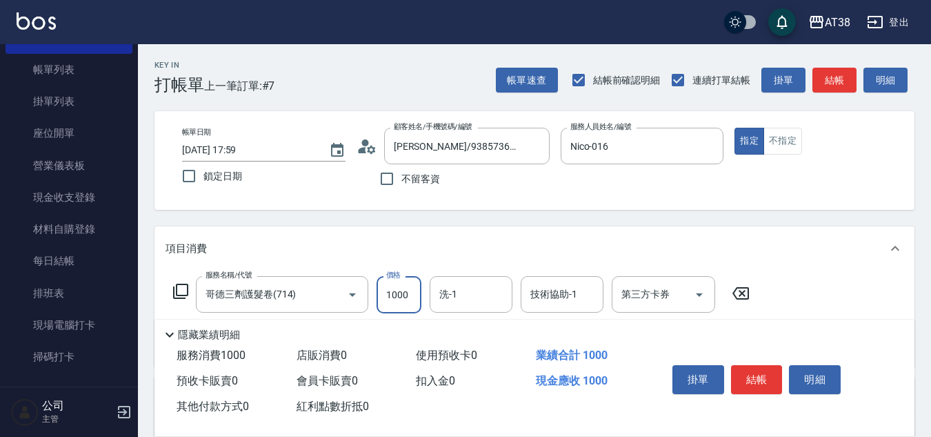
type input "0"
type input "12"
type input "10"
type input "120"
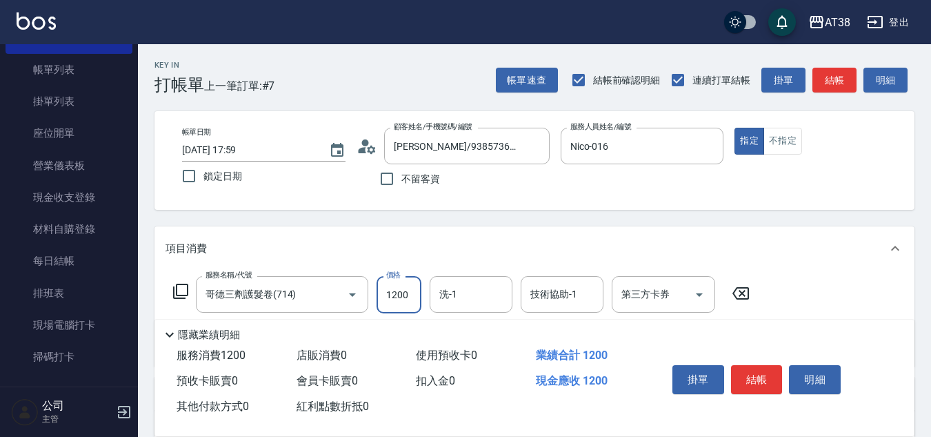
type input "1200"
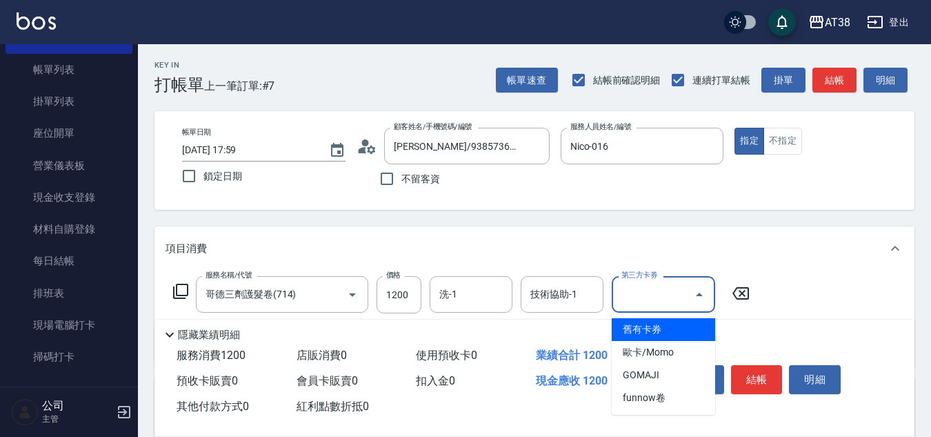
type input "0"
type input "舊有卡券"
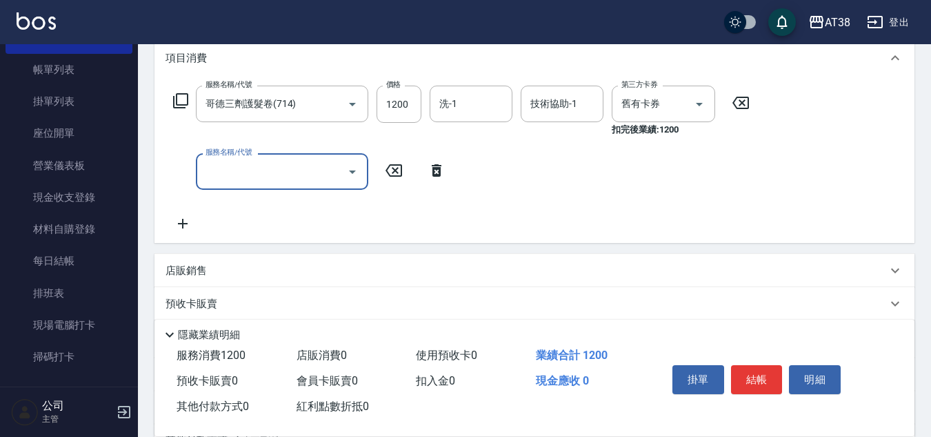
scroll to position [207, 0]
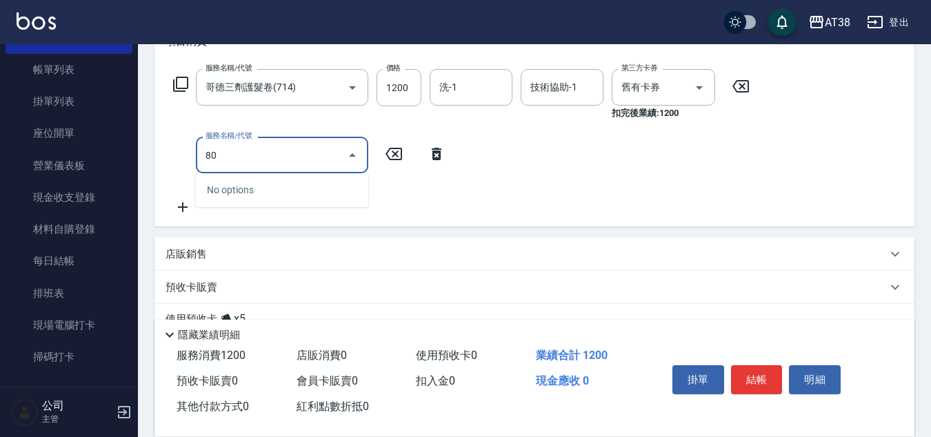
type input "803"
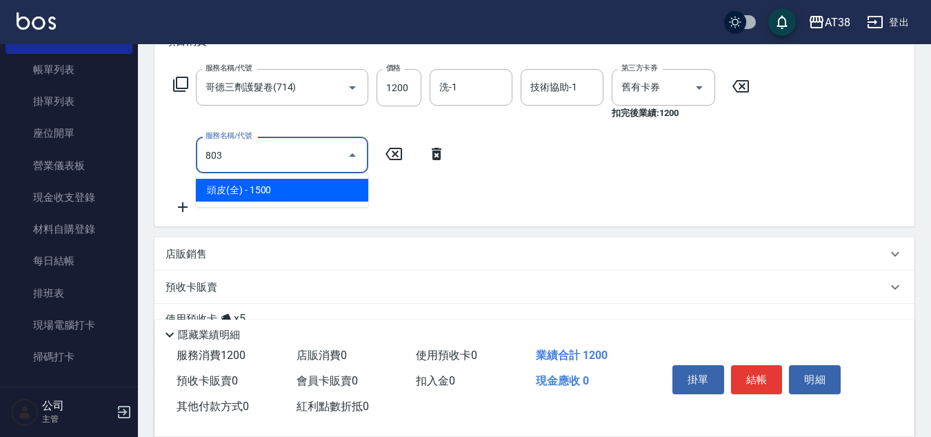
type input "150"
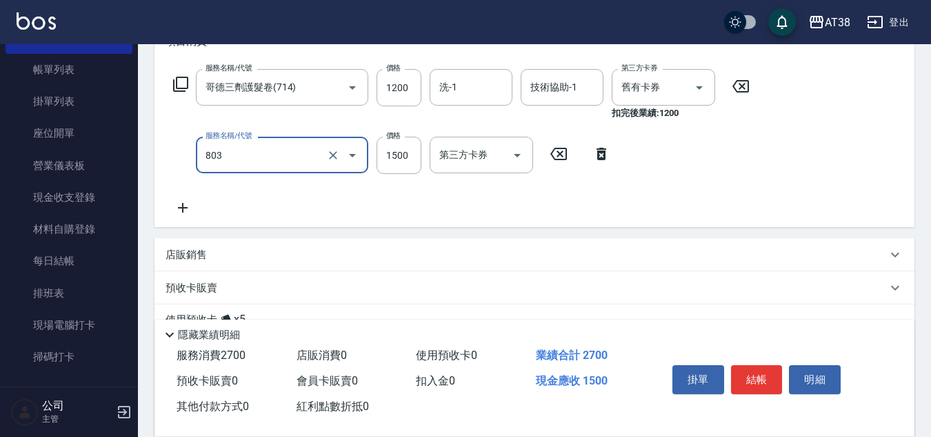
type input "頭皮(全)(803)"
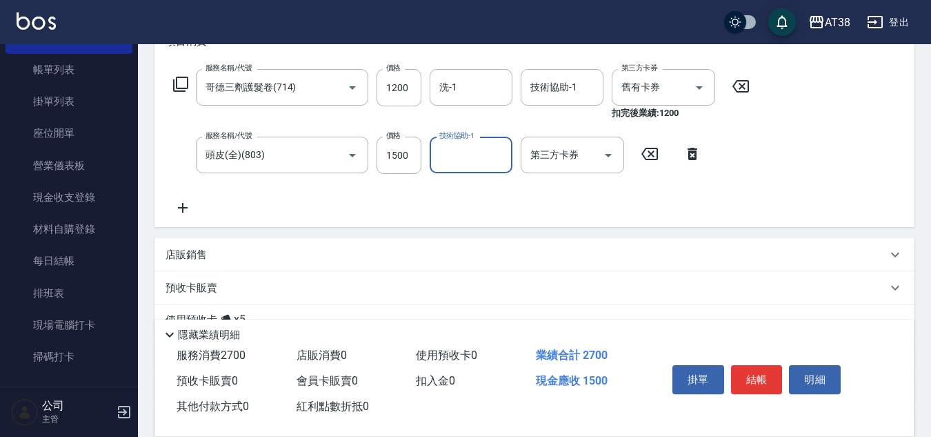
click at [197, 252] on p "店販銷售" at bounding box center [186, 255] width 41 height 14
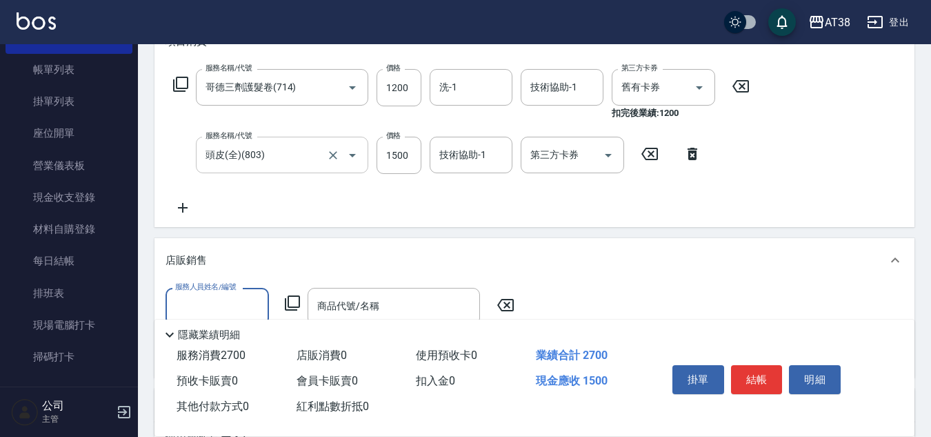
scroll to position [0, 0]
type input "Nico-016"
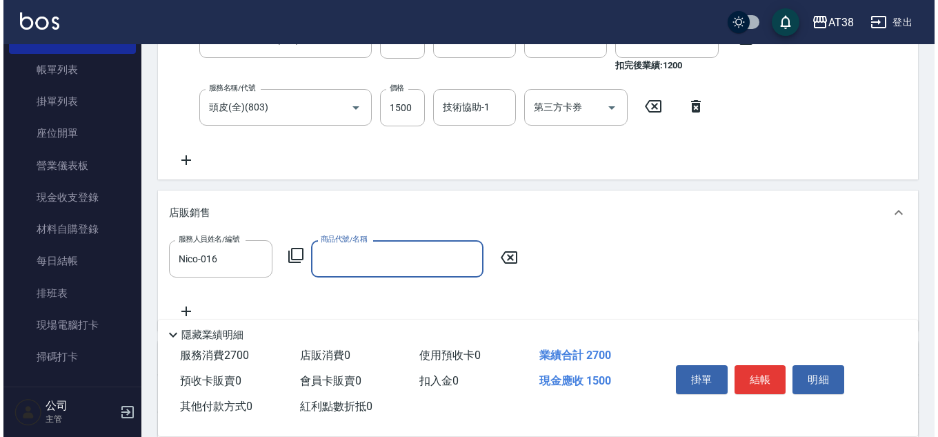
scroll to position [276, 0]
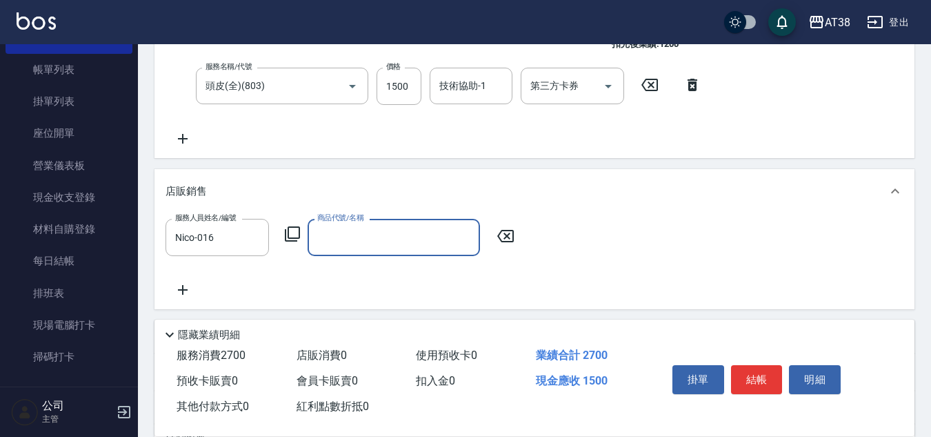
click at [293, 230] on icon at bounding box center [292, 234] width 17 height 17
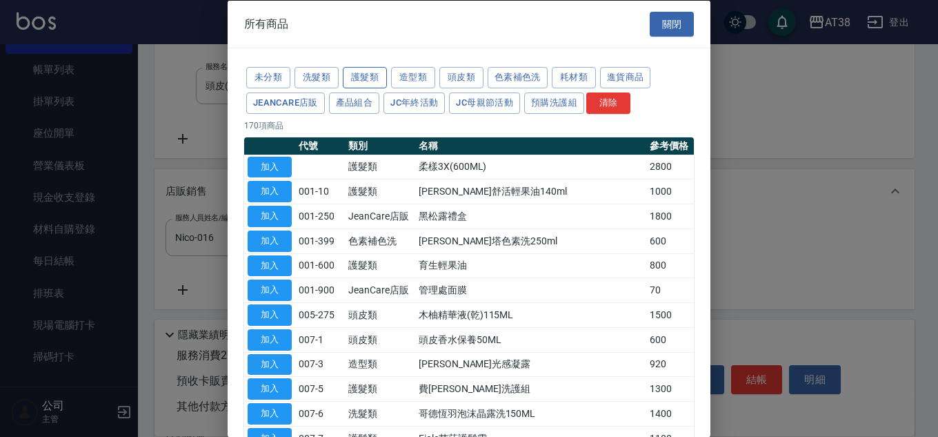
click at [362, 79] on button "護髮類" at bounding box center [365, 77] width 44 height 21
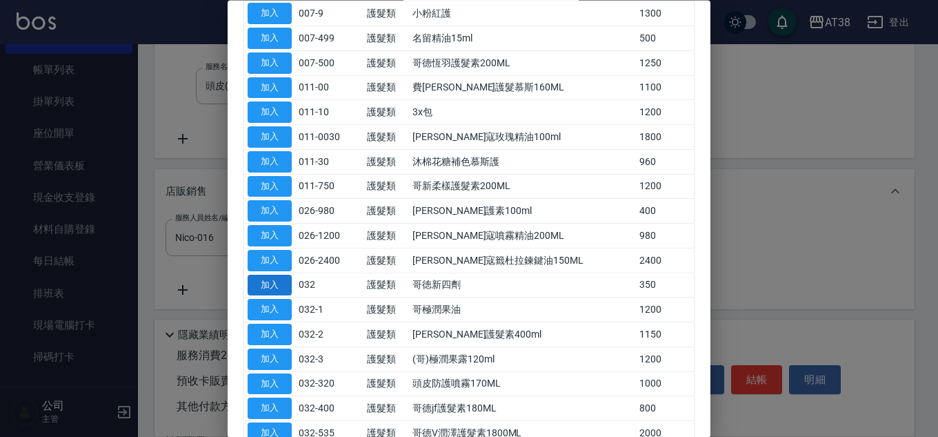
click at [275, 288] on button "加入" at bounding box center [270, 285] width 44 height 21
type input "哥徳新四劑"
type input "180"
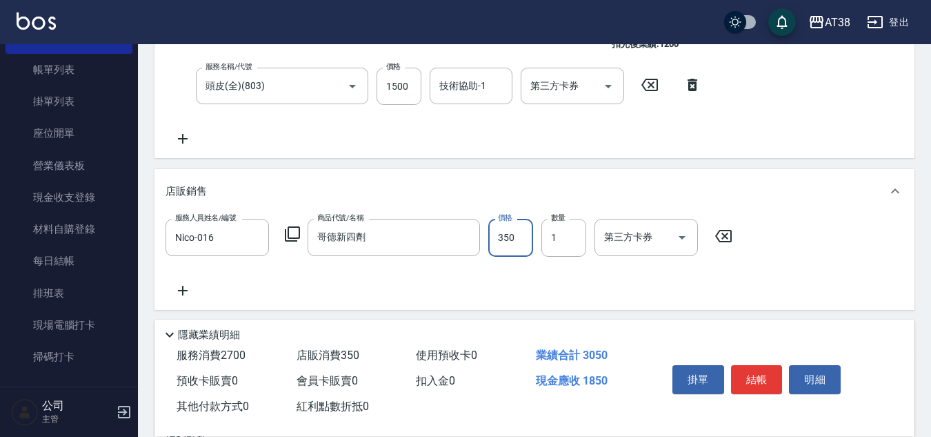
click at [517, 246] on input "350" at bounding box center [510, 237] width 45 height 37
type input "3"
type input "150"
type input "300"
type input "180"
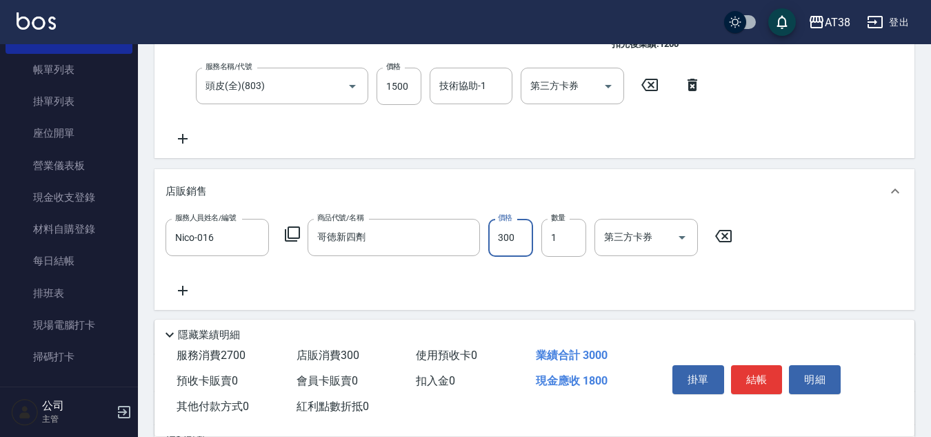
type input "300"
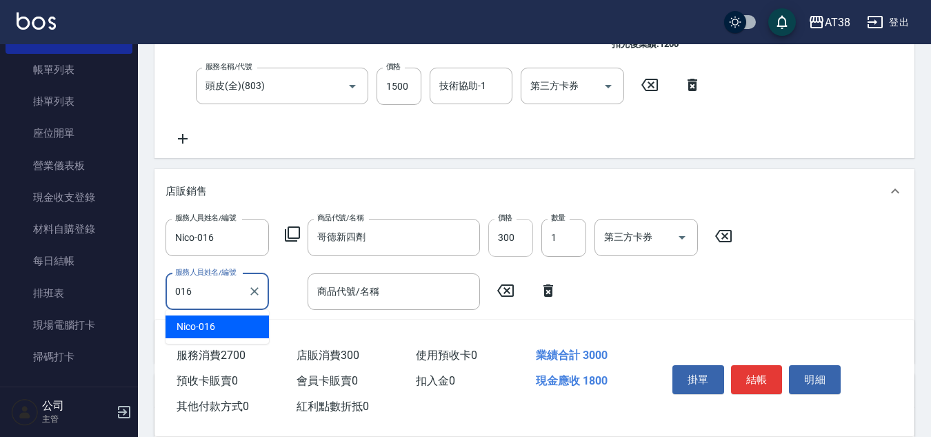
type input "Nico-016"
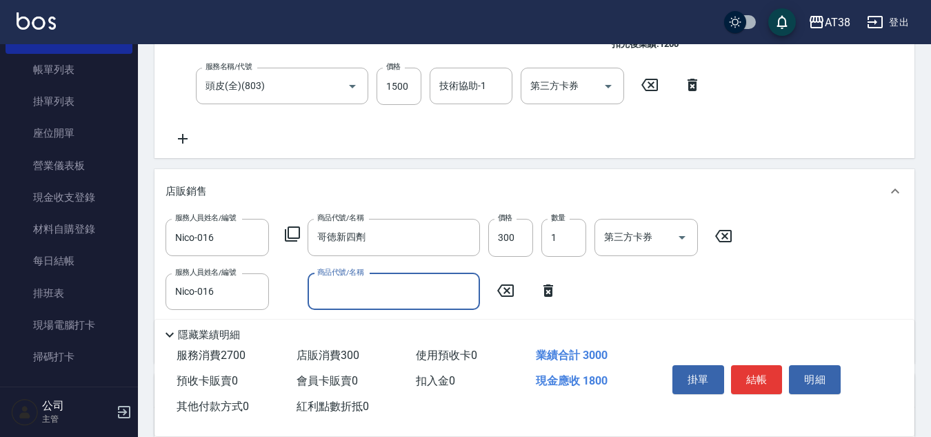
click at [296, 230] on icon at bounding box center [292, 234] width 17 height 17
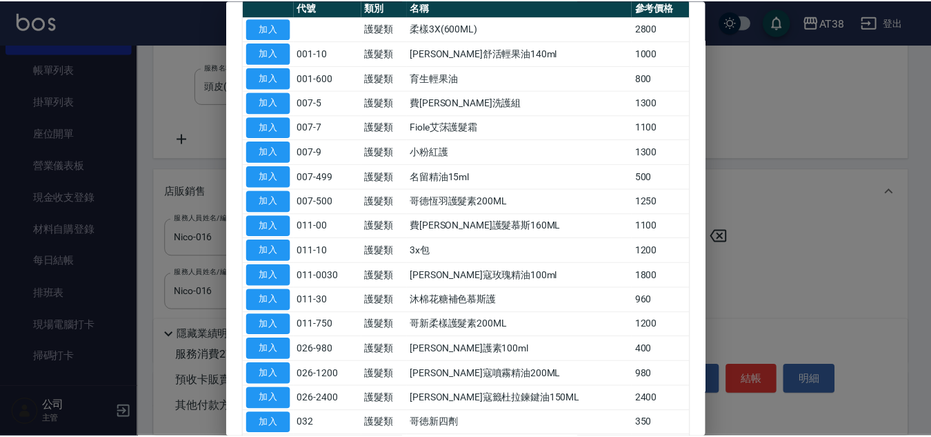
scroll to position [0, 0]
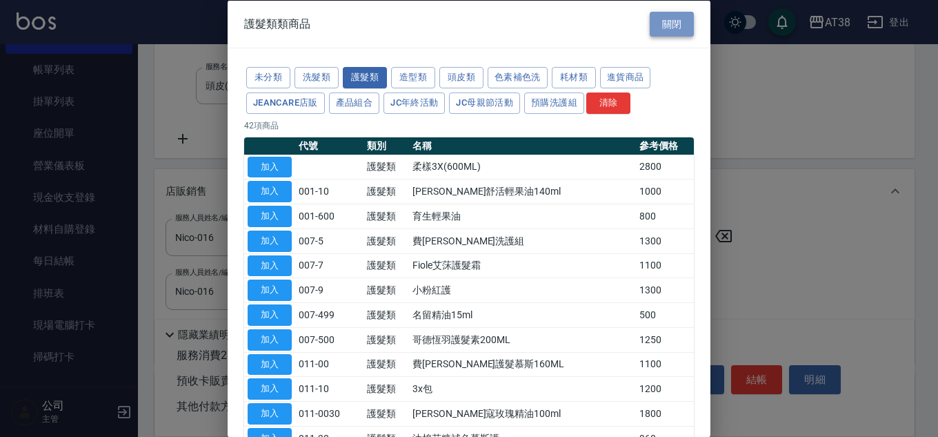
click at [666, 18] on button "關閉" at bounding box center [672, 24] width 44 height 26
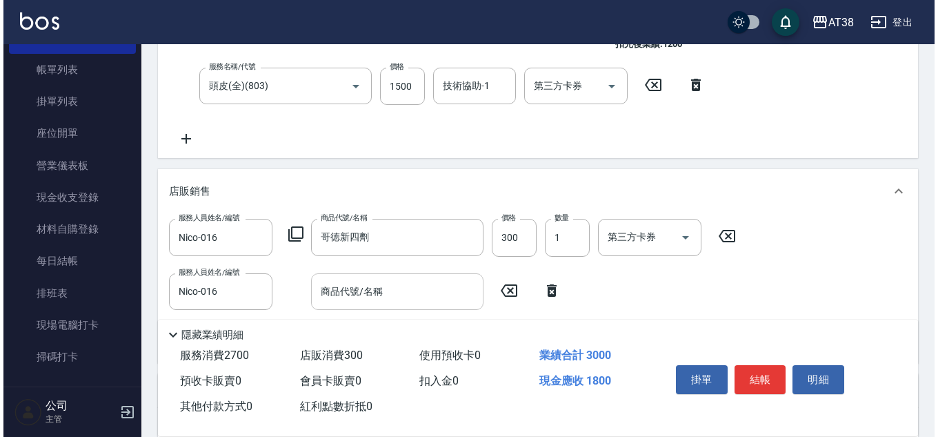
scroll to position [345, 0]
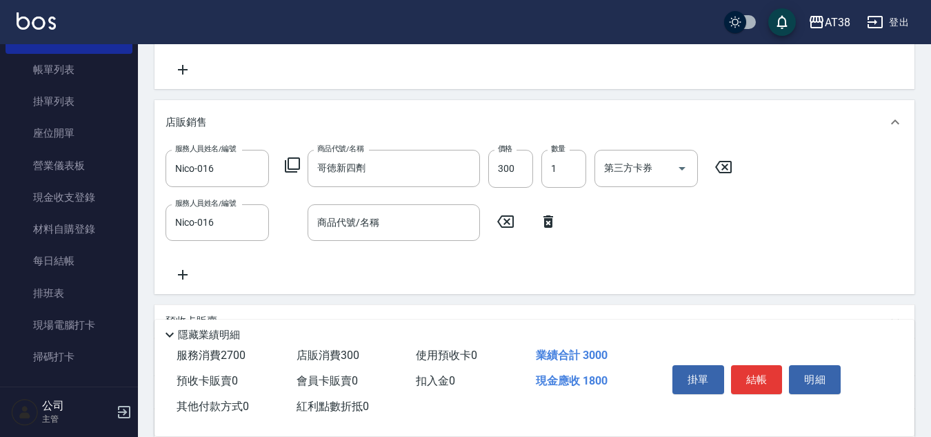
click at [288, 161] on icon at bounding box center [292, 164] width 15 height 15
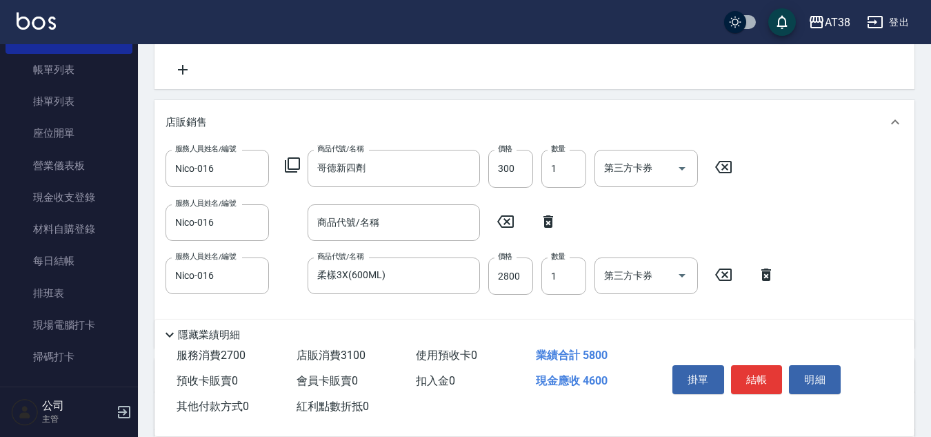
click at [770, 279] on icon at bounding box center [766, 274] width 10 height 12
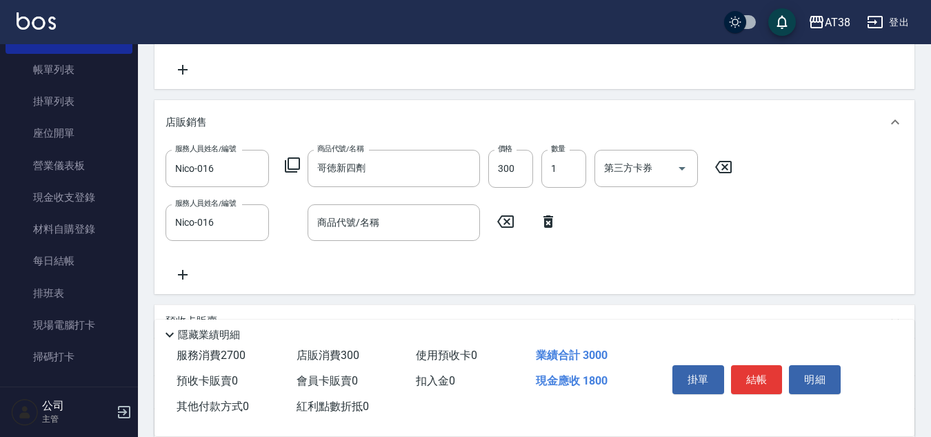
click at [292, 168] on icon at bounding box center [292, 165] width 17 height 17
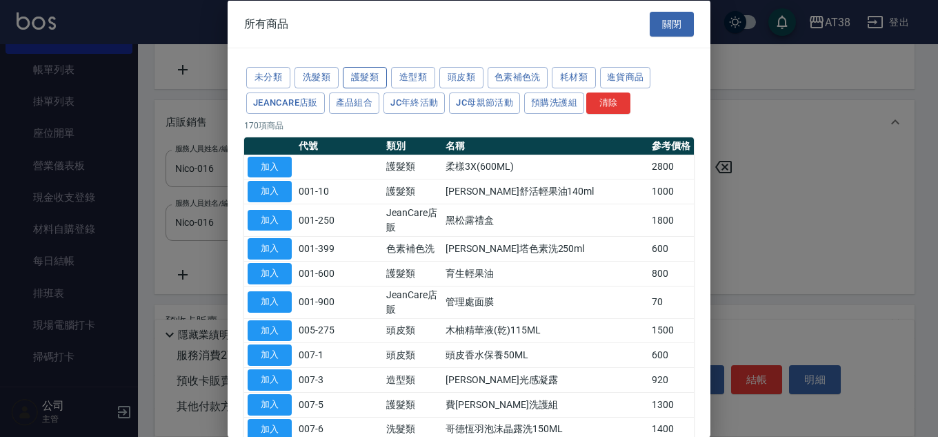
click at [369, 79] on button "護髮類" at bounding box center [365, 77] width 44 height 21
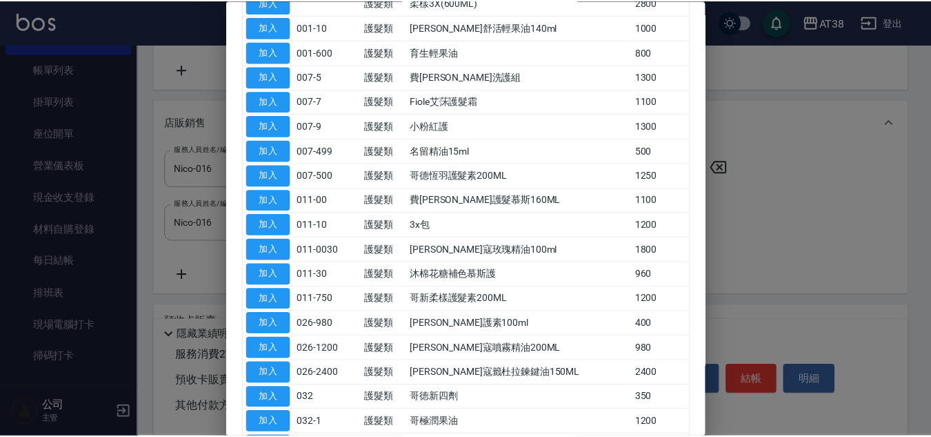
scroll to position [207, 0]
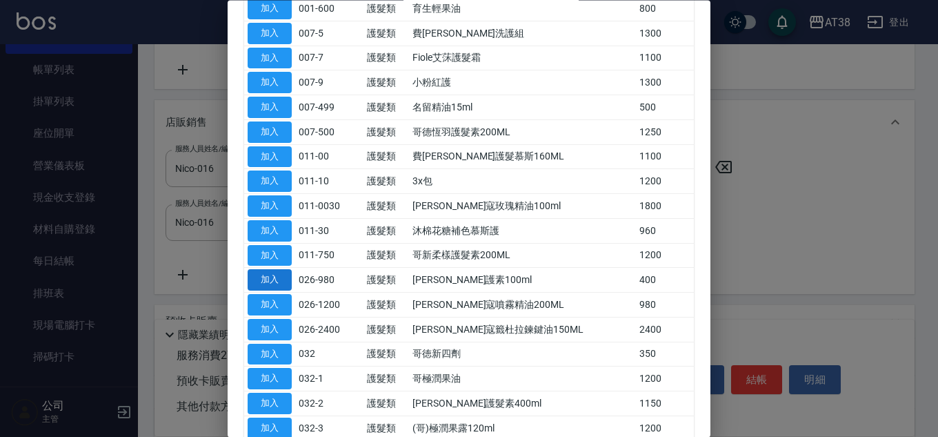
click at [268, 279] on button "加入" at bounding box center [270, 280] width 44 height 21
type input "220"
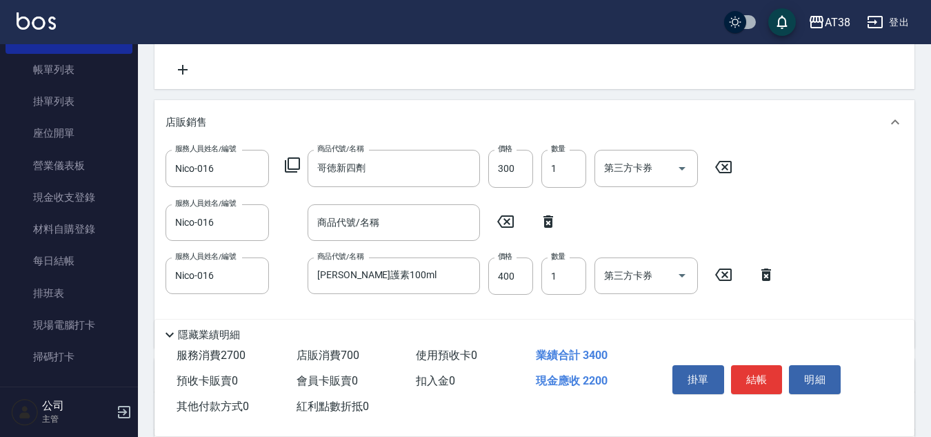
click at [546, 225] on icon at bounding box center [549, 221] width 10 height 12
type input "[PERSON_NAME]護素100ml"
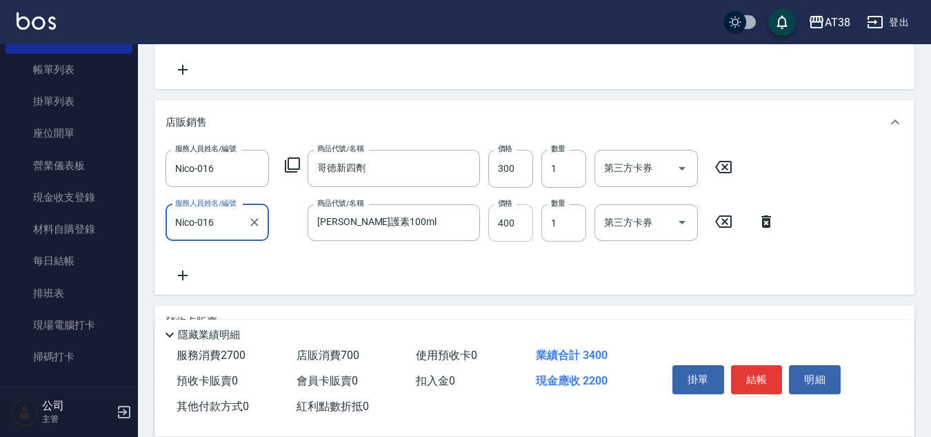
click at [522, 227] on input "400" at bounding box center [510, 222] width 45 height 37
click at [568, 229] on input "1" at bounding box center [563, 222] width 45 height 37
type input "260"
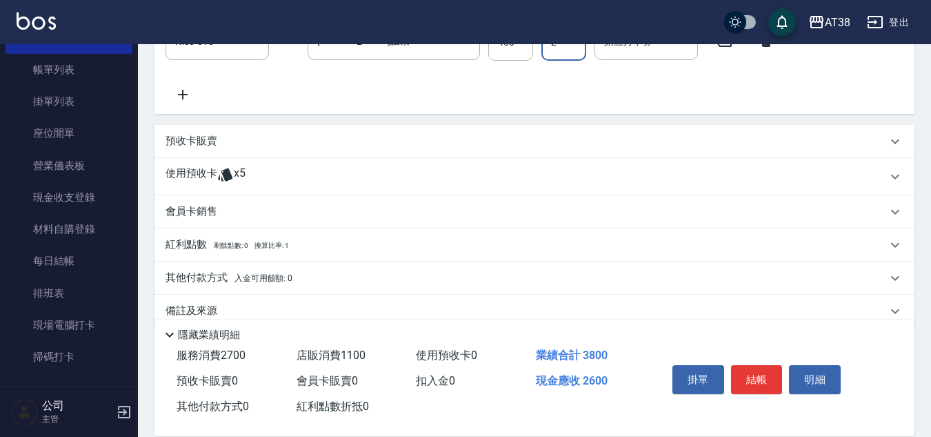
scroll to position [549, 0]
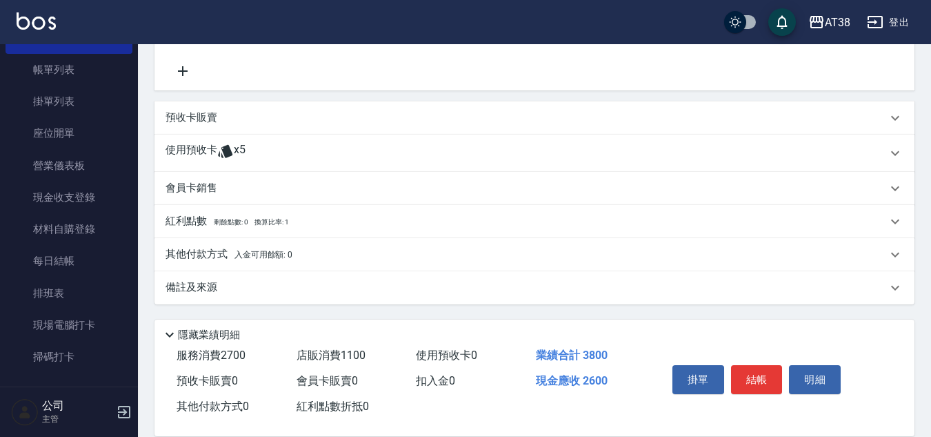
type input "2"
click at [190, 114] on p "預收卡販賣" at bounding box center [192, 117] width 52 height 14
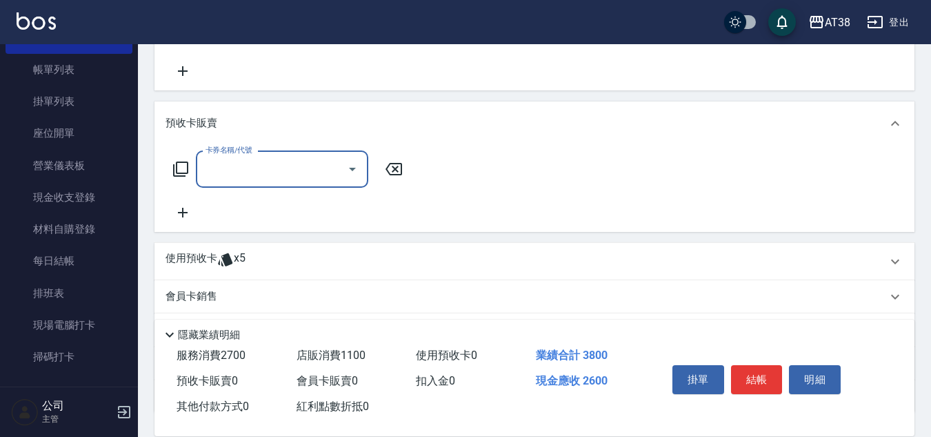
scroll to position [0, 0]
click at [182, 171] on icon at bounding box center [180, 169] width 17 height 17
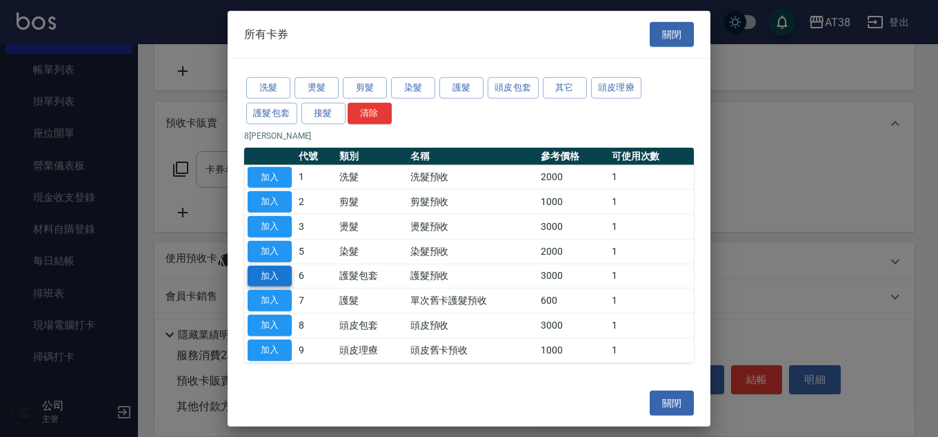
click at [283, 277] on button "加入" at bounding box center [270, 275] width 44 height 21
type input "560"
type input "護髮預收(6)"
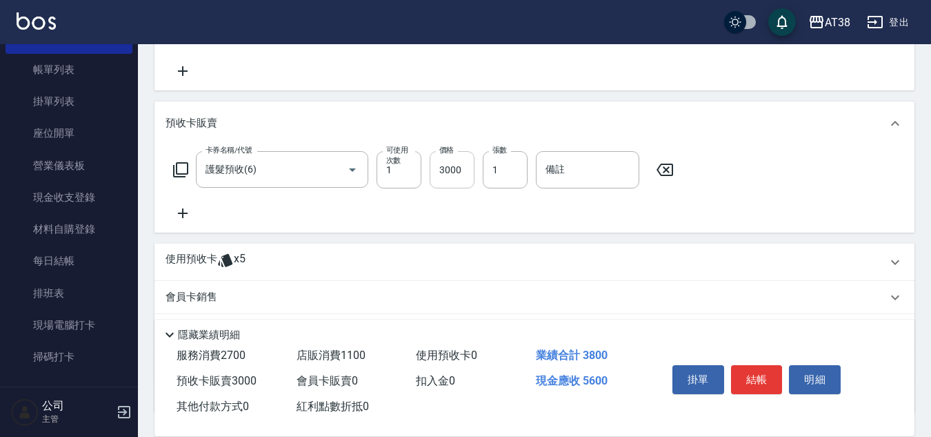
click at [463, 177] on input "3000" at bounding box center [452, 169] width 45 height 37
type input "26"
type input "260"
type input "280"
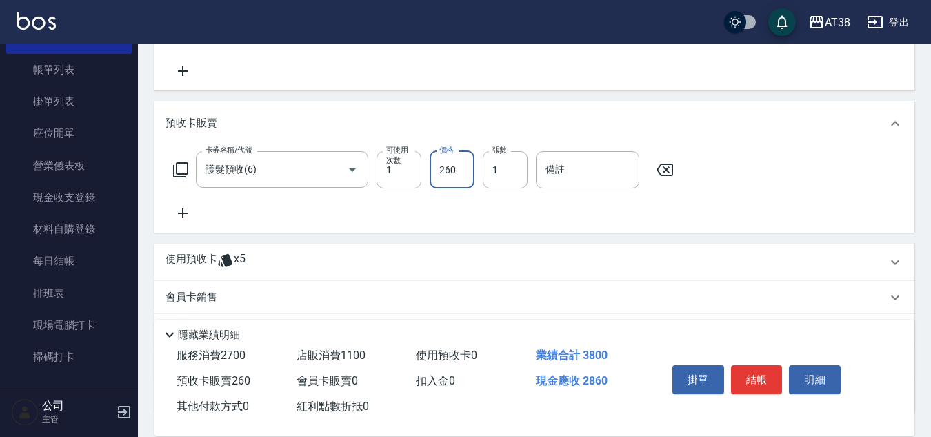
type input "2600"
type input "520"
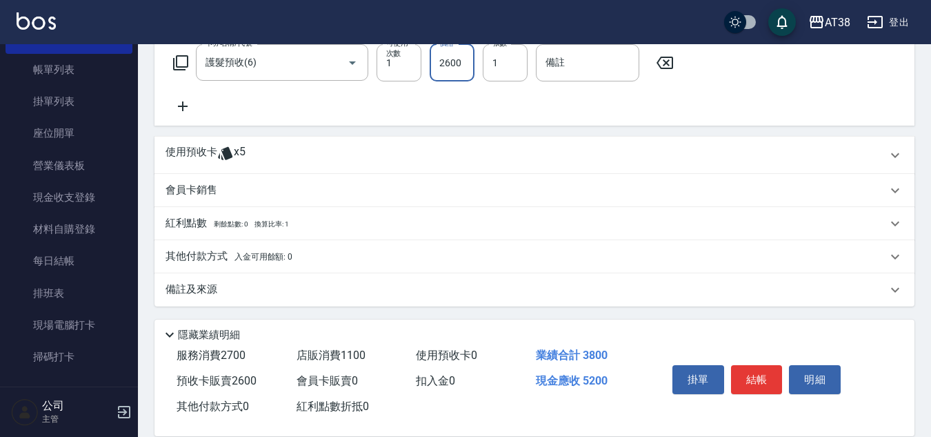
scroll to position [658, 0]
type input "2600"
click at [195, 250] on p "其他付款方式 入金可用餘額: 0" at bounding box center [229, 254] width 127 height 15
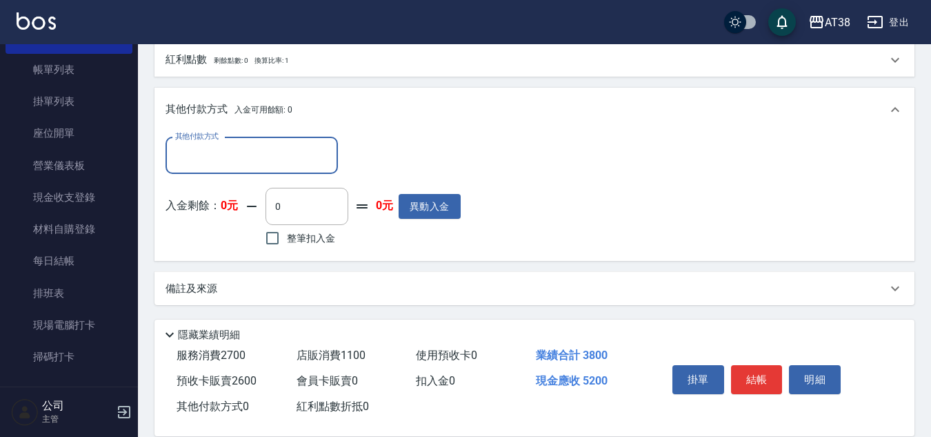
scroll to position [820, 0]
click at [203, 146] on input "其他付款方式" at bounding box center [252, 155] width 160 height 24
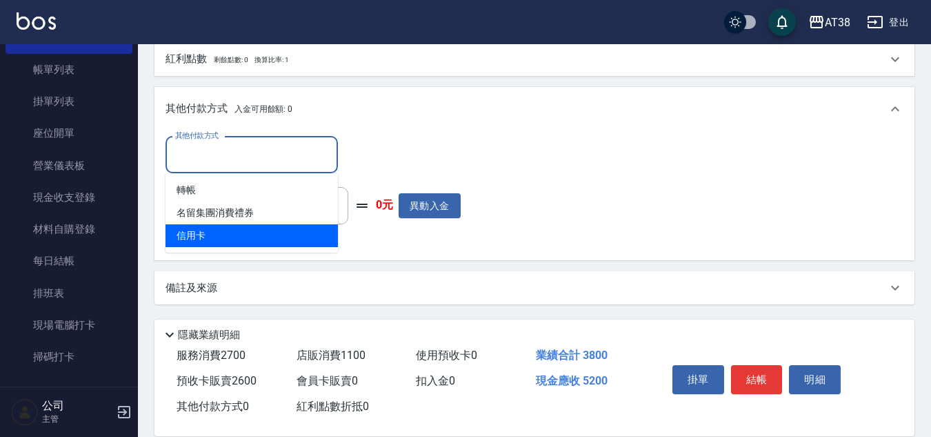
click at [199, 232] on span "信用卡" at bounding box center [252, 235] width 172 height 23
type input "信用卡"
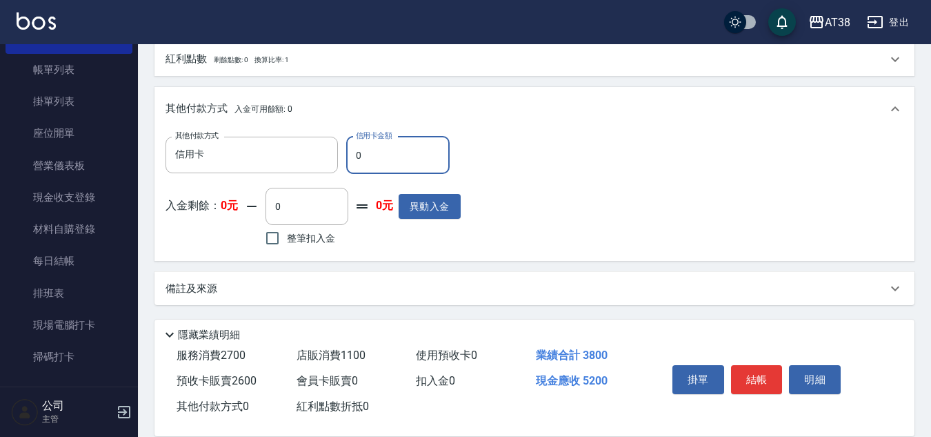
type input "50"
type input "510"
type input "520"
type input "460"
type input "5200"
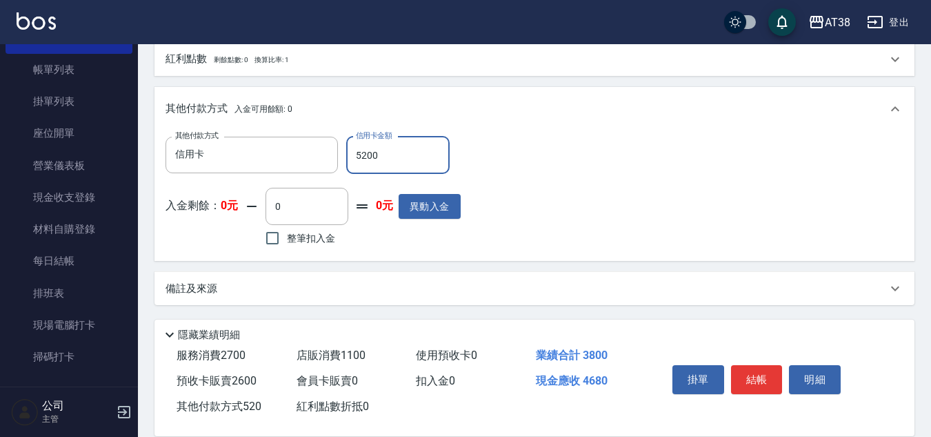
type input "0"
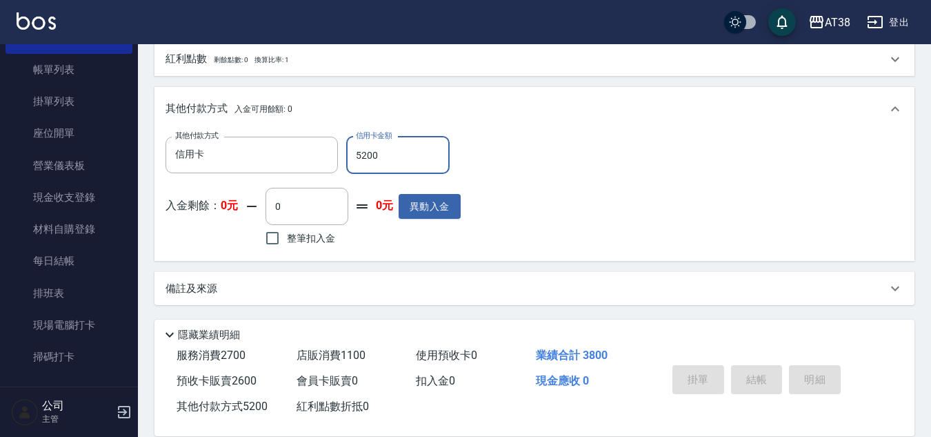
type input "[DATE] 18:06"
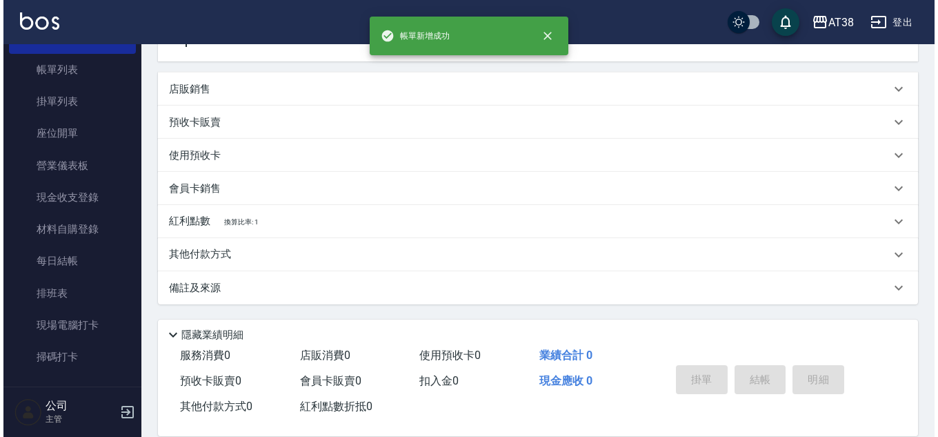
scroll to position [0, 0]
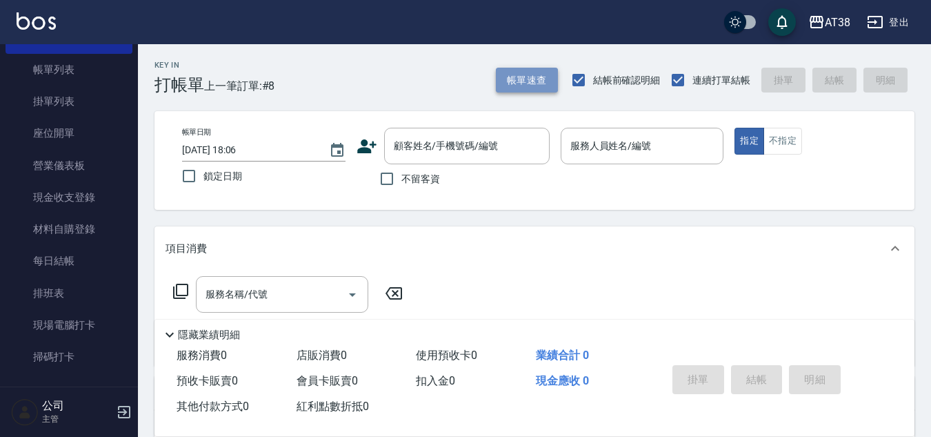
click at [524, 85] on button "帳單速查" at bounding box center [527, 81] width 62 height 26
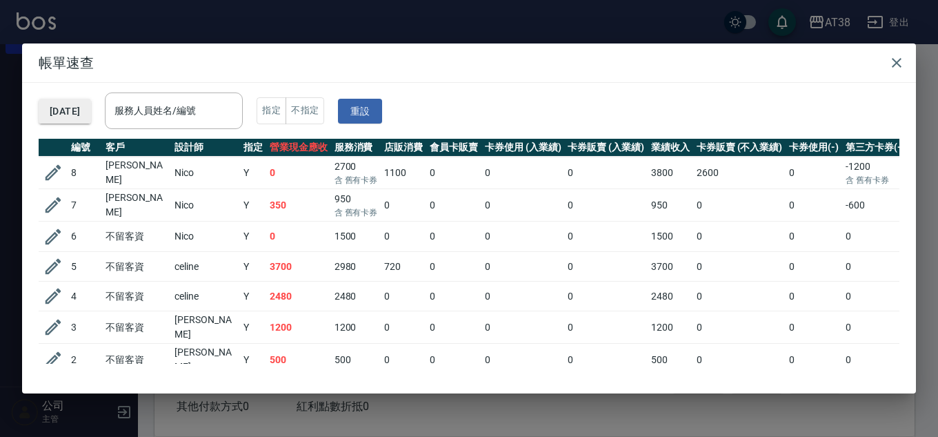
click at [91, 117] on button "[DATE]" at bounding box center [65, 112] width 52 height 26
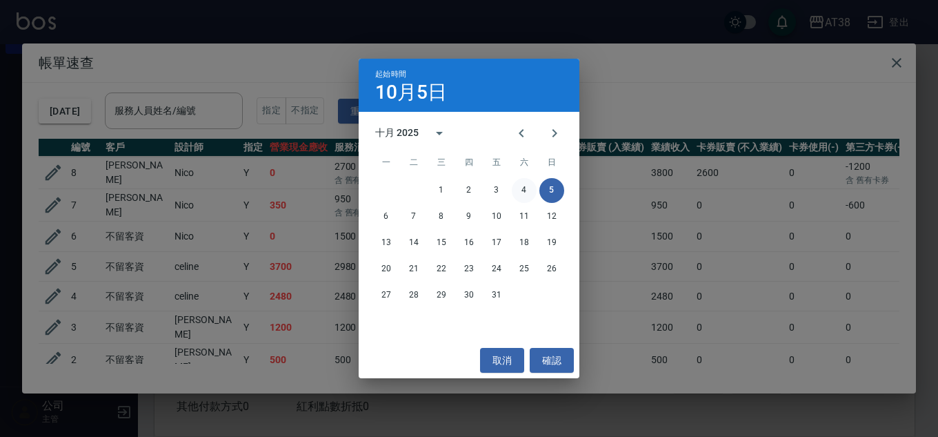
click at [523, 188] on button "4" at bounding box center [524, 190] width 25 height 25
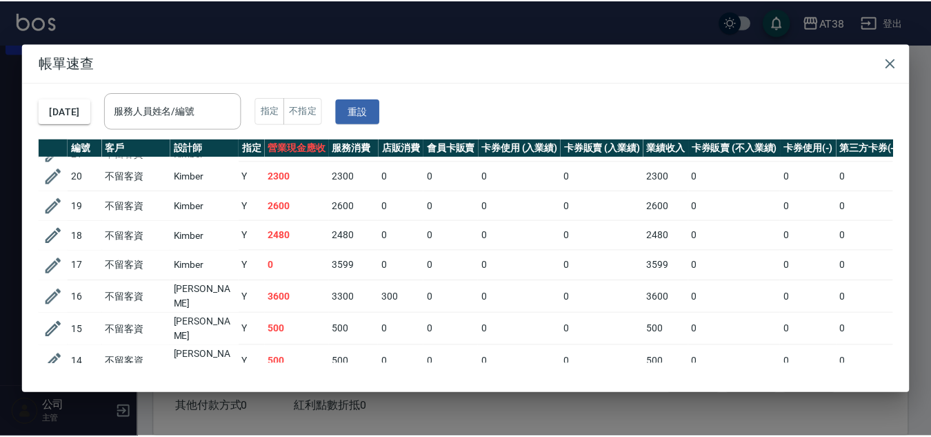
scroll to position [483, 0]
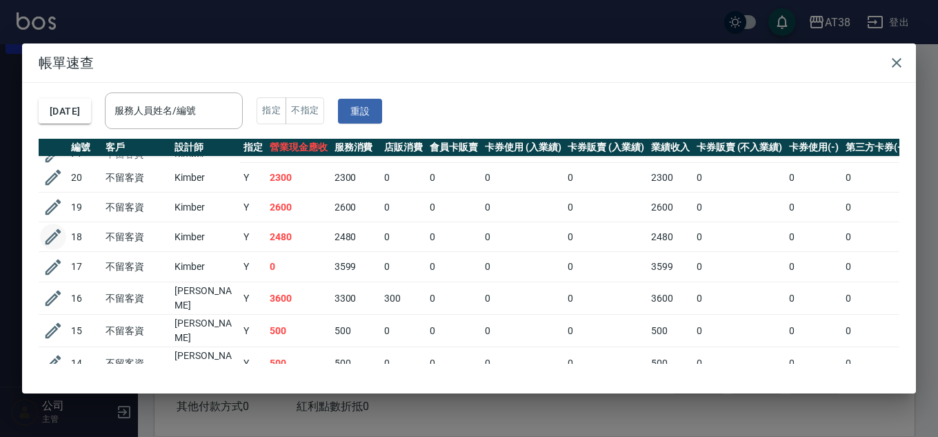
click at [52, 226] on icon "button" at bounding box center [53, 236] width 21 height 21
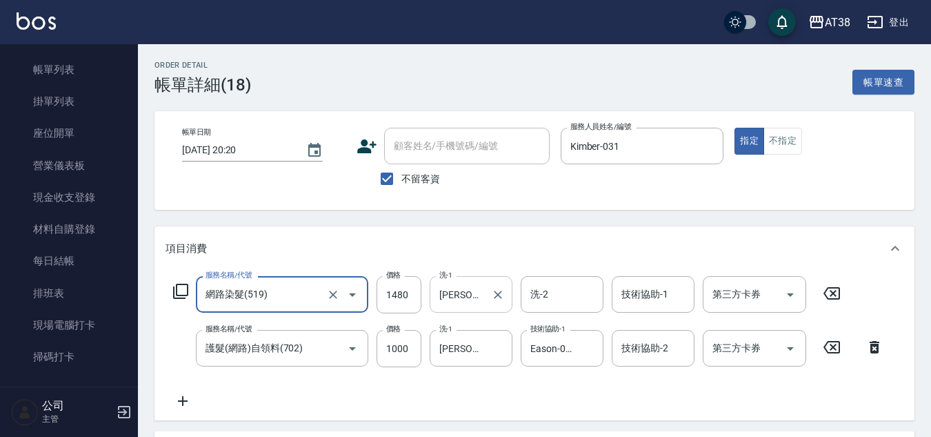
click at [484, 297] on input "[PERSON_NAME]-042" at bounding box center [461, 294] width 50 height 24
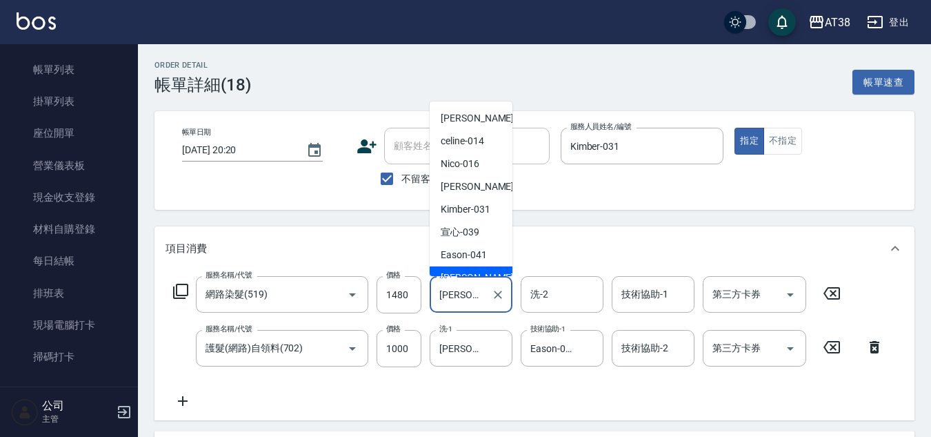
scroll to position [13, 0]
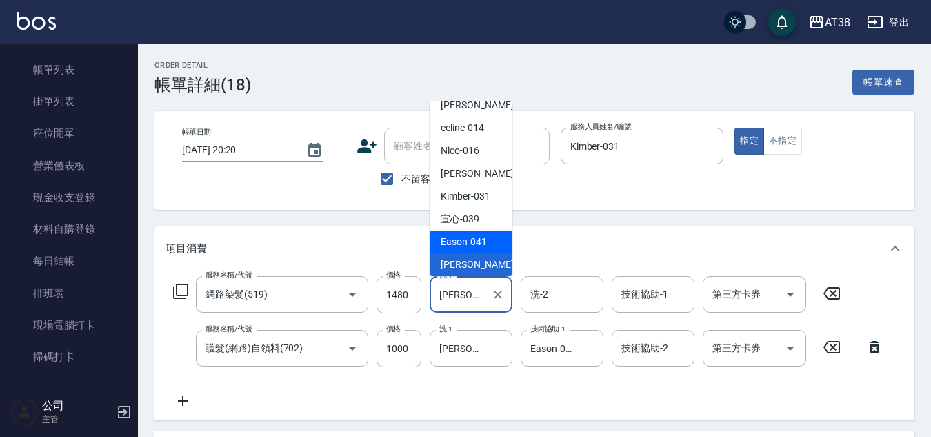
click at [480, 239] on span "Eason -041" at bounding box center [464, 242] width 46 height 14
type input "Eason-041"
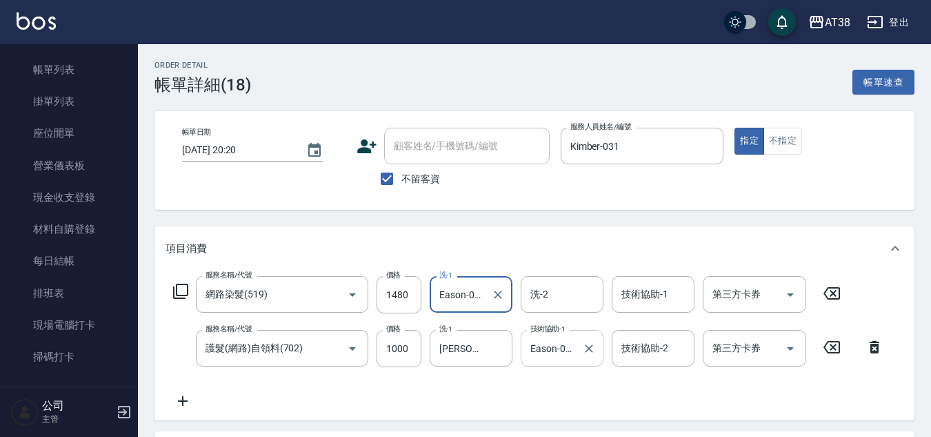
click at [567, 349] on input "Eason-041" at bounding box center [552, 348] width 50 height 24
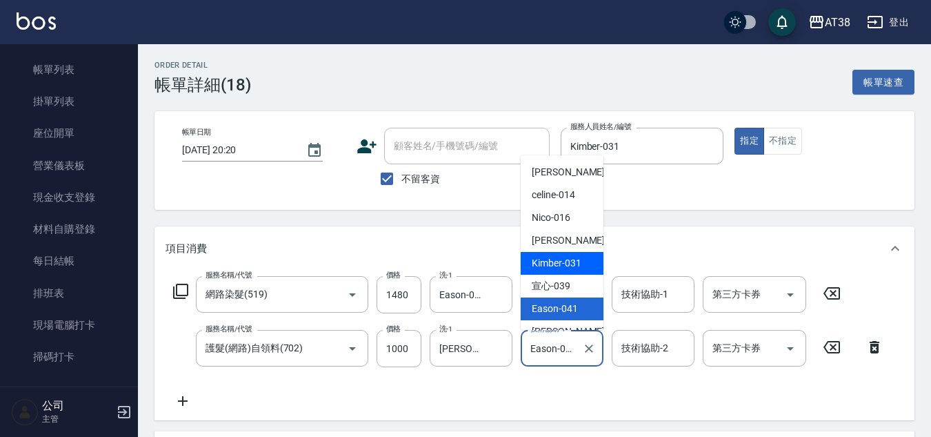
scroll to position [19, 0]
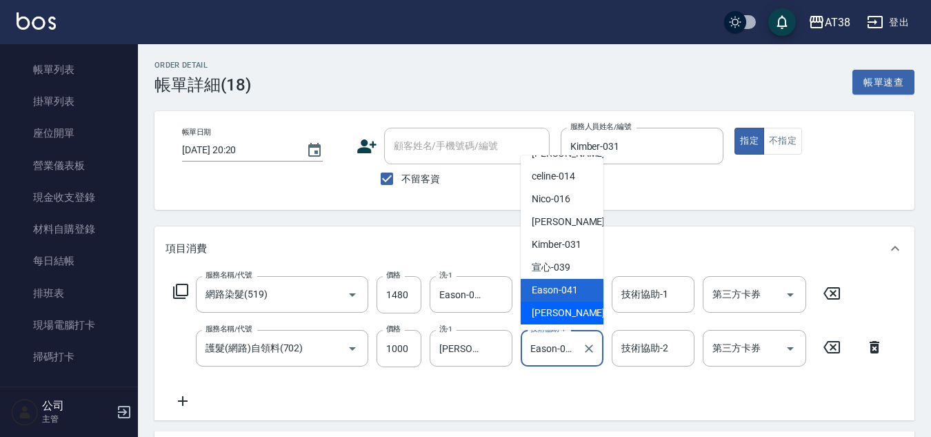
click at [552, 313] on span "[PERSON_NAME] -042" at bounding box center [578, 313] width 92 height 14
type input "[PERSON_NAME]-042"
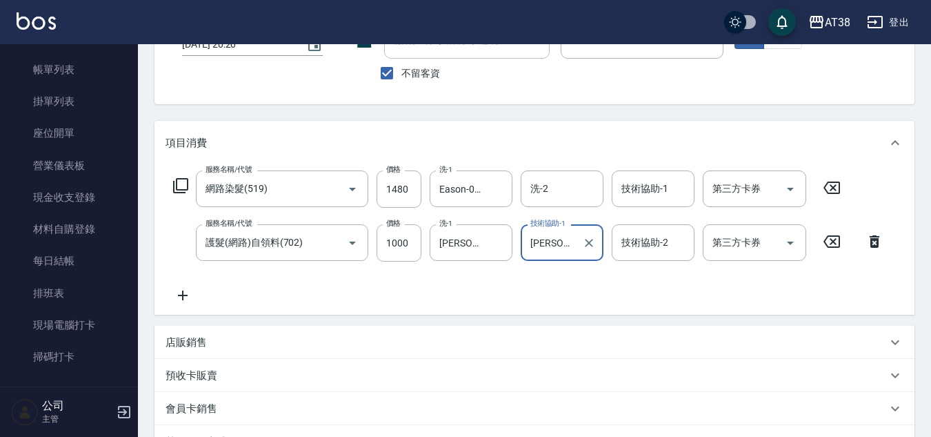
scroll to position [309, 0]
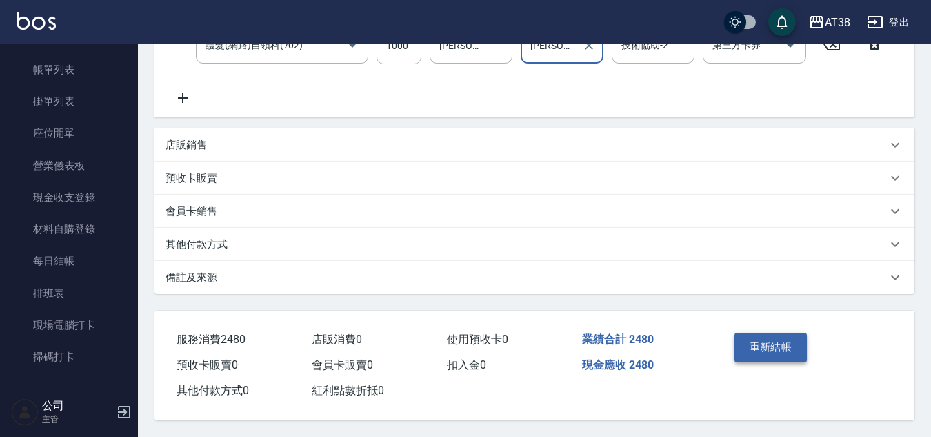
click at [777, 343] on button "重新結帳" at bounding box center [771, 346] width 73 height 29
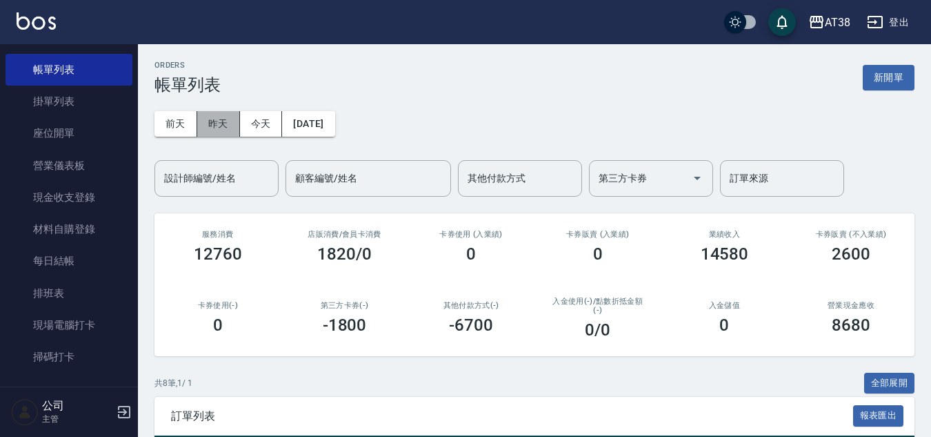
click at [222, 129] on button "昨天" at bounding box center [218, 124] width 43 height 26
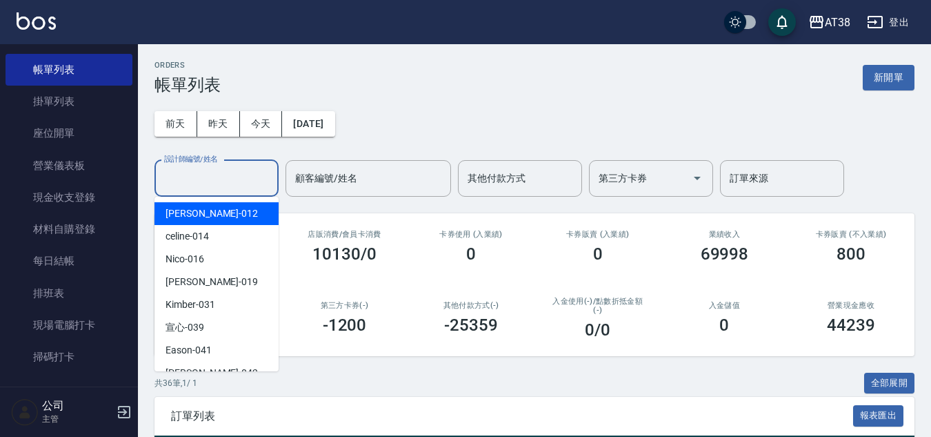
click at [217, 180] on input "設計師編號/姓名" at bounding box center [217, 178] width 112 height 24
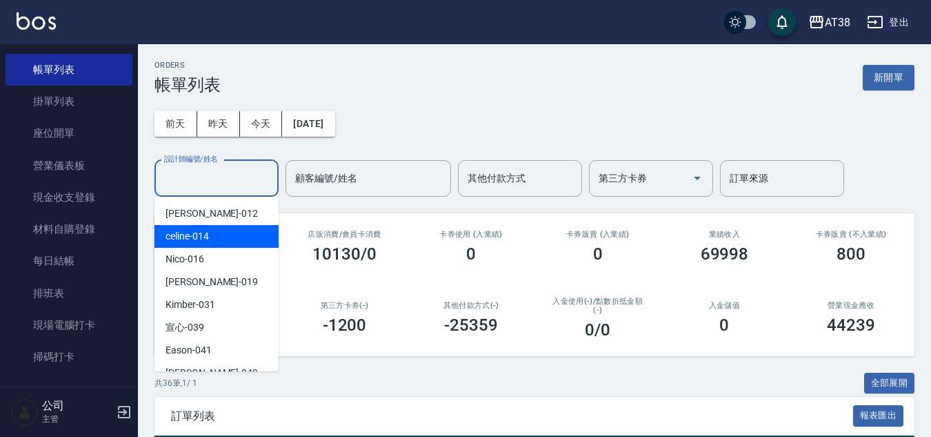
click at [191, 233] on span "celine -014" at bounding box center [187, 236] width 43 height 14
type input "celine-014"
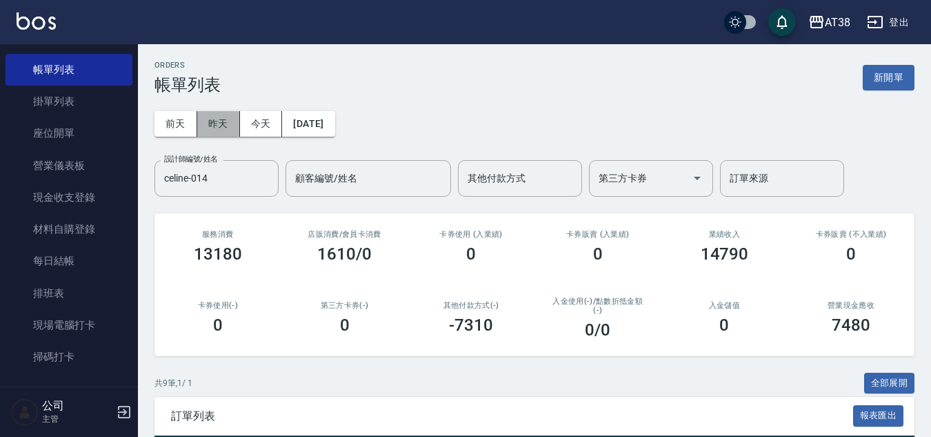
click at [216, 130] on button "昨天" at bounding box center [218, 124] width 43 height 26
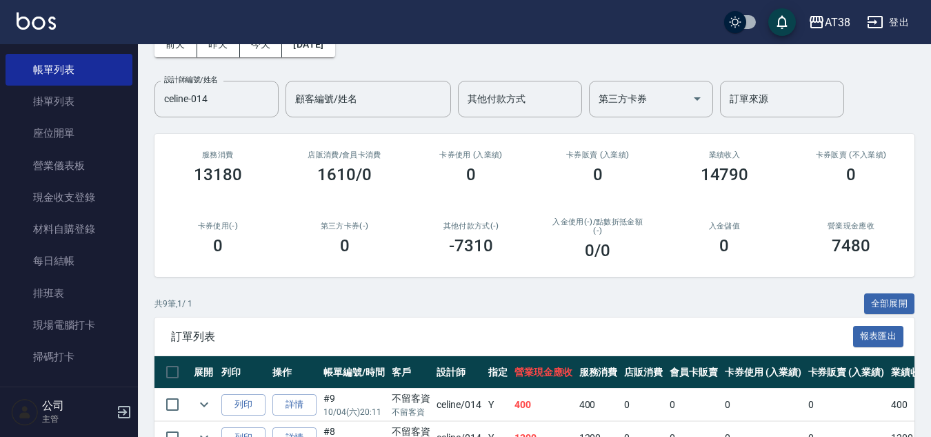
scroll to position [48, 0]
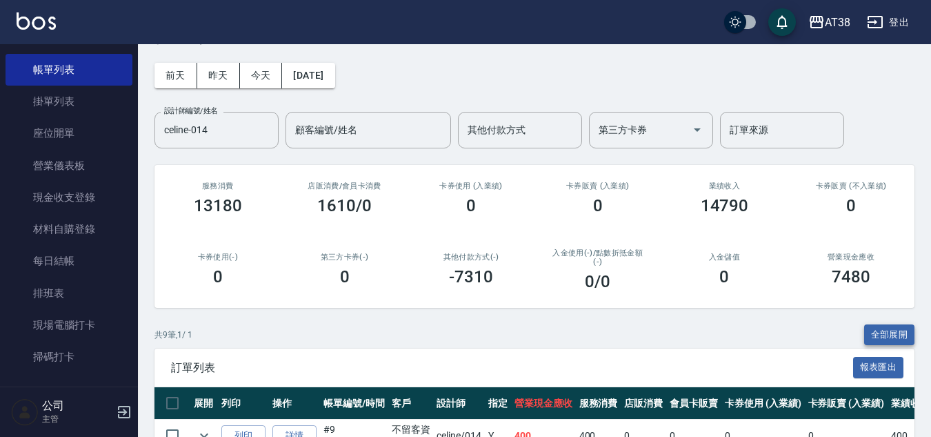
click at [890, 332] on button "全部展開" at bounding box center [889, 334] width 51 height 21
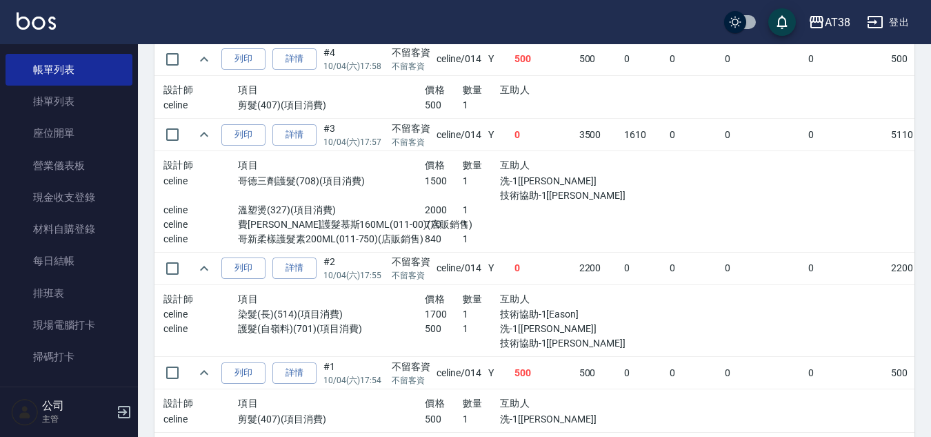
scroll to position [807, 0]
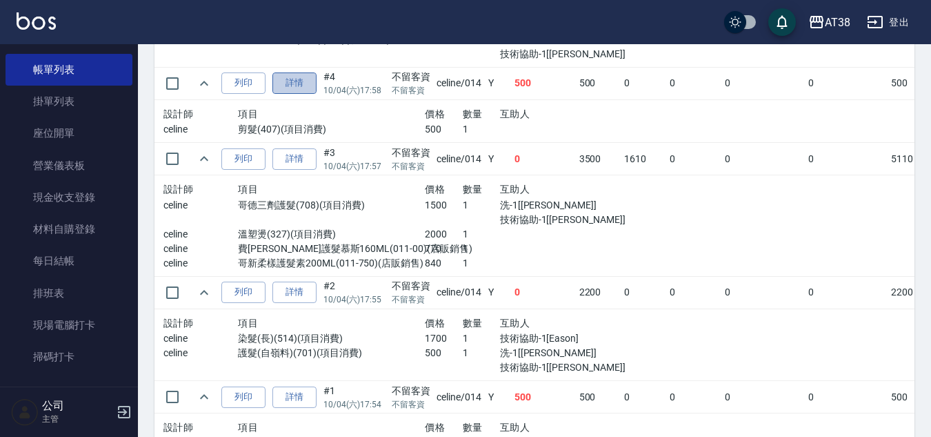
click at [295, 82] on link "詳情" at bounding box center [294, 82] width 44 height 21
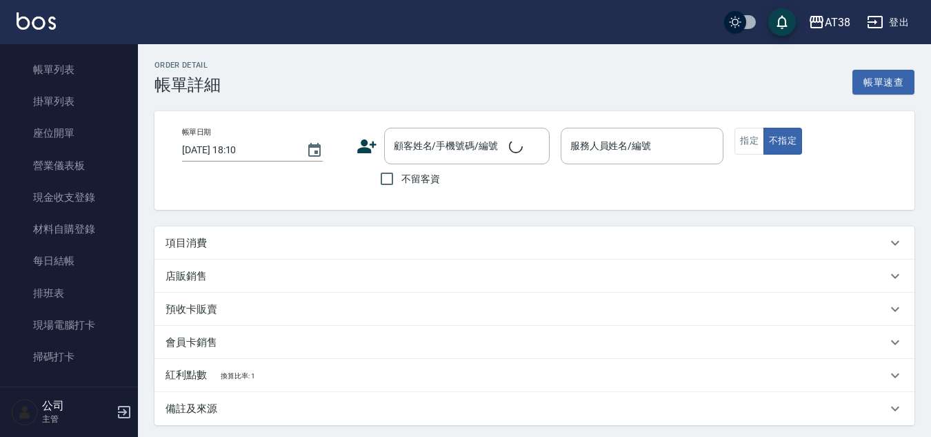
type input "[DATE] 17:58"
checkbox input "true"
type input "celine-014"
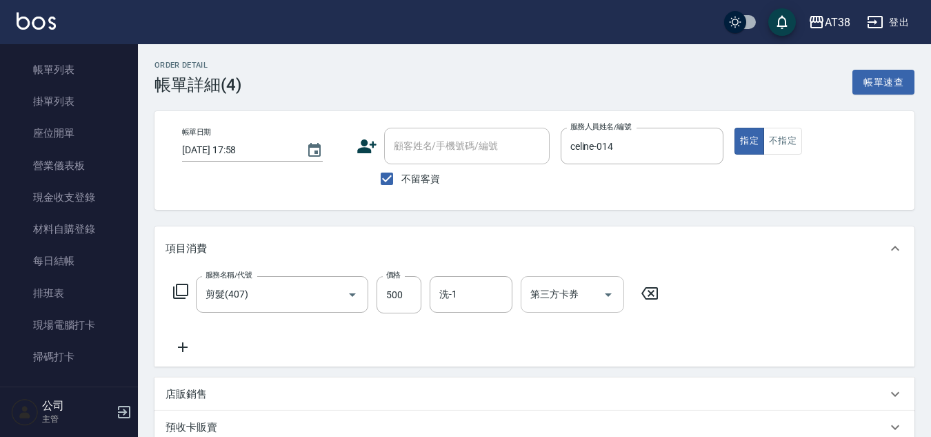
type input "剪髮(407)"
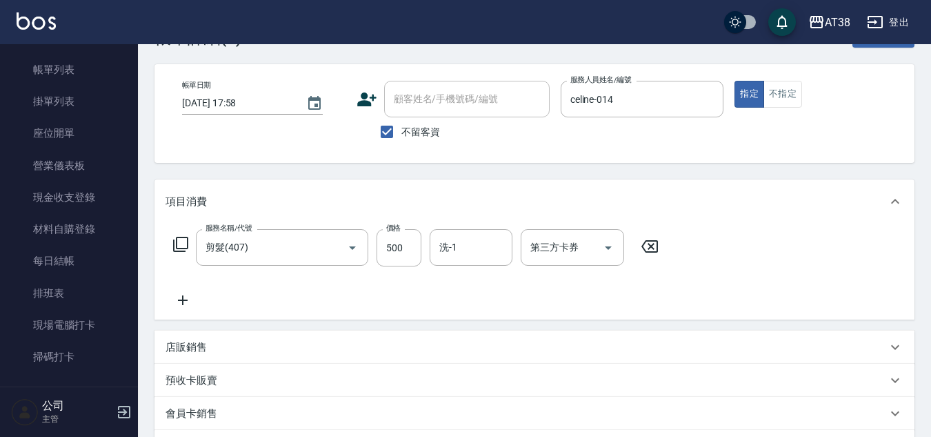
scroll to position [138, 0]
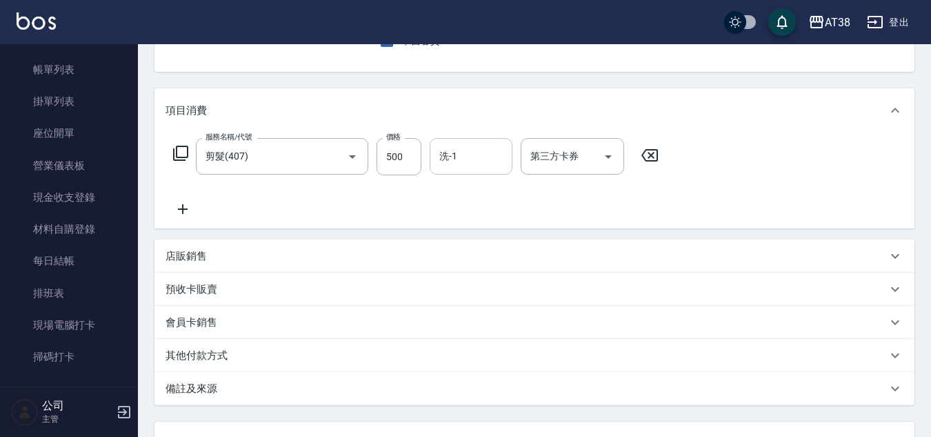
click at [452, 153] on div "洗-1 洗-1" at bounding box center [471, 156] width 83 height 37
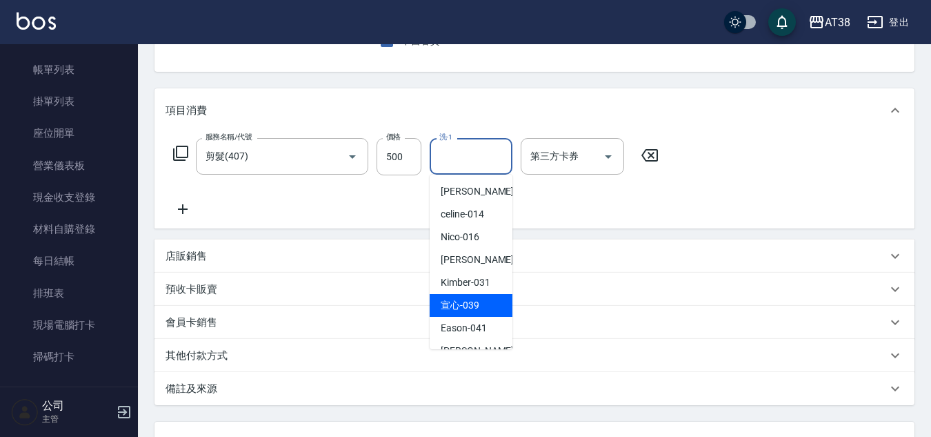
scroll to position [19, 0]
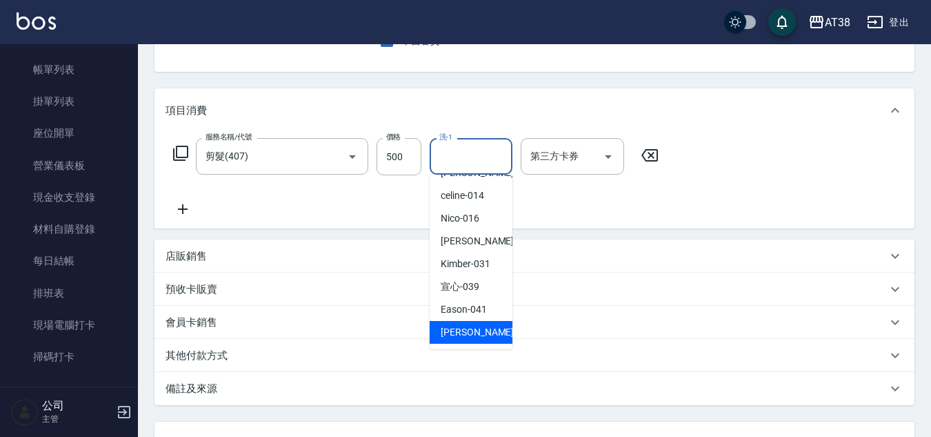
click at [460, 333] on span "[PERSON_NAME] -042" at bounding box center [487, 332] width 92 height 14
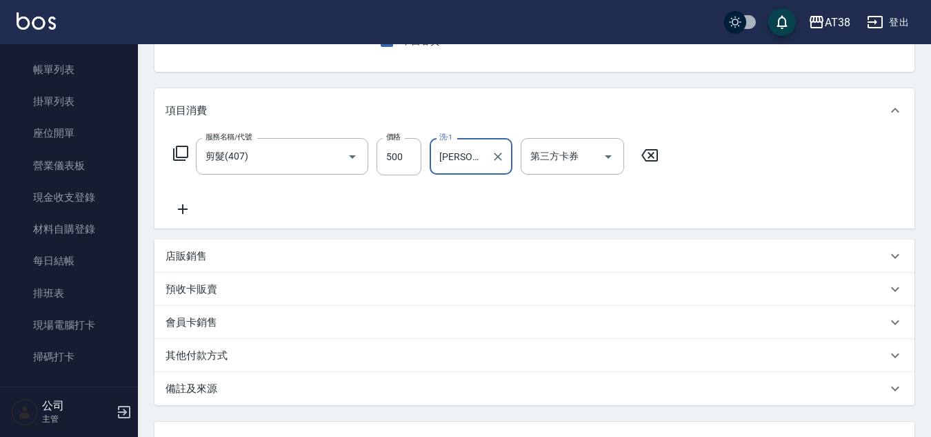
type input "[PERSON_NAME]-042"
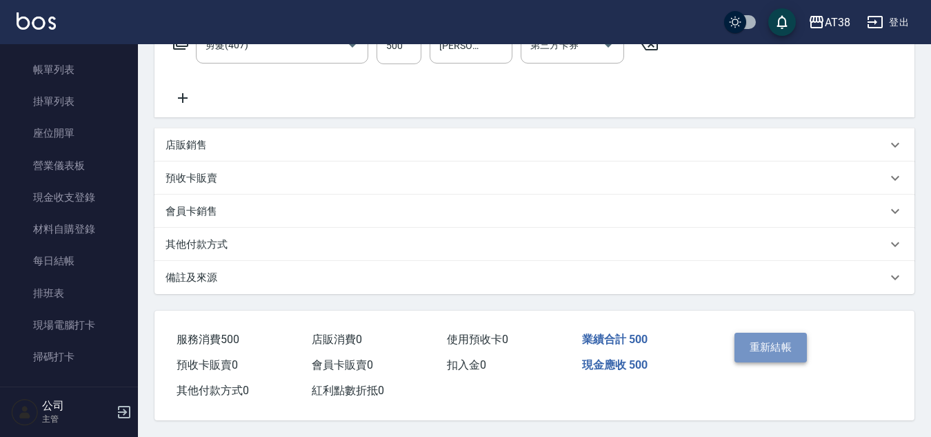
click at [767, 346] on button "重新結帳" at bounding box center [771, 346] width 73 height 29
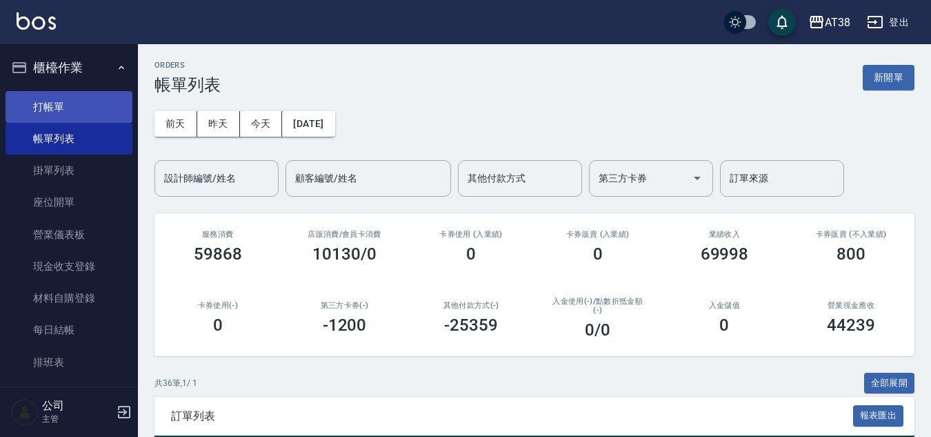
click at [43, 102] on link "打帳單" at bounding box center [69, 107] width 127 height 32
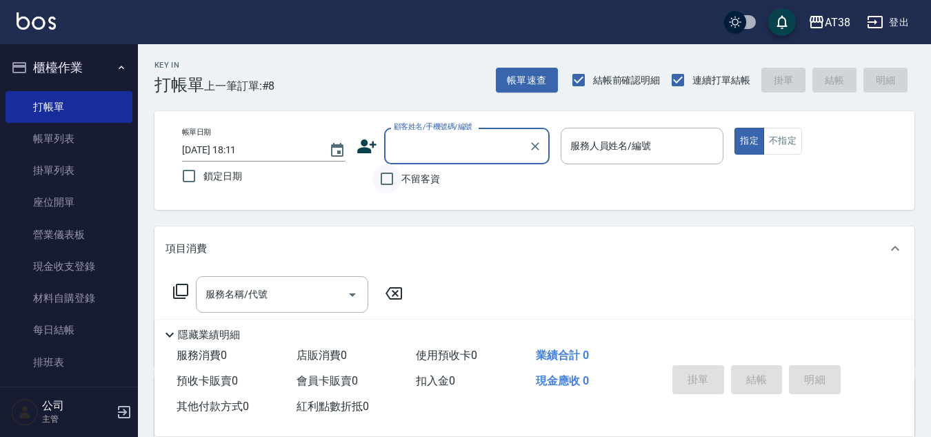
click at [388, 177] on input "不留客資" at bounding box center [386, 178] width 29 height 29
checkbox input "true"
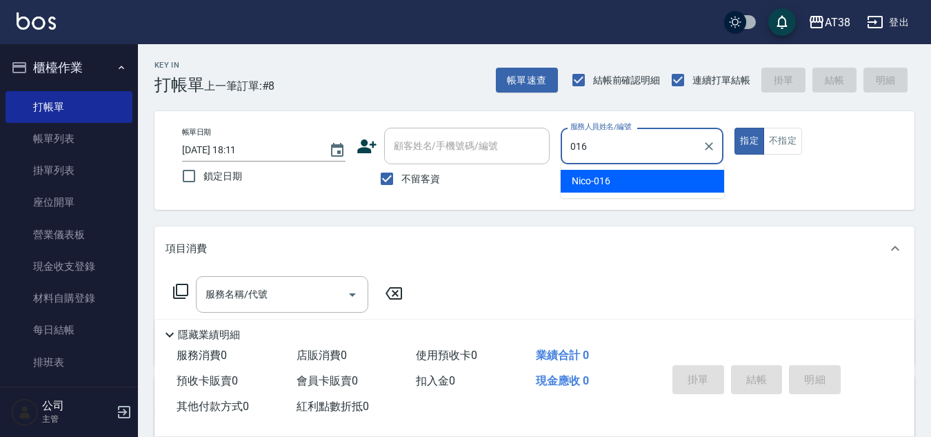
type input "Nico-016"
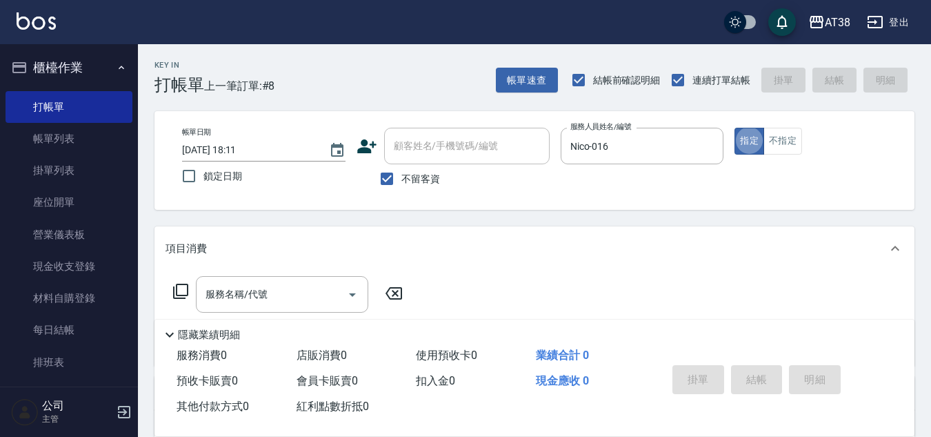
type button "true"
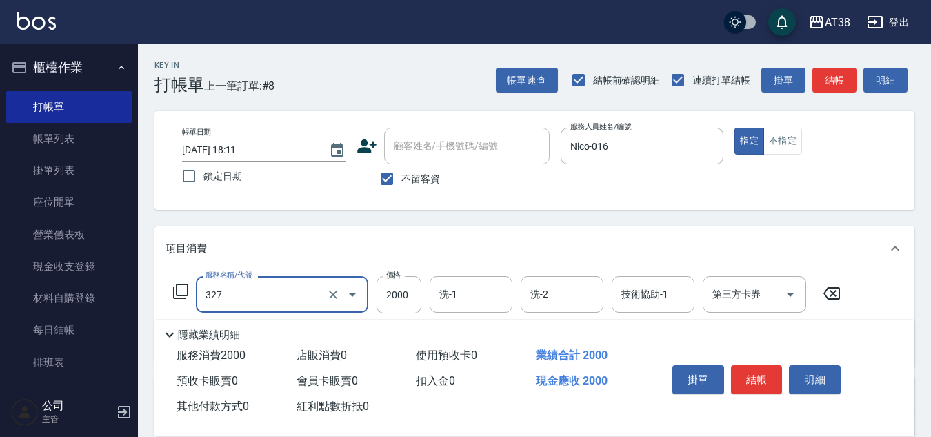
type input "溫塑燙(327)"
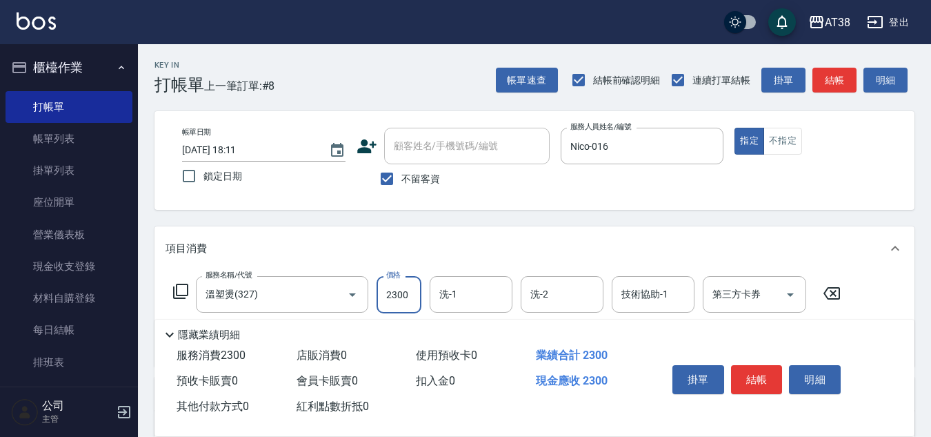
type input "2300"
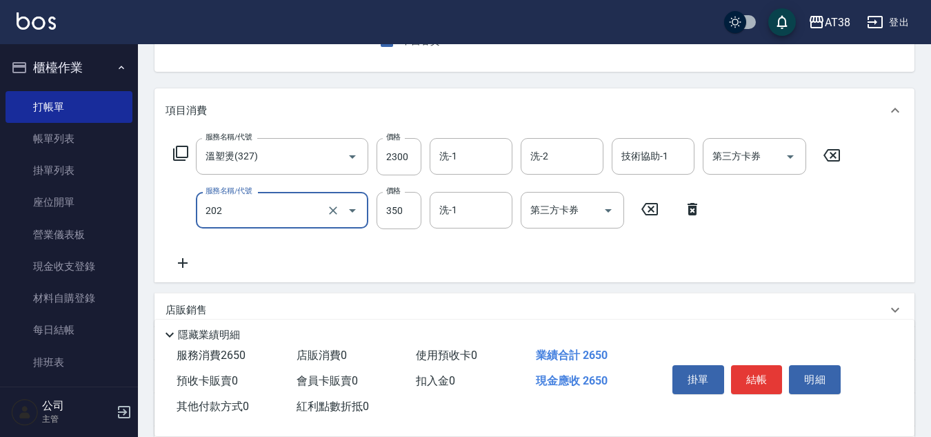
type input "洗髮(202)"
type input "200"
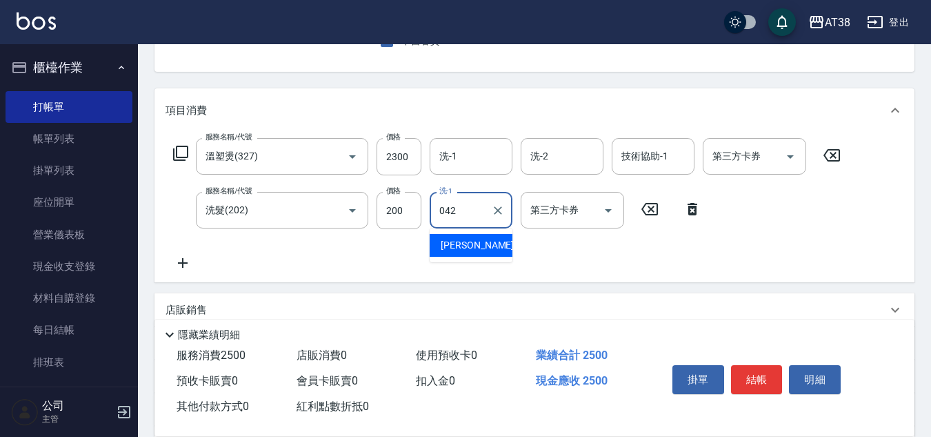
type input "[PERSON_NAME]-042"
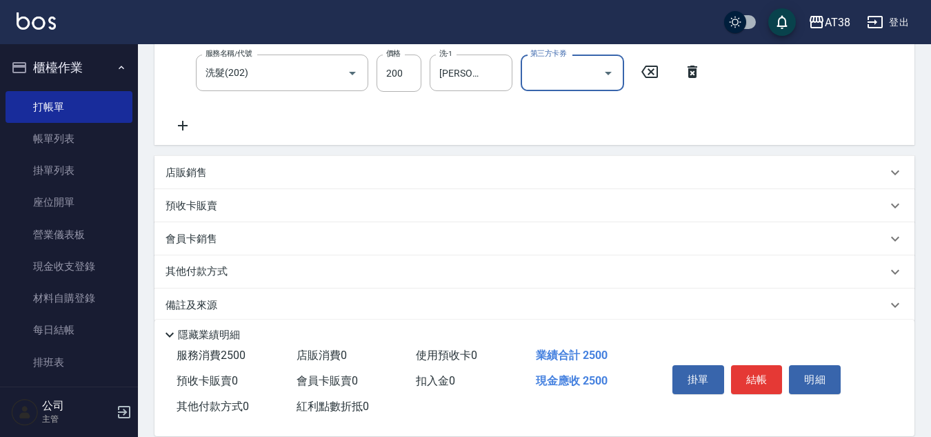
scroll to position [276, 0]
click at [186, 168] on p "店販銷售" at bounding box center [186, 172] width 41 height 14
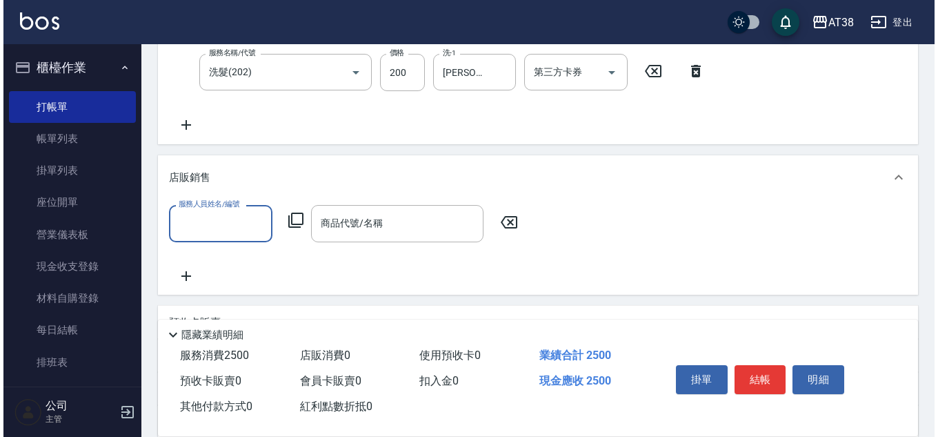
scroll to position [0, 0]
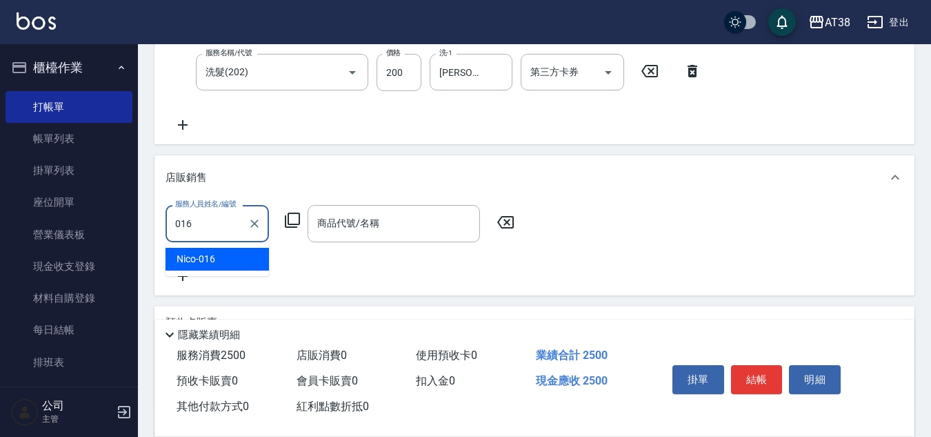
type input "Nico-016"
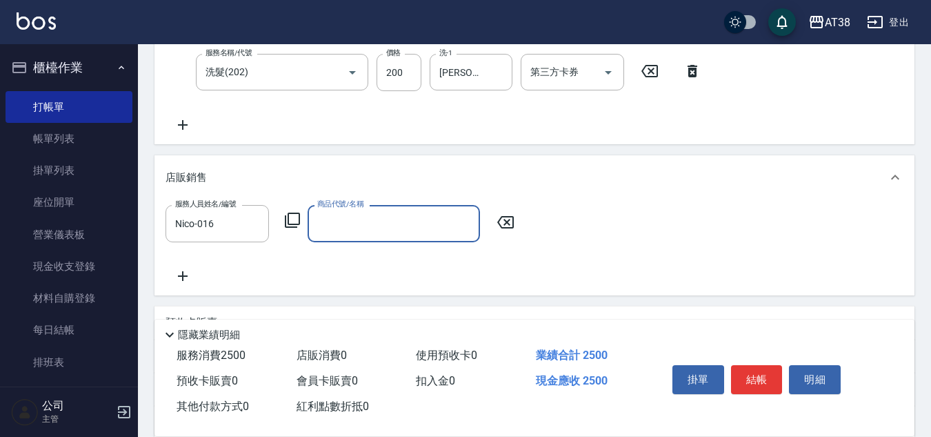
click at [294, 221] on icon at bounding box center [292, 220] width 17 height 17
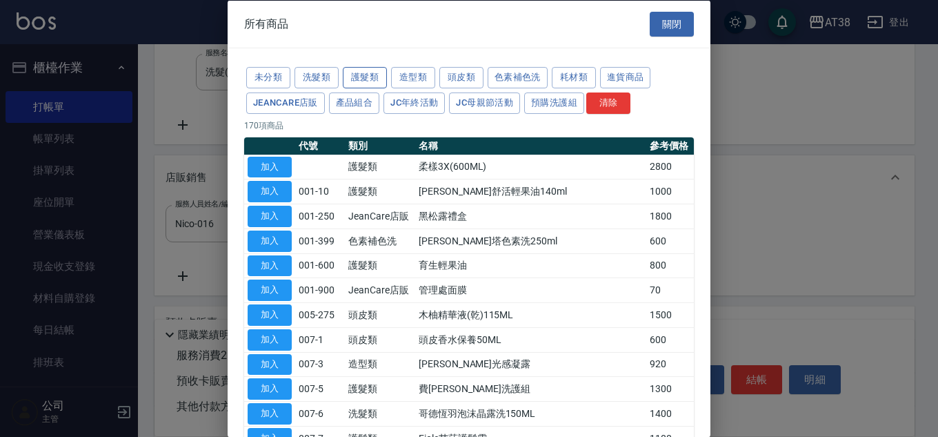
click at [362, 77] on button "護髮類" at bounding box center [365, 77] width 44 height 21
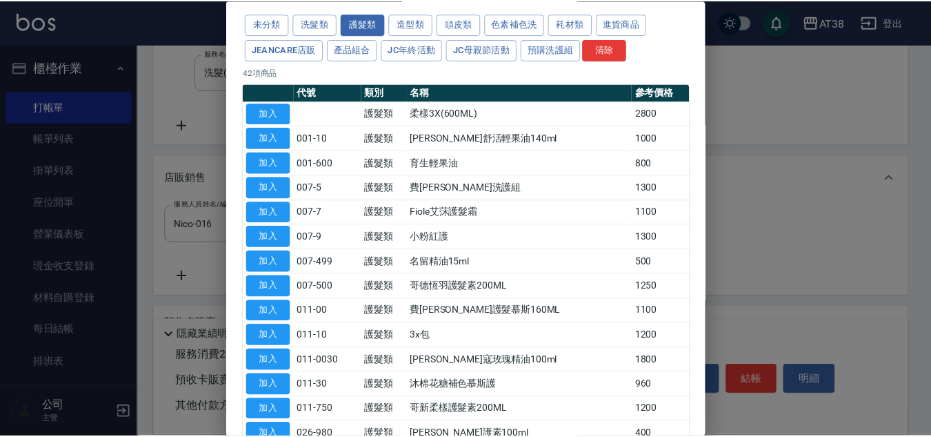
scroll to position [207, 0]
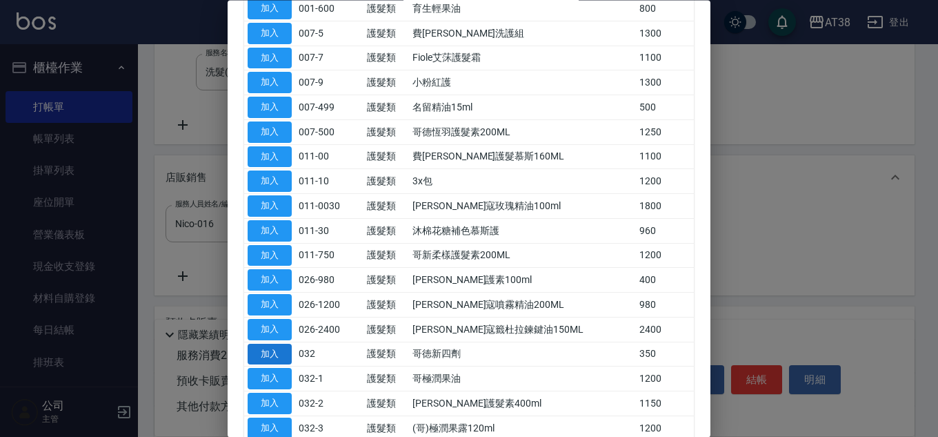
click at [267, 349] on button "加入" at bounding box center [270, 353] width 44 height 21
type input "哥徳新四劑"
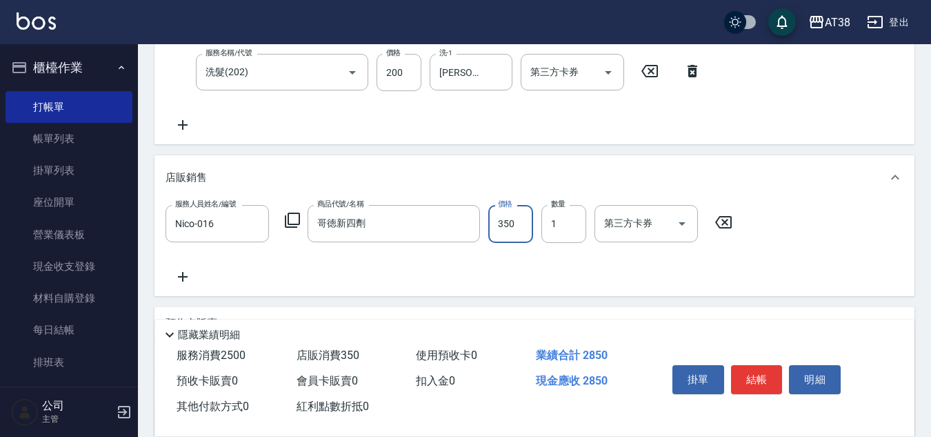
click at [496, 210] on input "350" at bounding box center [510, 223] width 45 height 37
type input "300"
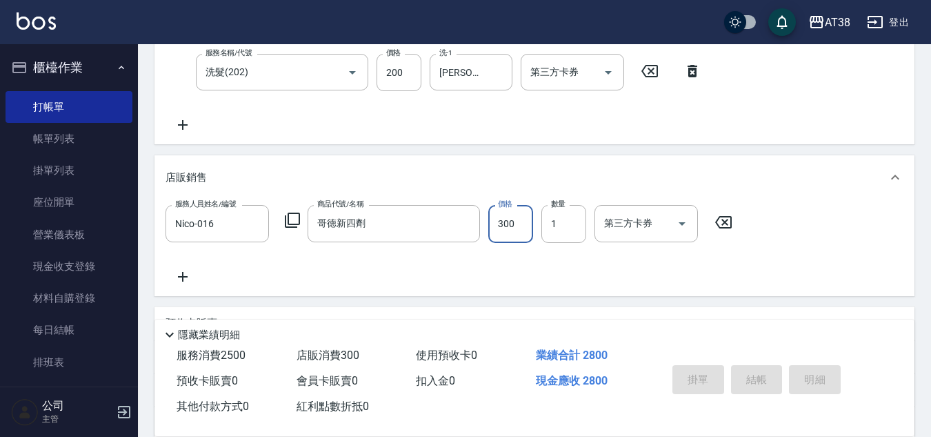
type input "[DATE] 18:13"
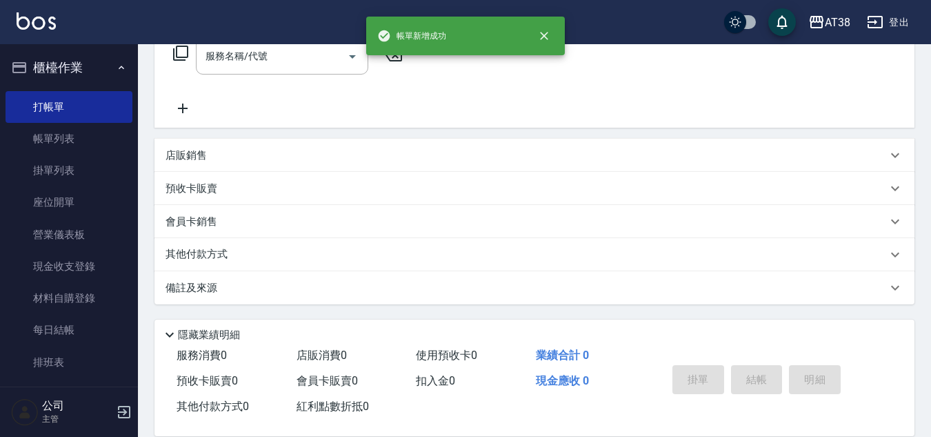
scroll to position [0, 0]
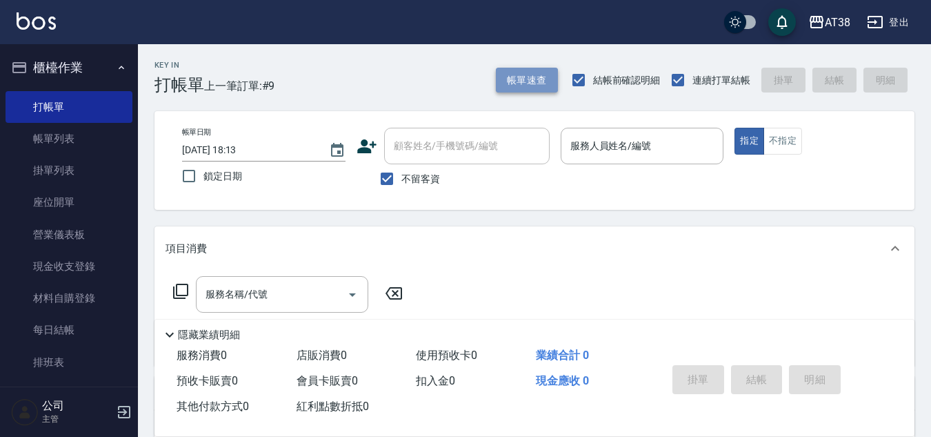
click at [536, 77] on button "帳單速查" at bounding box center [527, 81] width 62 height 26
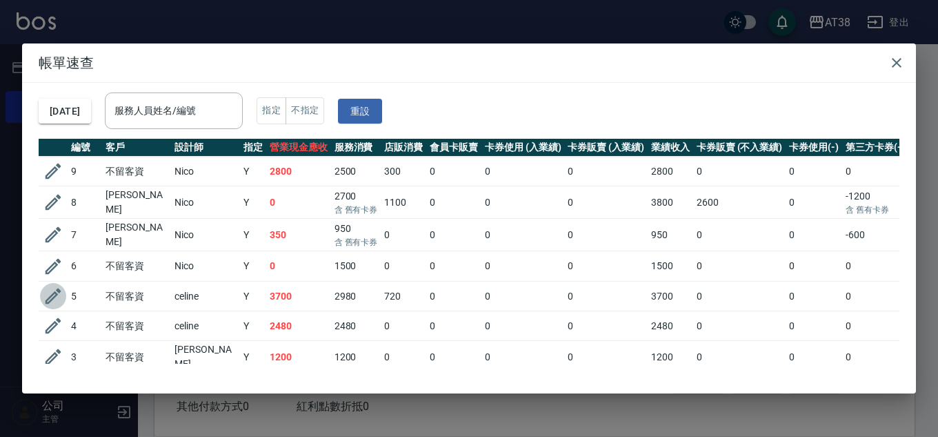
click at [52, 289] on icon "button" at bounding box center [53, 296] width 21 height 21
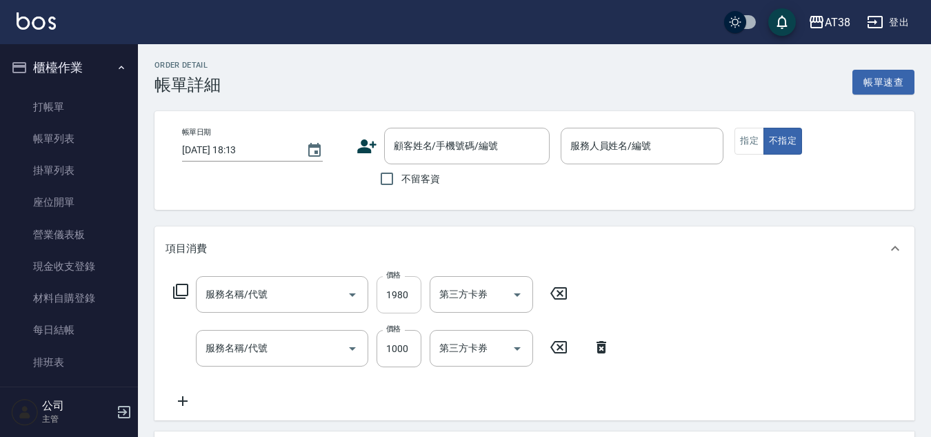
type input "網路染髮(519)"
type input "護髮(網路)自領料(702)"
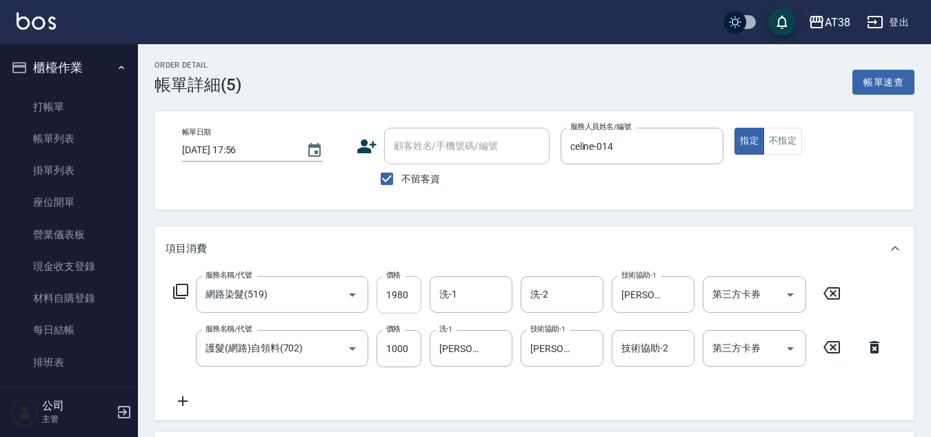
type input "[DATE] 17:56"
checkbox input "true"
type input "celine-014"
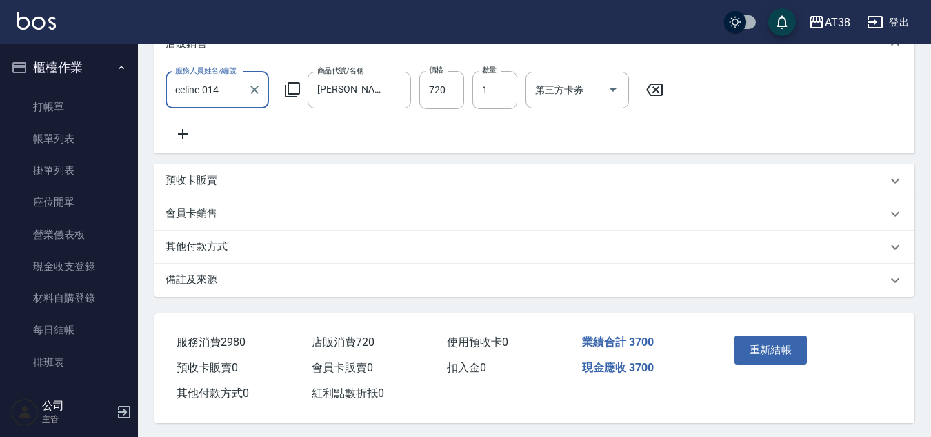
scroll to position [414, 0]
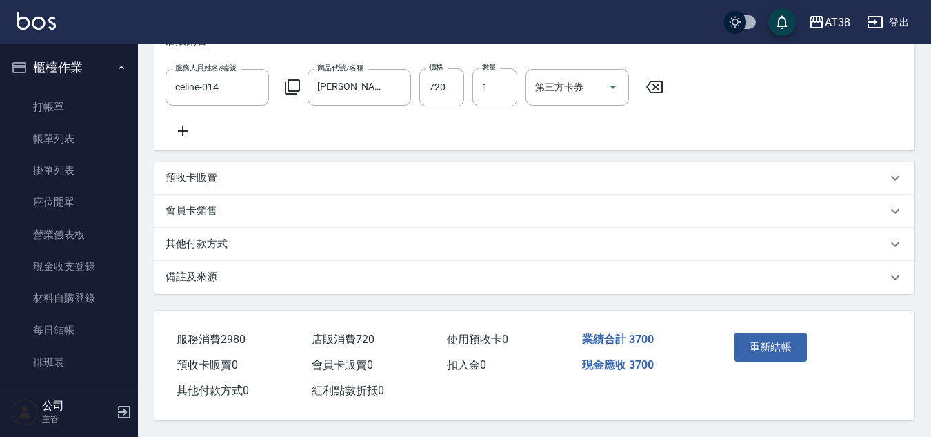
click at [211, 248] on p "其他付款方式" at bounding box center [197, 244] width 62 height 14
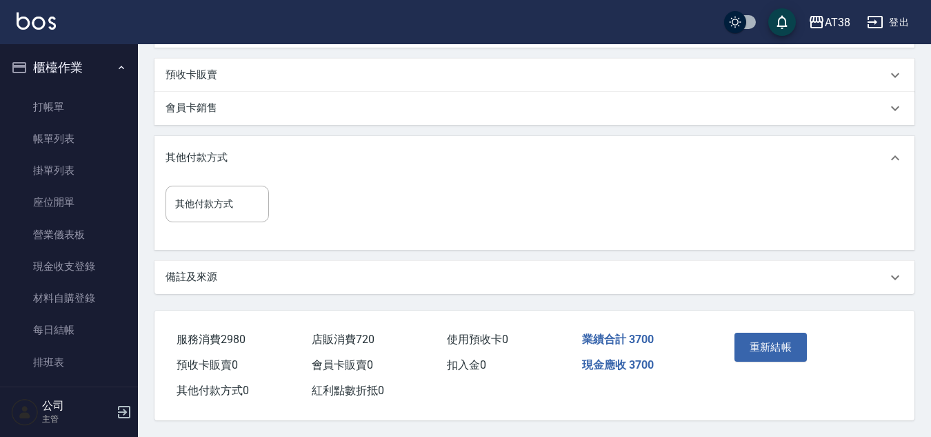
scroll to position [532, 0]
click at [217, 204] on input "其他付款方式" at bounding box center [217, 204] width 91 height 24
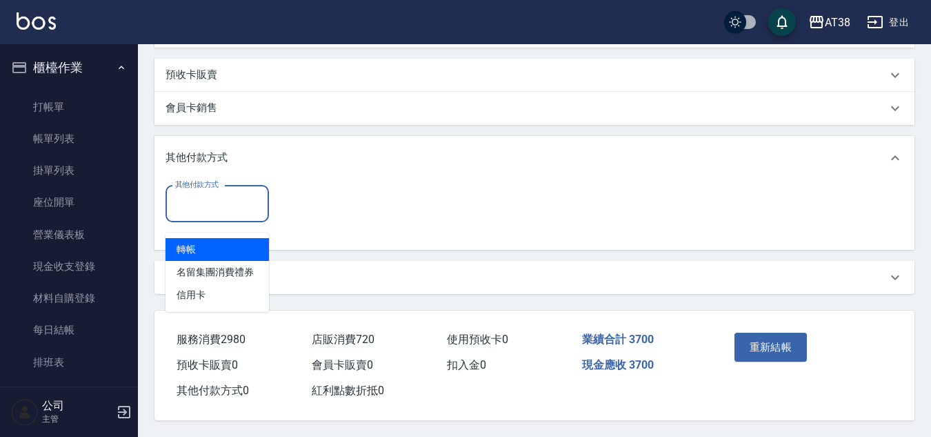
click at [195, 238] on span "轉帳" at bounding box center [217, 249] width 103 height 23
type input "轉帳"
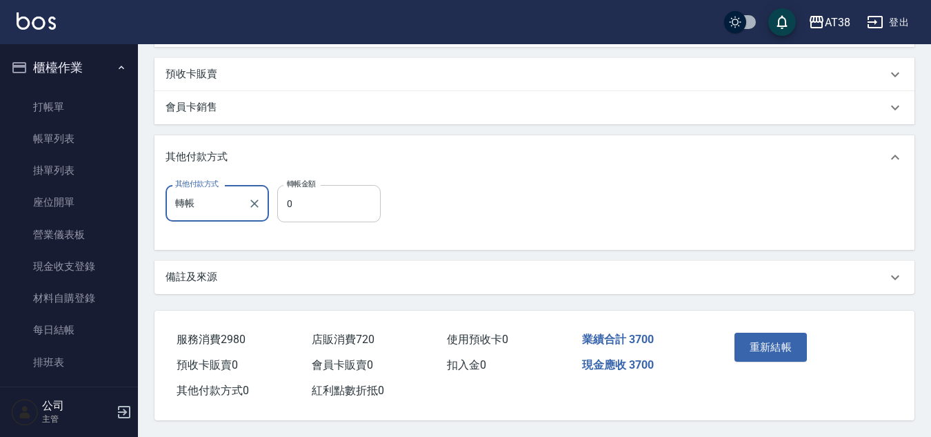
click at [282, 197] on input "0" at bounding box center [328, 203] width 103 height 37
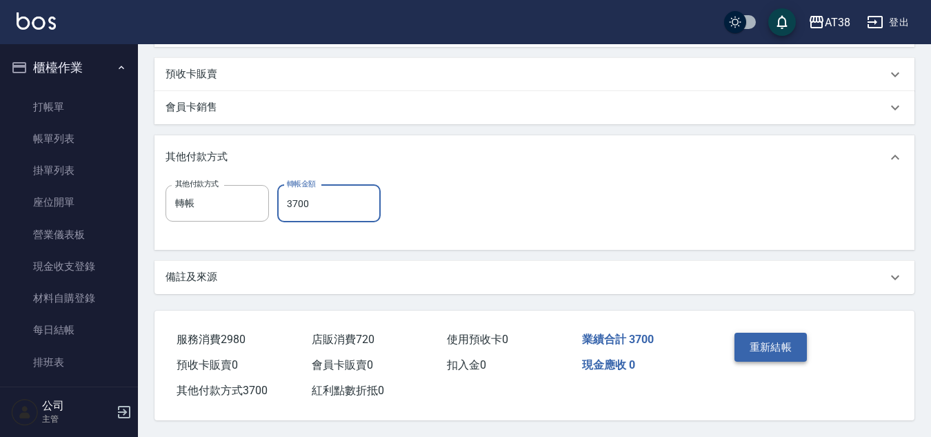
type input "3700"
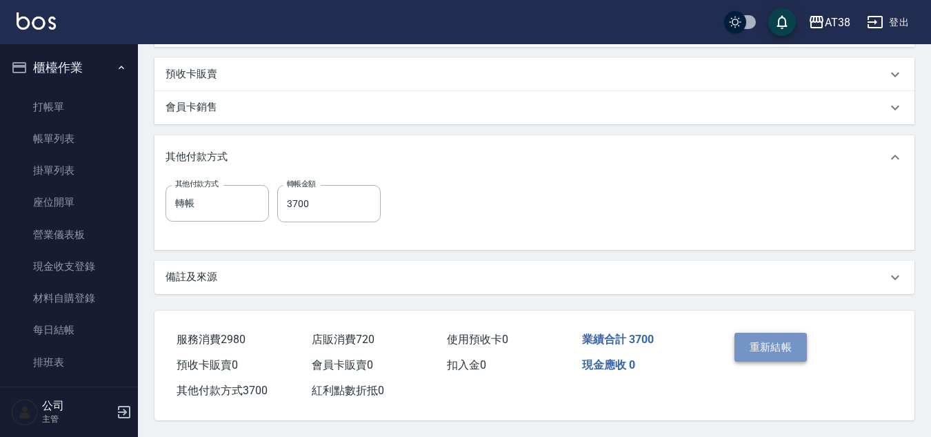
click at [776, 342] on button "重新結帳" at bounding box center [771, 346] width 73 height 29
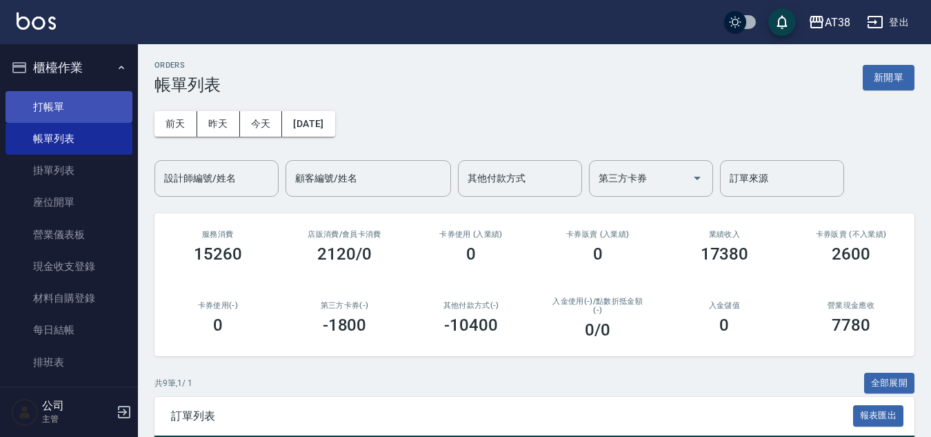
click at [46, 109] on link "打帳單" at bounding box center [69, 107] width 127 height 32
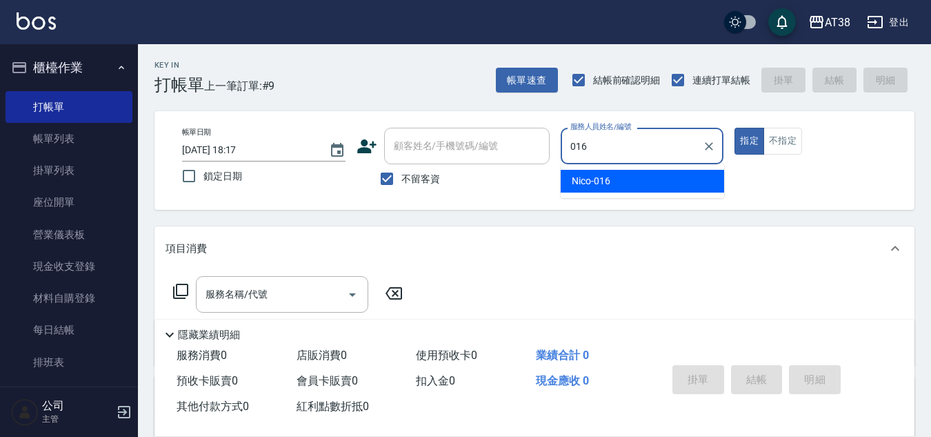
type input "Nico-016"
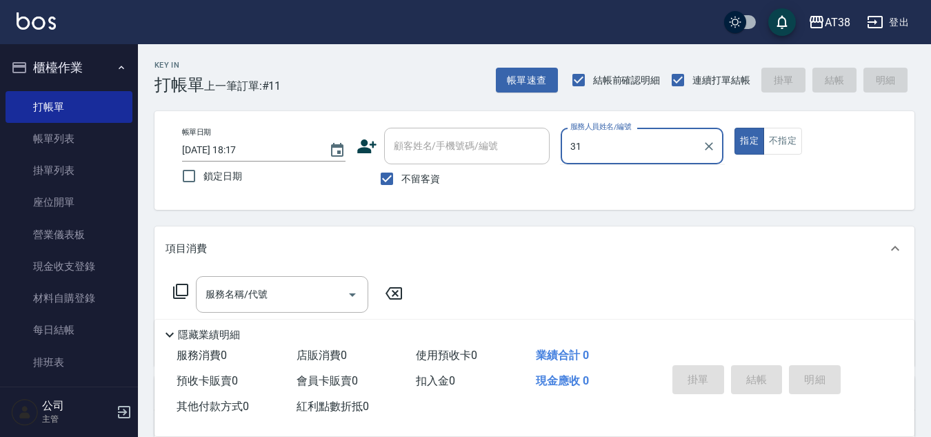
click at [735, 128] on button "指定" at bounding box center [750, 141] width 30 height 27
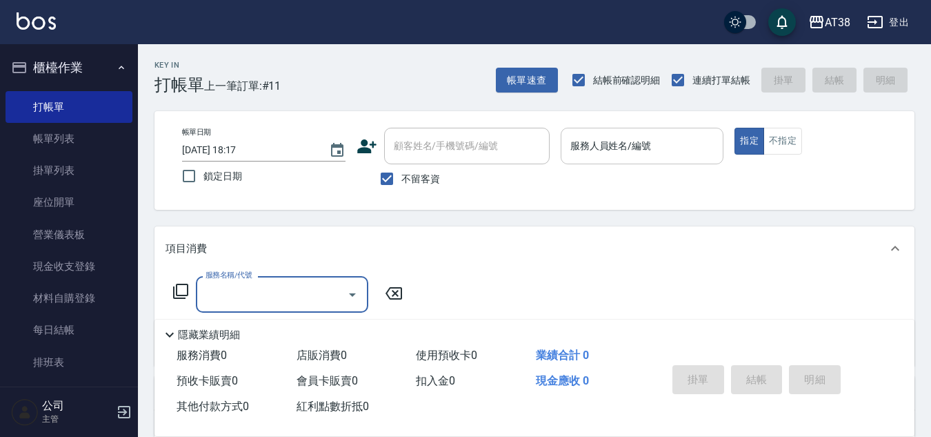
click at [589, 132] on div "服務人員姓名/編號" at bounding box center [642, 146] width 163 height 37
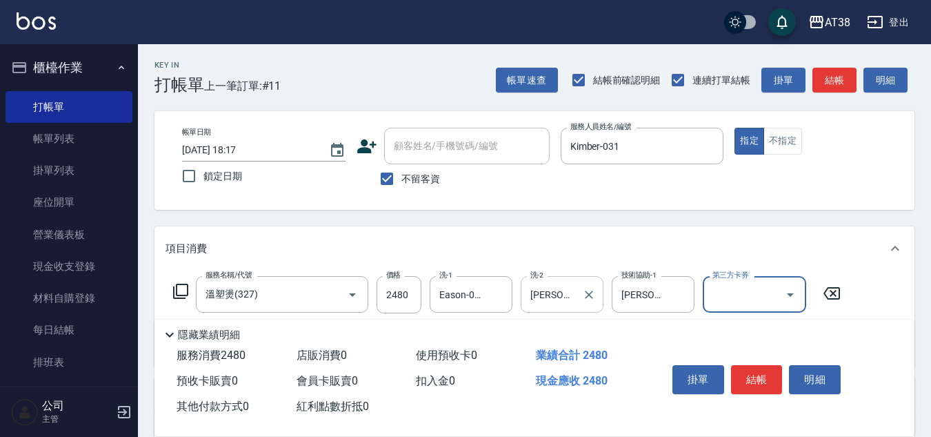
click at [573, 303] on input "[PERSON_NAME]-012" at bounding box center [552, 294] width 50 height 24
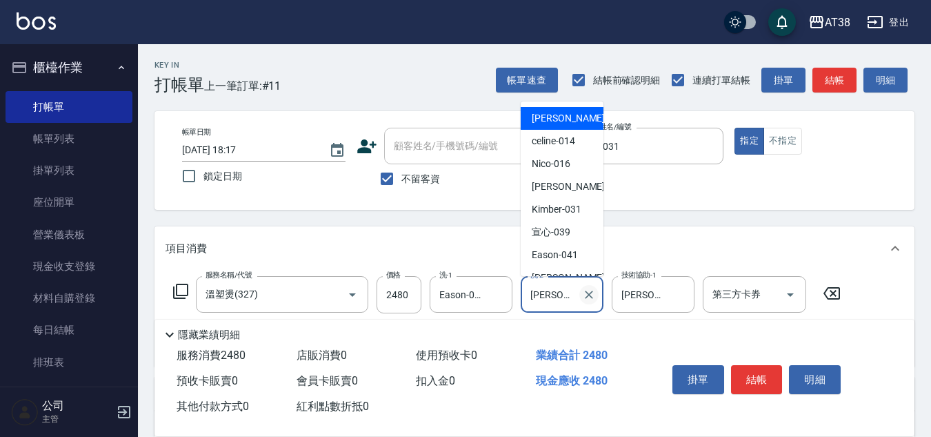
click at [591, 293] on icon "Clear" at bounding box center [589, 295] width 14 height 14
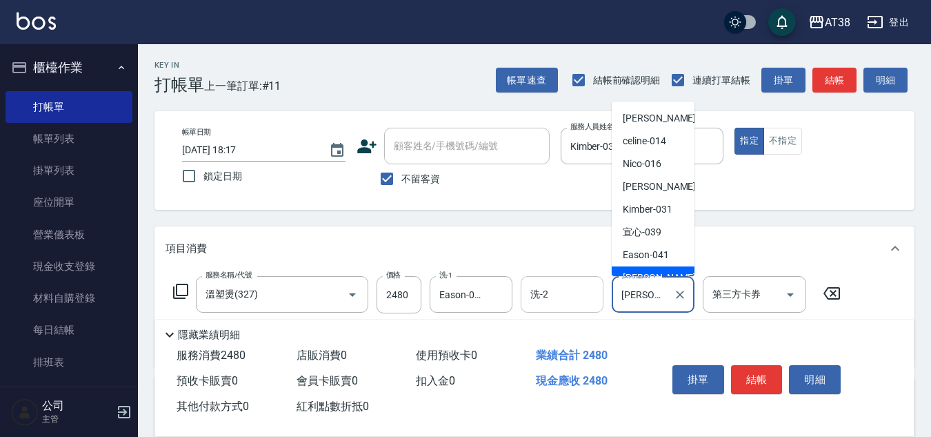
click at [656, 296] on input "[PERSON_NAME]-042" at bounding box center [643, 294] width 50 height 24
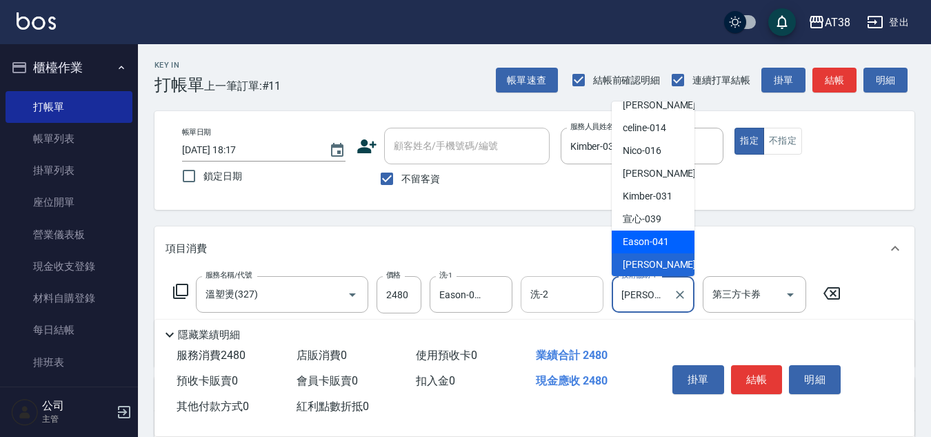
click at [650, 243] on span "Eason -041" at bounding box center [646, 242] width 46 height 14
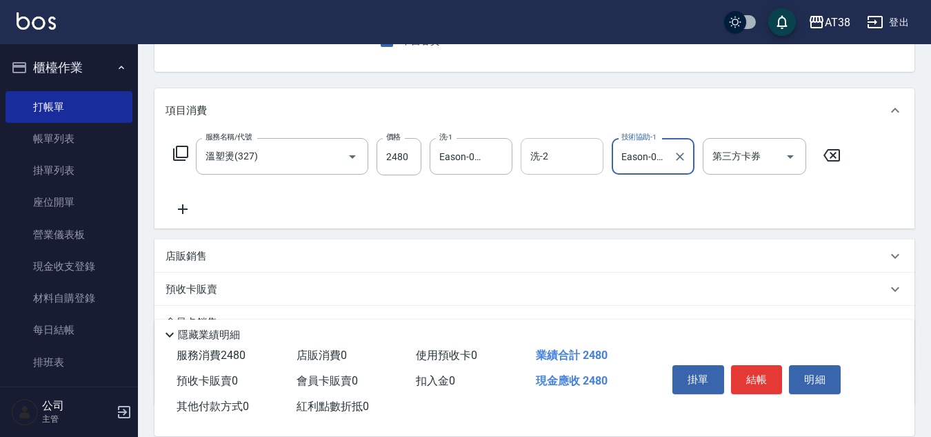
scroll to position [0, 0]
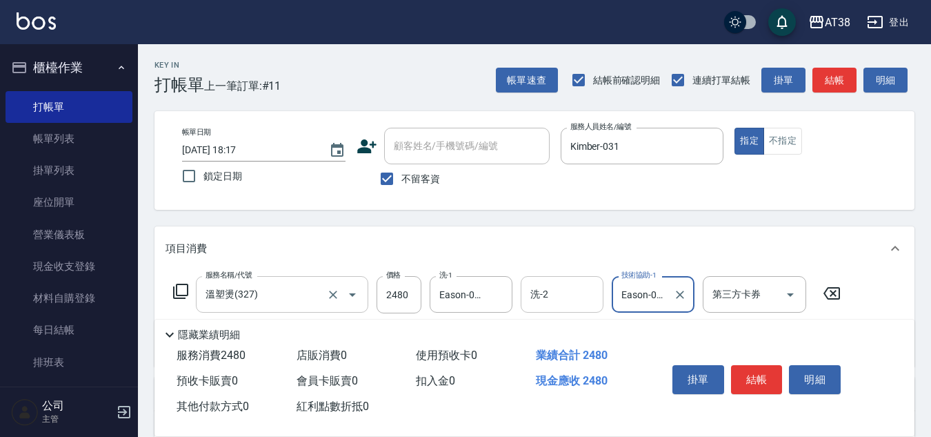
click at [275, 302] on input "溫塑燙(327)" at bounding box center [262, 294] width 121 height 24
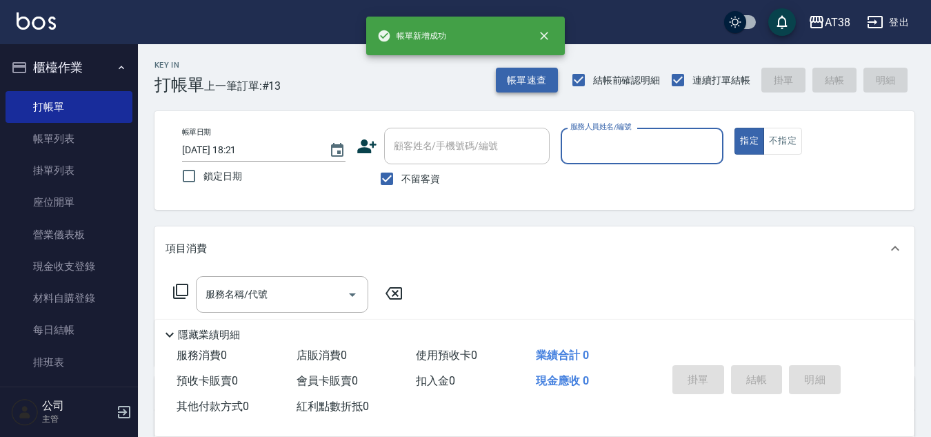
click at [521, 83] on button "帳單速查" at bounding box center [527, 81] width 62 height 26
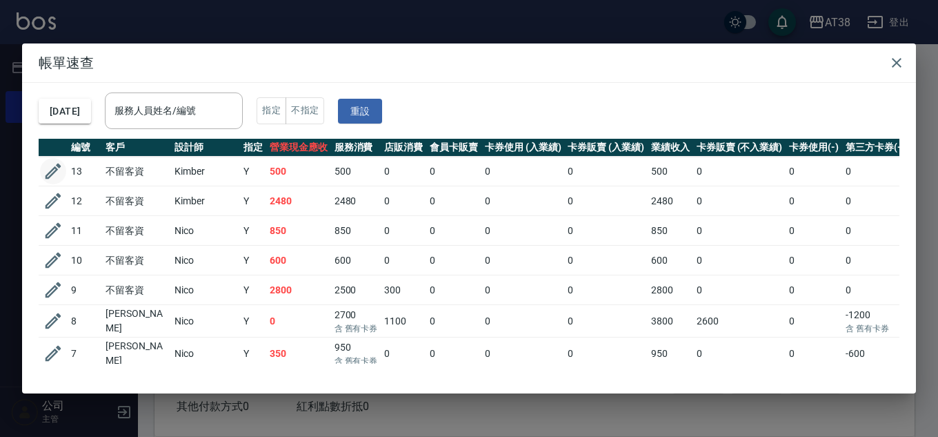
click at [57, 170] on icon "button" at bounding box center [54, 171] width 16 height 16
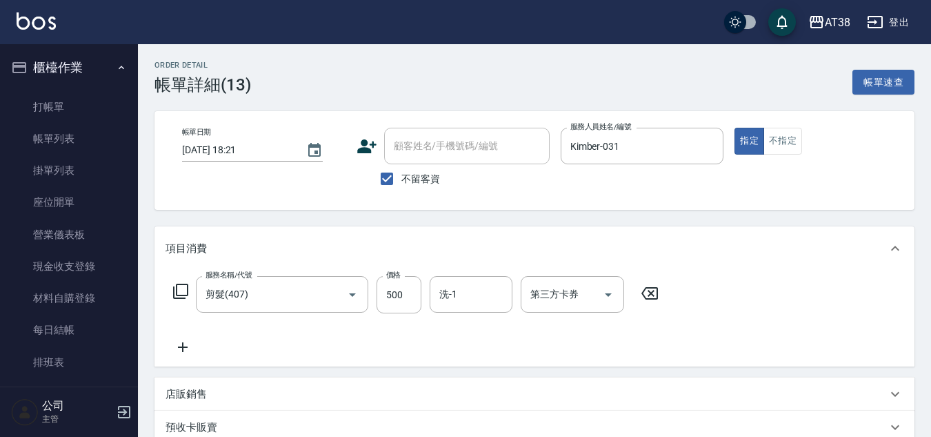
click at [448, 297] on div "洗-1 洗-1" at bounding box center [471, 294] width 83 height 37
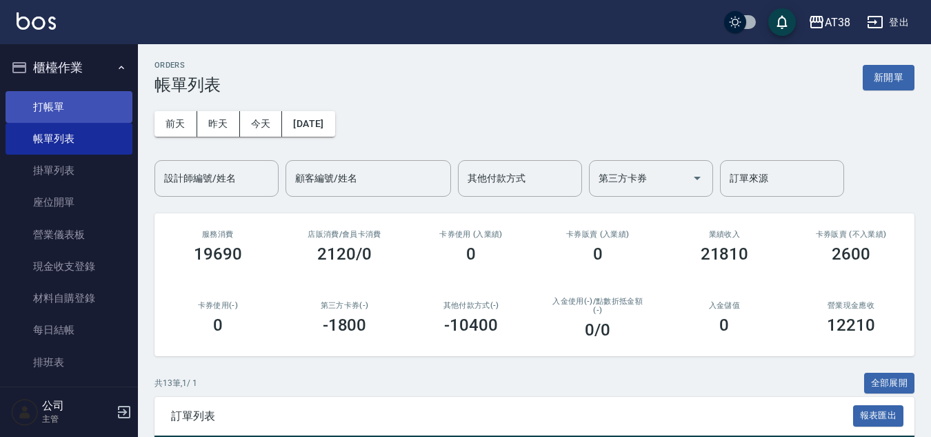
click at [50, 106] on link "打帳單" at bounding box center [69, 107] width 127 height 32
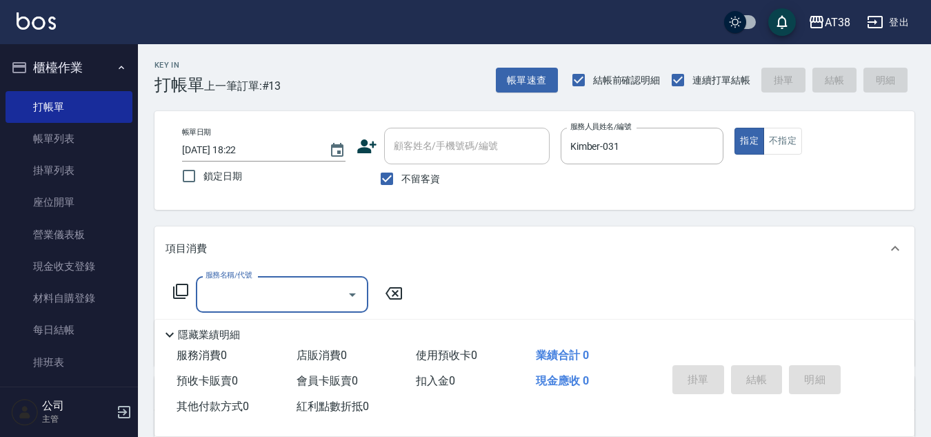
click at [183, 289] on icon at bounding box center [180, 291] width 17 height 17
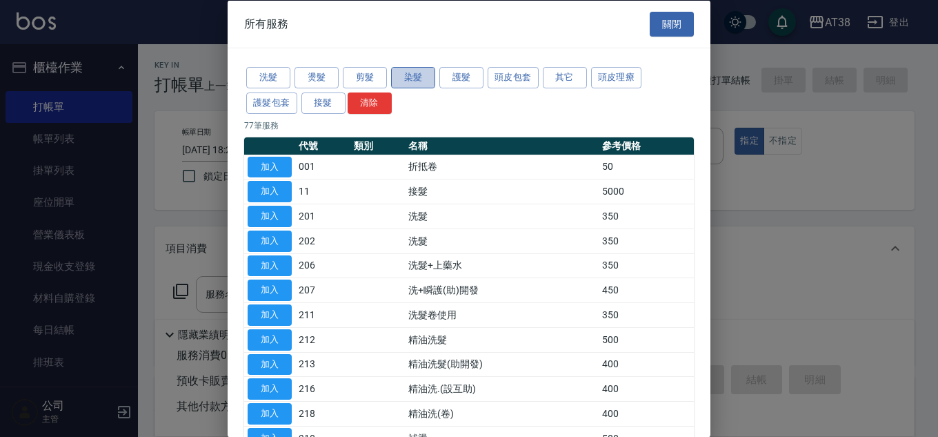
click at [419, 80] on button "染髮" at bounding box center [413, 77] width 44 height 21
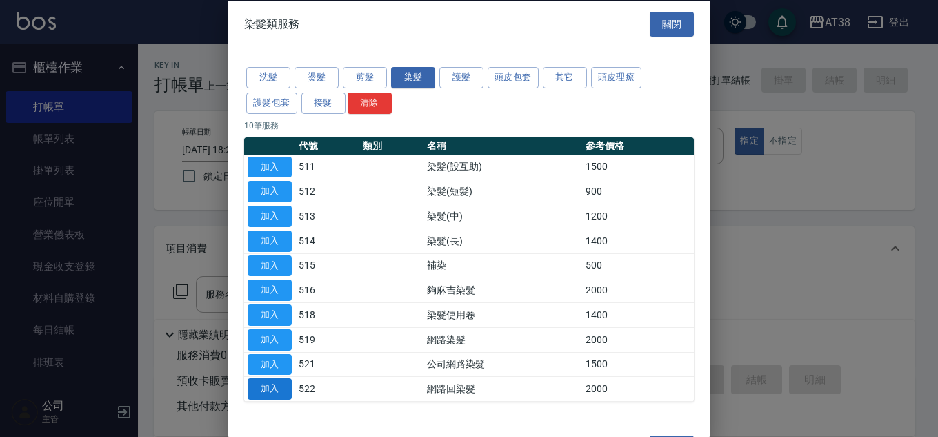
click at [268, 388] on button "加入" at bounding box center [270, 388] width 44 height 21
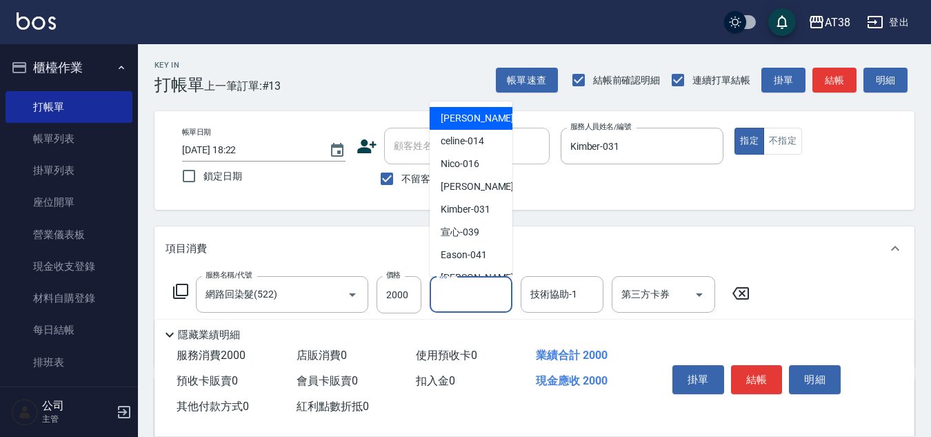
click at [492, 302] on input "洗-1" at bounding box center [471, 294] width 70 height 24
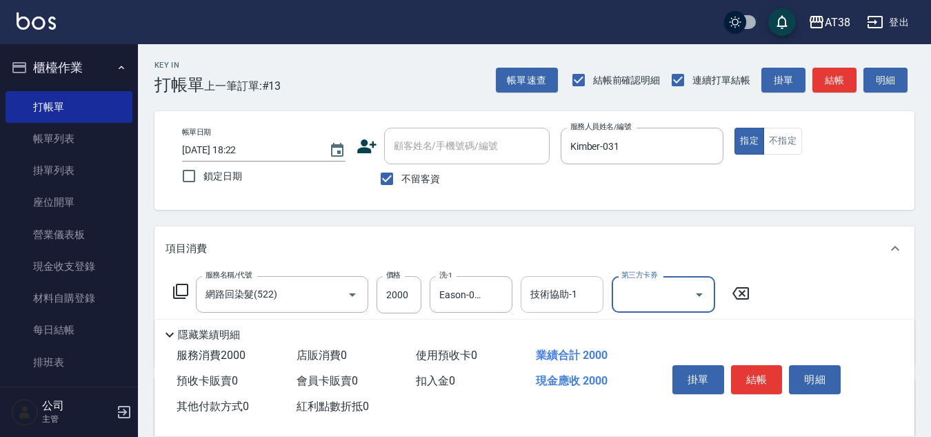
click at [566, 290] on div "技術協助-1 技術協助-1" at bounding box center [562, 294] width 83 height 37
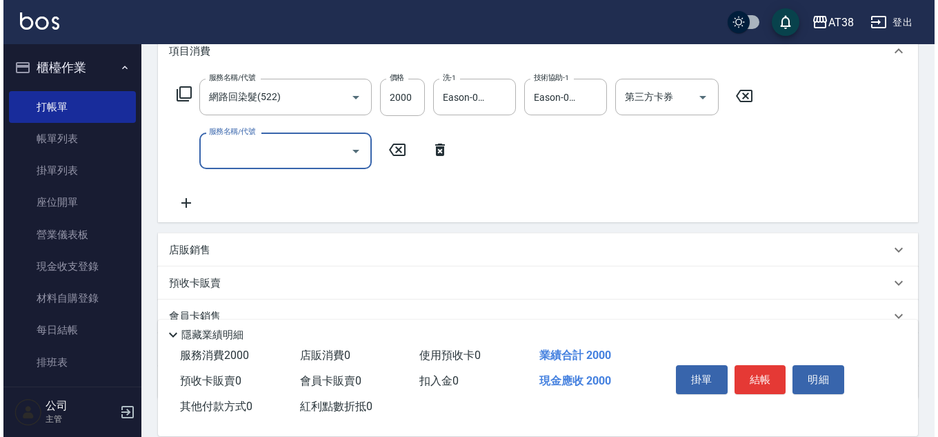
scroll to position [207, 0]
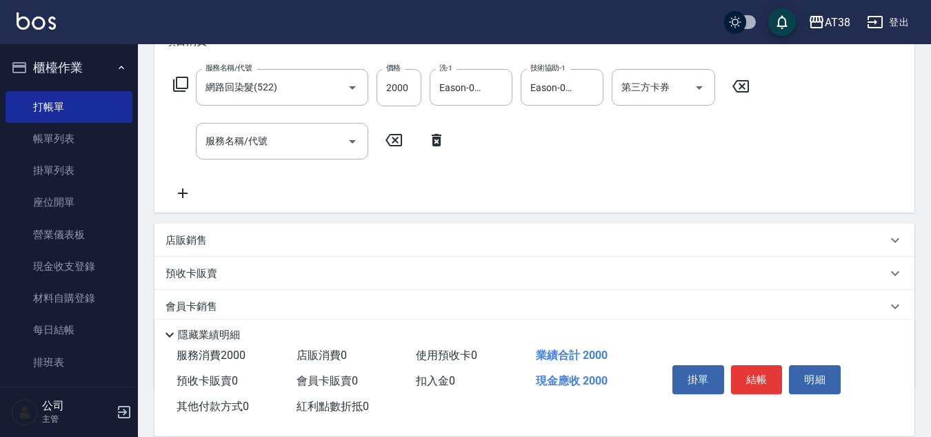
click at [181, 85] on icon at bounding box center [180, 84] width 17 height 17
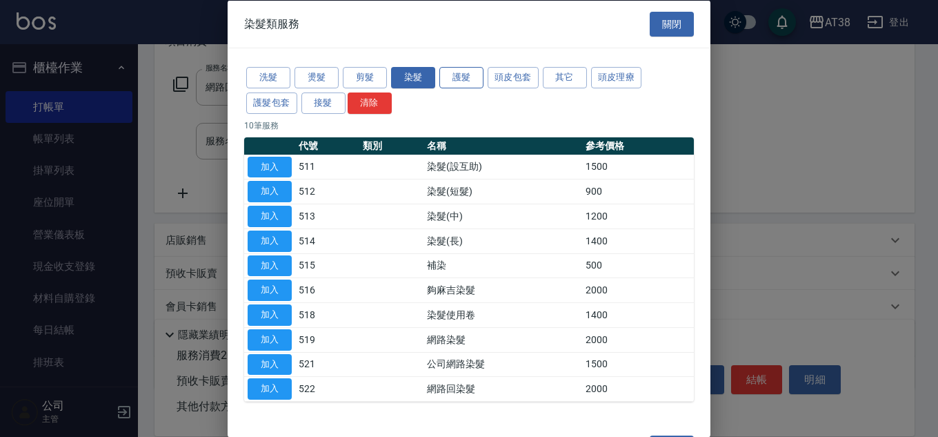
click at [461, 77] on button "護髮" at bounding box center [461, 77] width 44 height 21
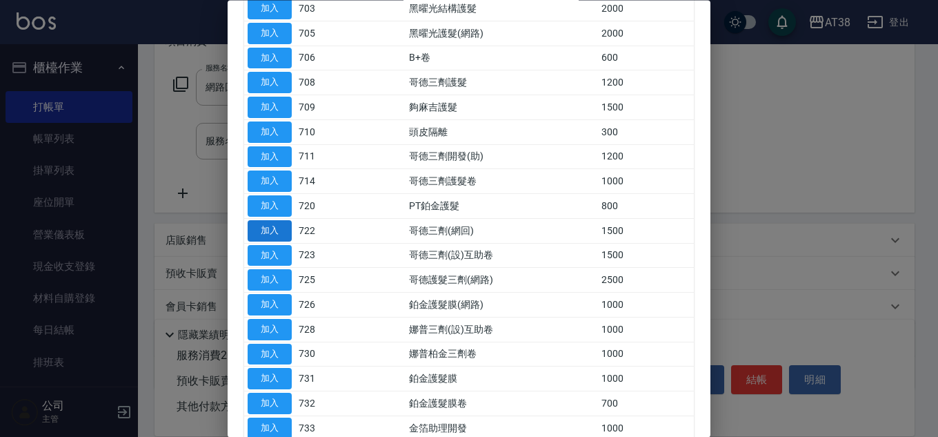
click at [272, 229] on button "加入" at bounding box center [270, 230] width 44 height 21
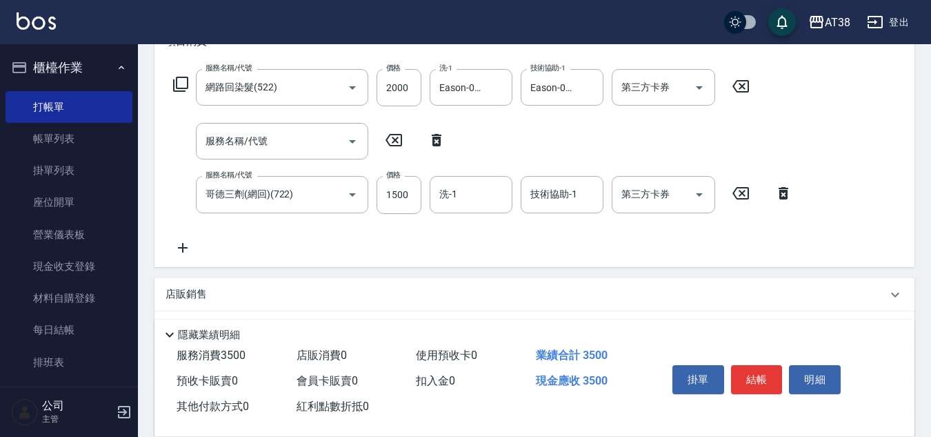
click at [436, 138] on icon at bounding box center [437, 140] width 10 height 12
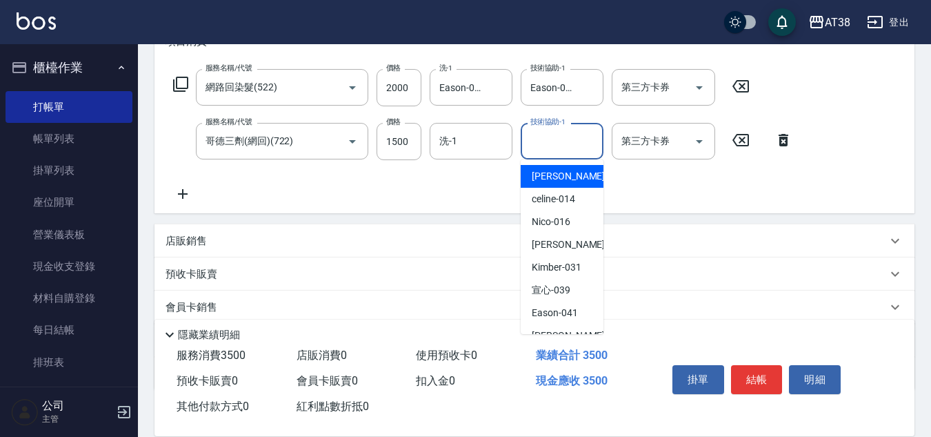
click at [565, 141] on input "技術協助-1" at bounding box center [562, 141] width 70 height 24
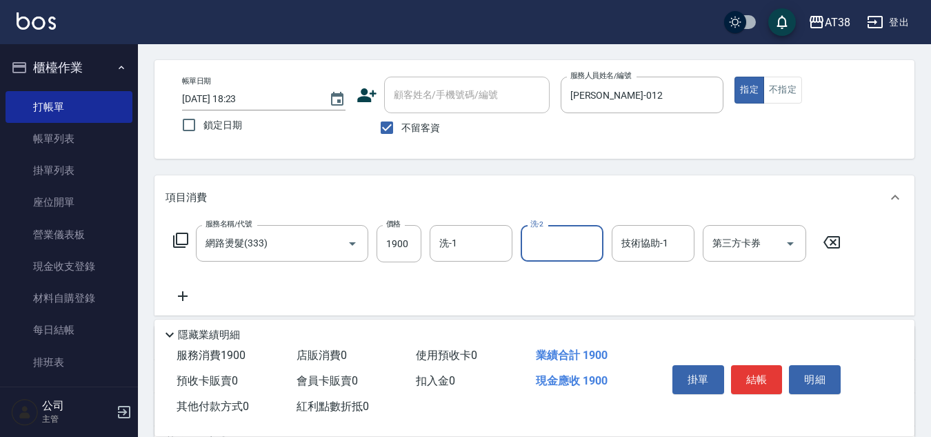
scroll to position [138, 0]
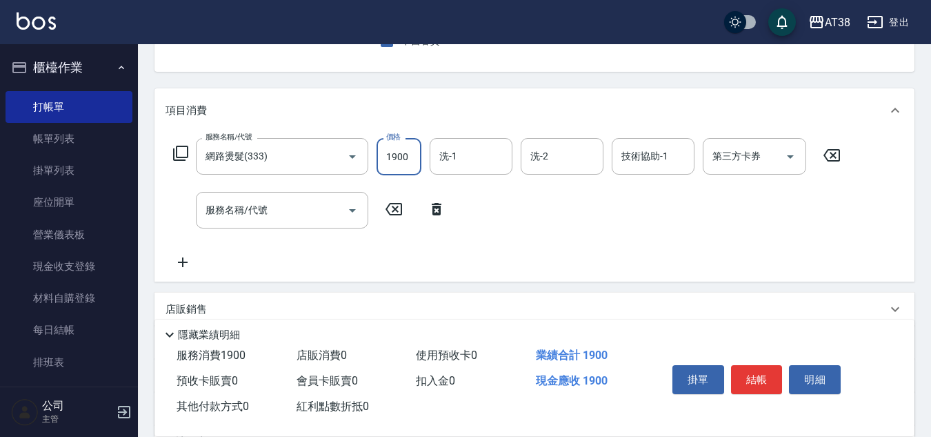
click at [410, 151] on input "1900" at bounding box center [399, 156] width 45 height 37
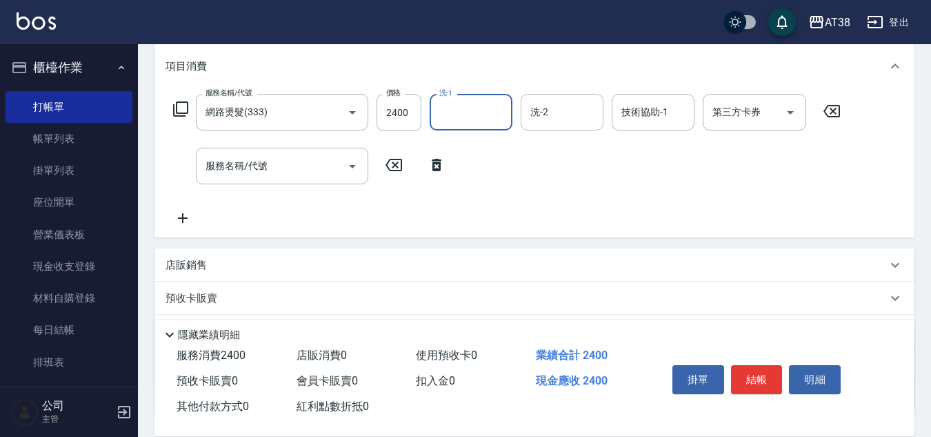
scroll to position [207, 0]
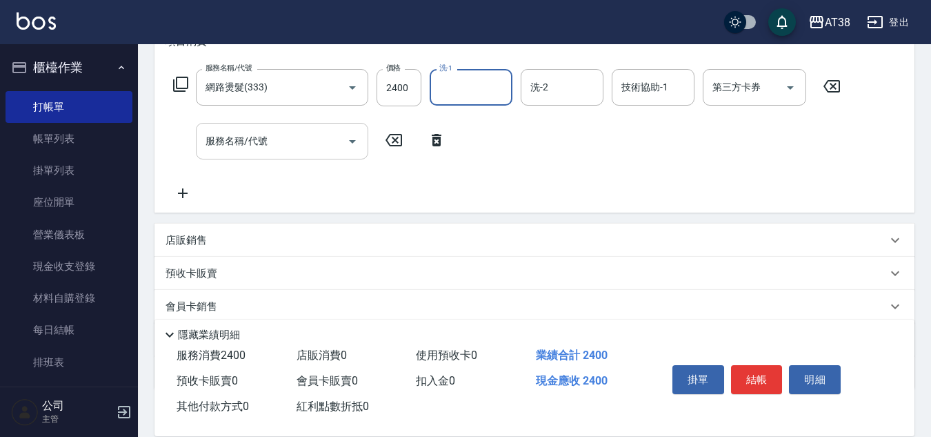
click at [288, 148] on input "服務名稱/代號" at bounding box center [271, 141] width 139 height 24
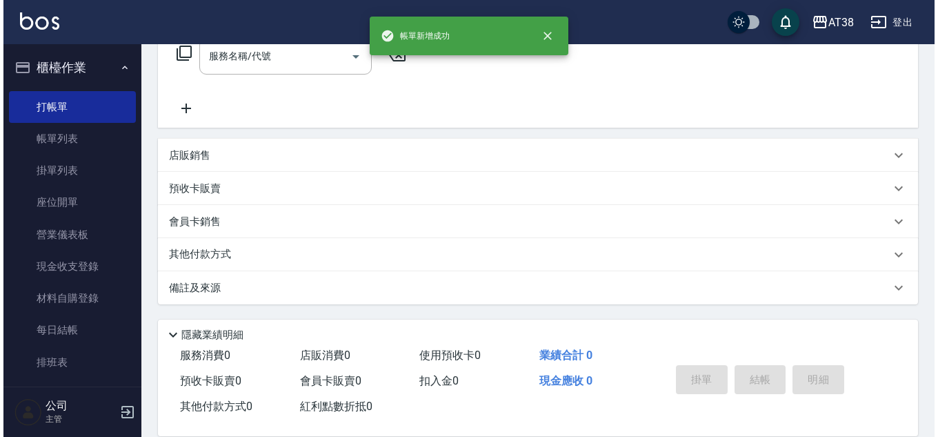
scroll to position [0, 0]
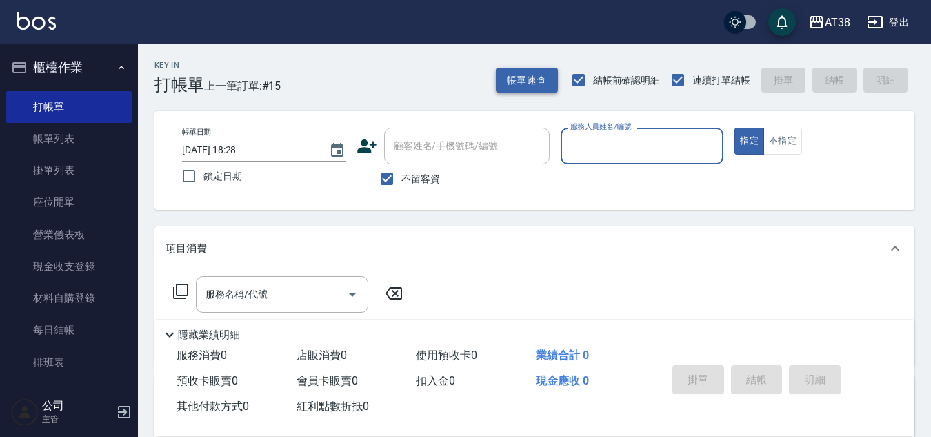
click at [509, 83] on button "帳單速查" at bounding box center [527, 81] width 62 height 26
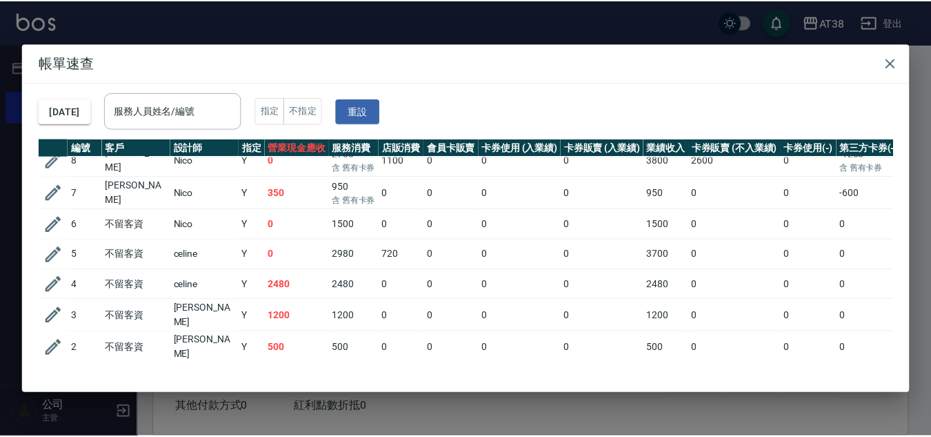
scroll to position [269, 0]
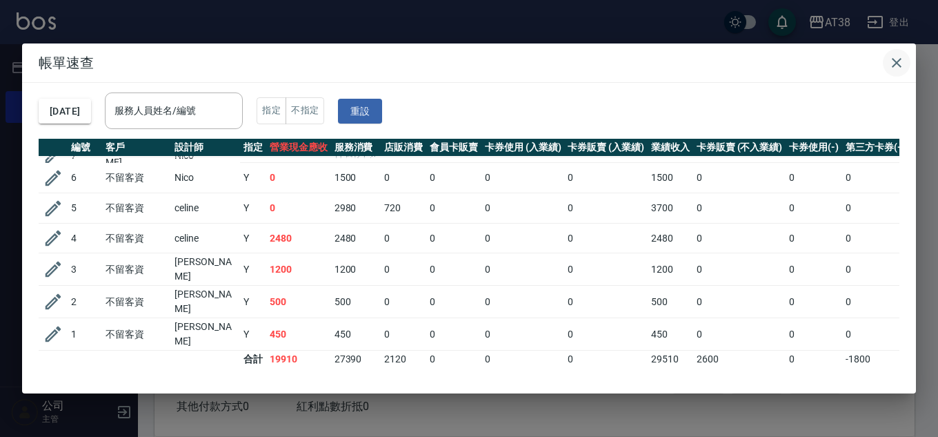
click at [891, 63] on icon "button" at bounding box center [896, 62] width 17 height 17
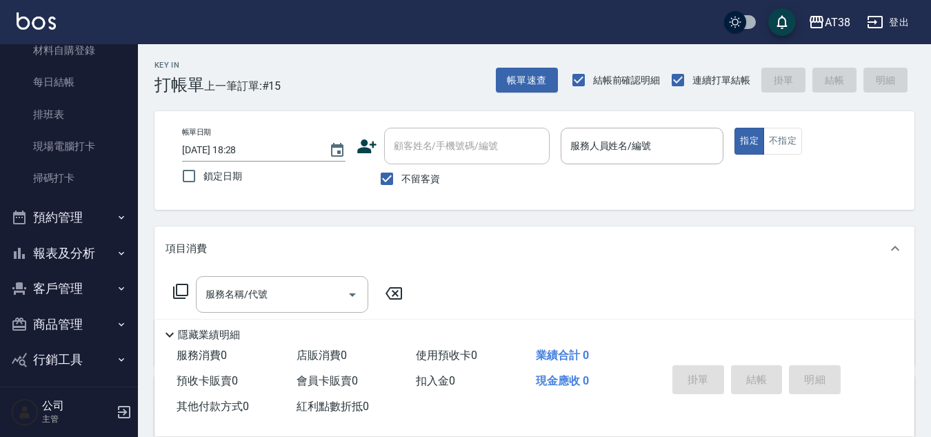
scroll to position [326, 0]
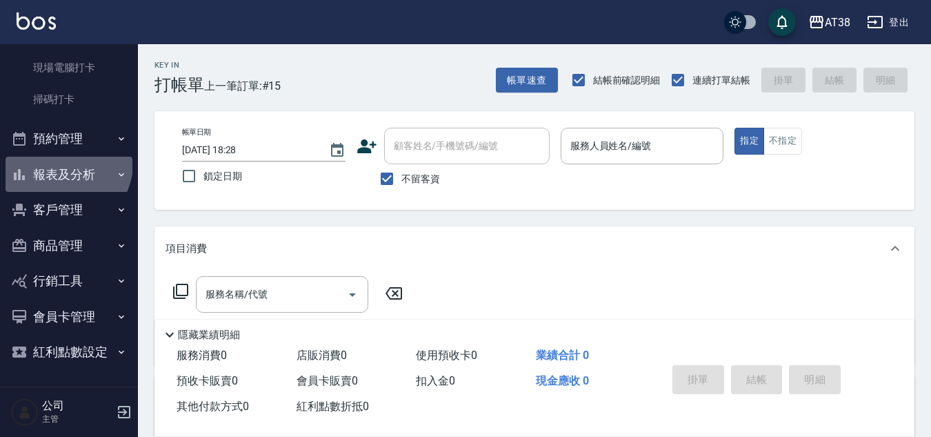
click at [65, 163] on button "報表及分析" at bounding box center [69, 175] width 127 height 36
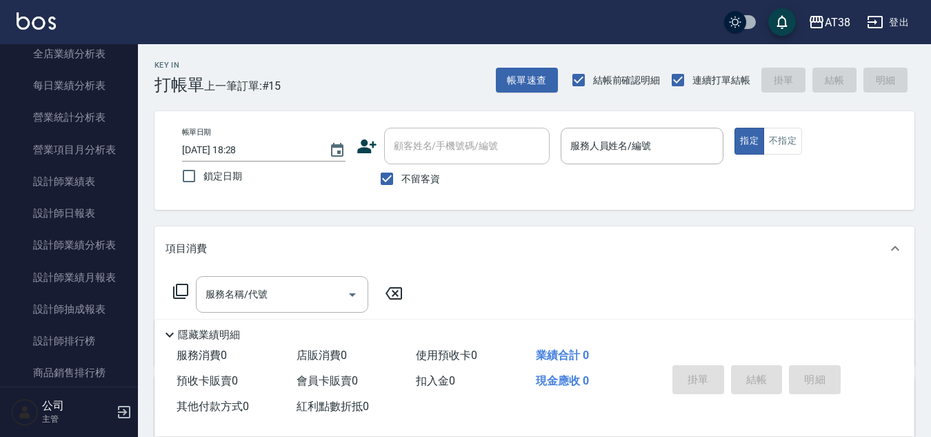
scroll to position [809, 0]
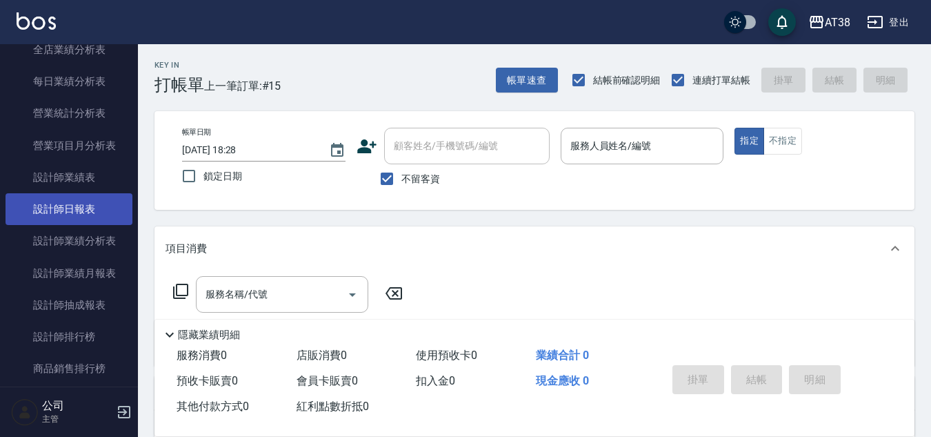
click at [81, 207] on link "設計師日報表" at bounding box center [69, 209] width 127 height 32
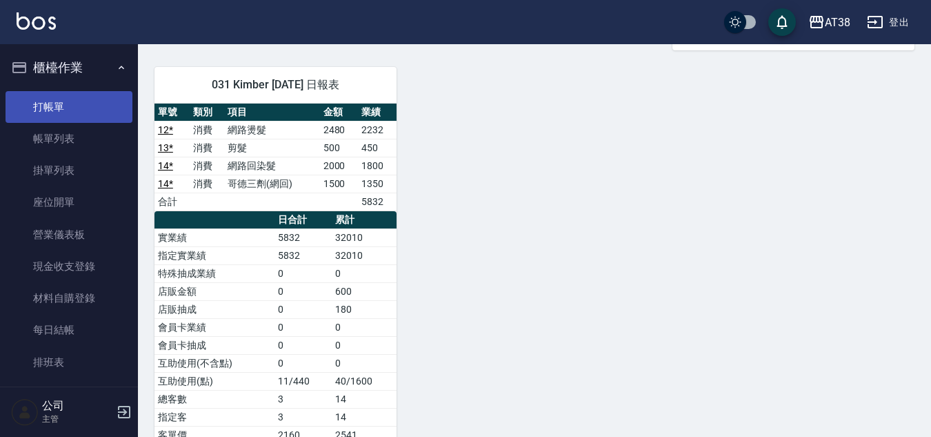
click at [50, 107] on link "打帳單" at bounding box center [69, 107] width 127 height 32
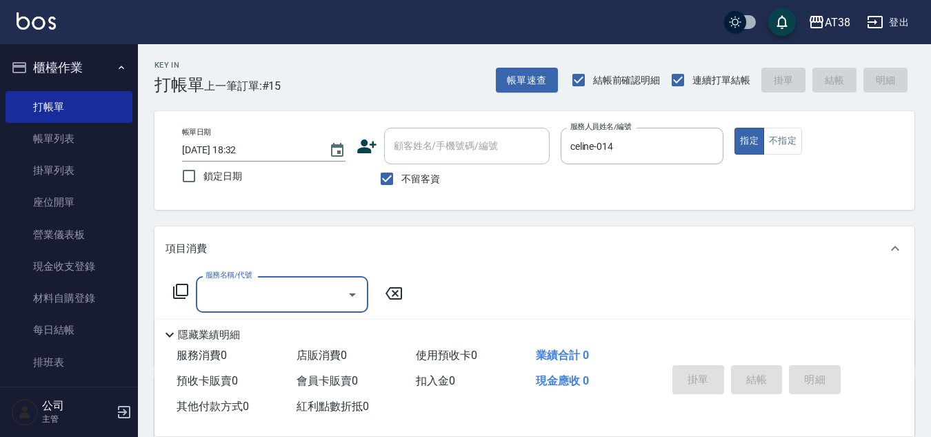
click at [180, 291] on icon at bounding box center [180, 291] width 17 height 17
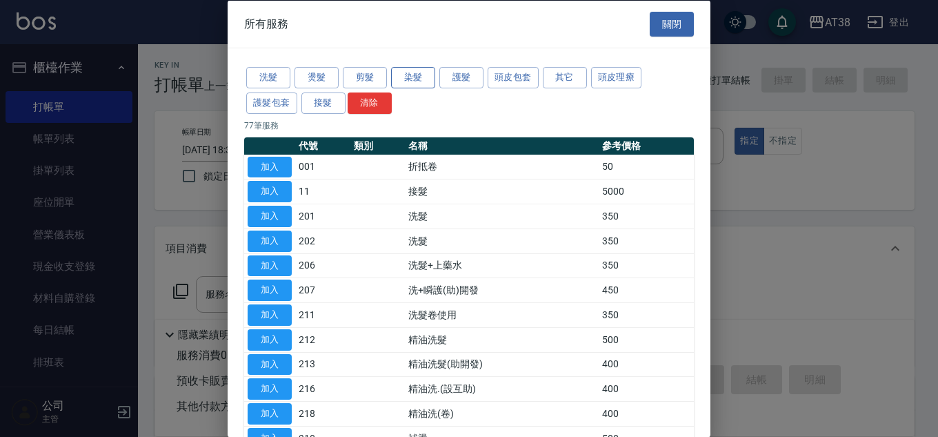
click at [421, 81] on button "染髮" at bounding box center [413, 77] width 44 height 21
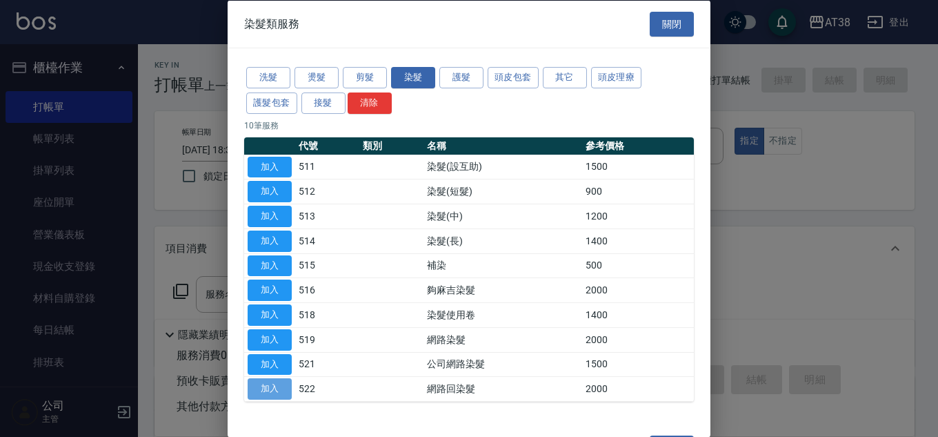
click at [268, 384] on button "加入" at bounding box center [270, 388] width 44 height 21
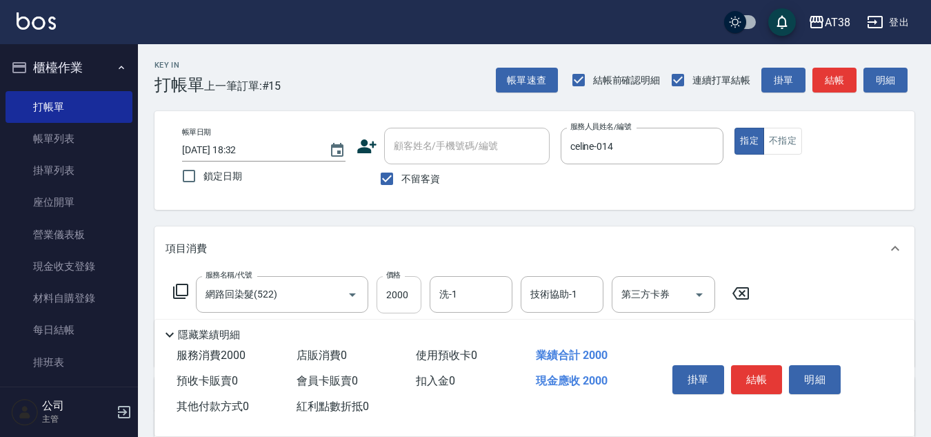
click at [402, 300] on input "2000" at bounding box center [399, 294] width 45 height 37
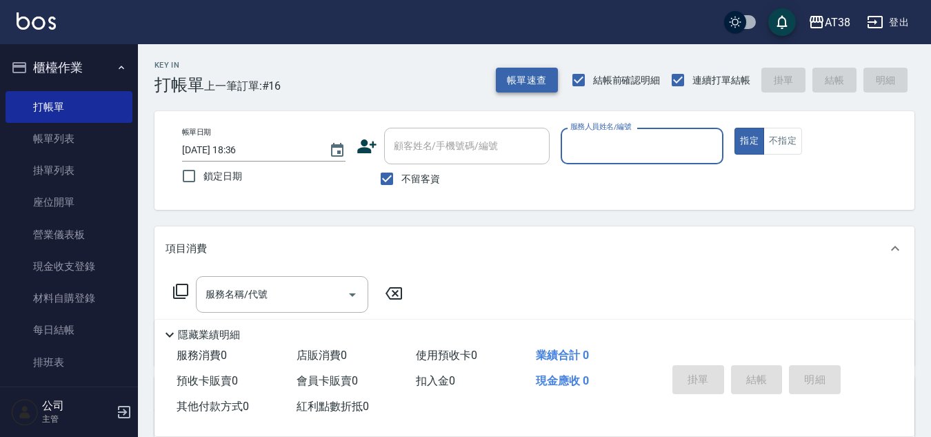
click at [519, 79] on button "帳單速查" at bounding box center [527, 81] width 62 height 26
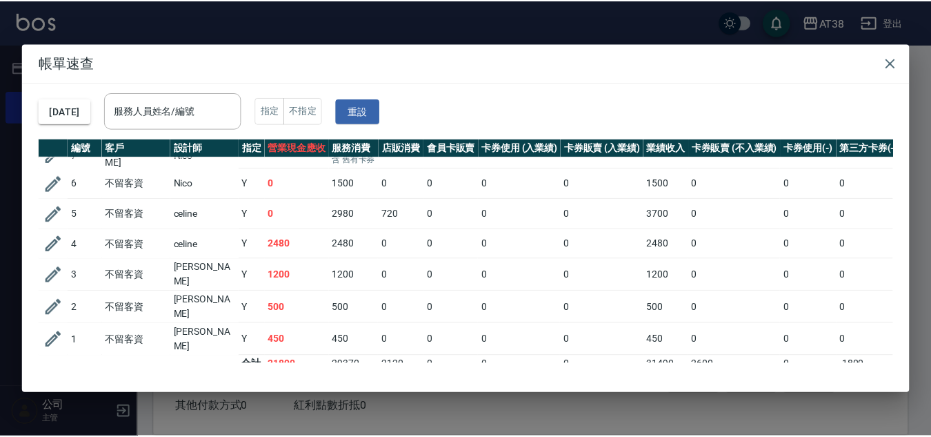
scroll to position [299, 0]
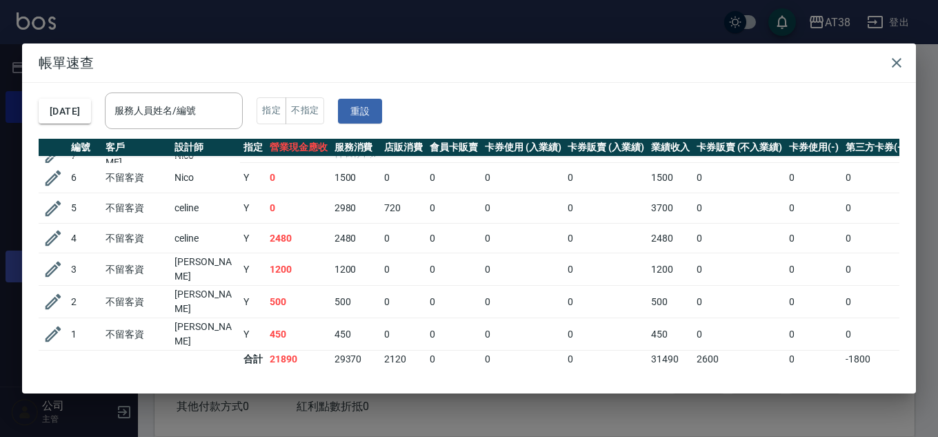
click at [52, 264] on icon "button" at bounding box center [54, 269] width 16 height 16
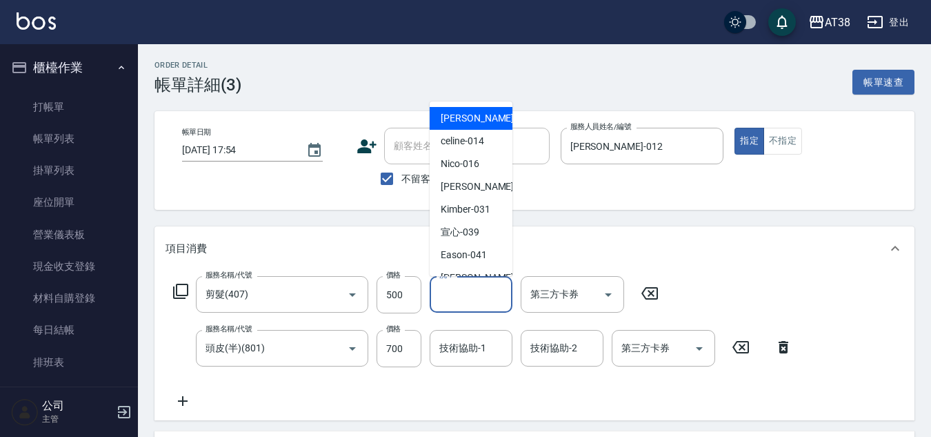
click at [461, 293] on input "洗-1" at bounding box center [471, 294] width 70 height 24
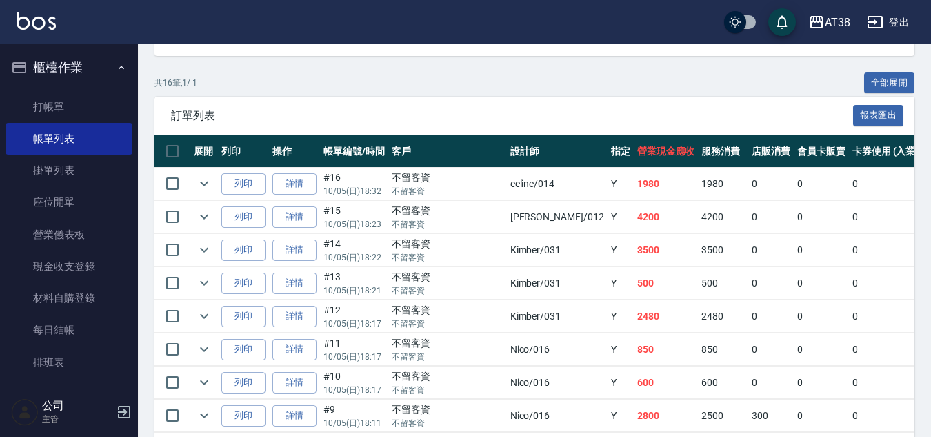
scroll to position [276, 0]
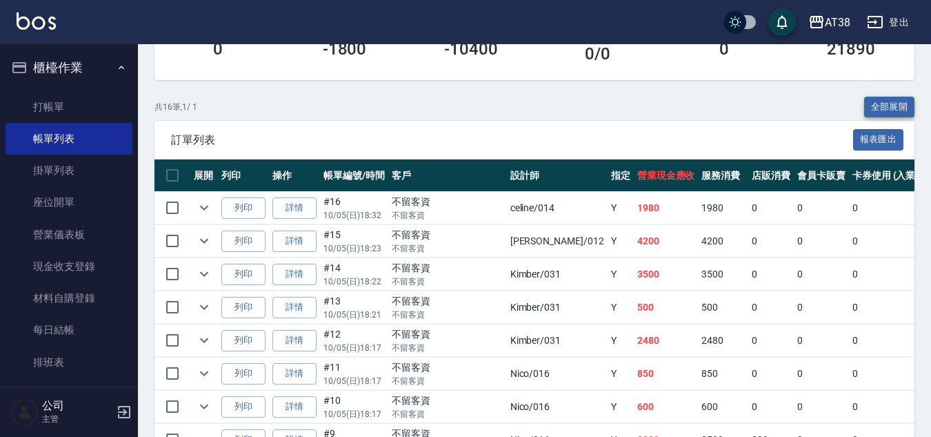
click at [890, 106] on button "全部展開" at bounding box center [889, 107] width 51 height 21
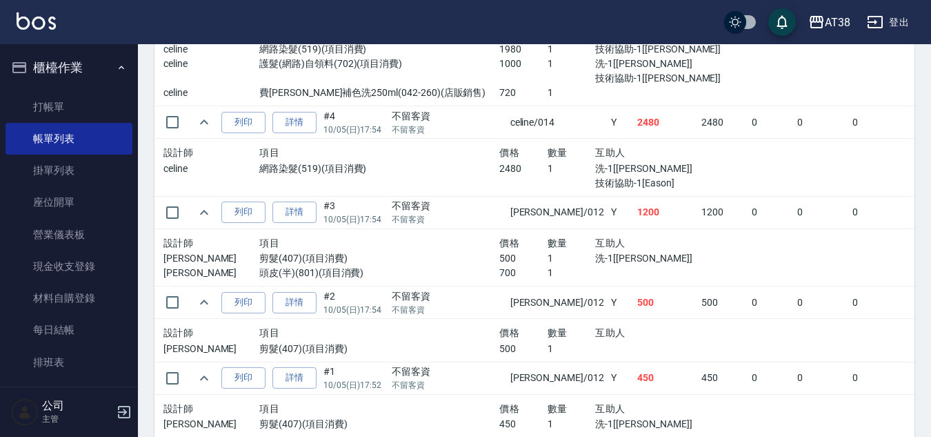
scroll to position [1550, 0]
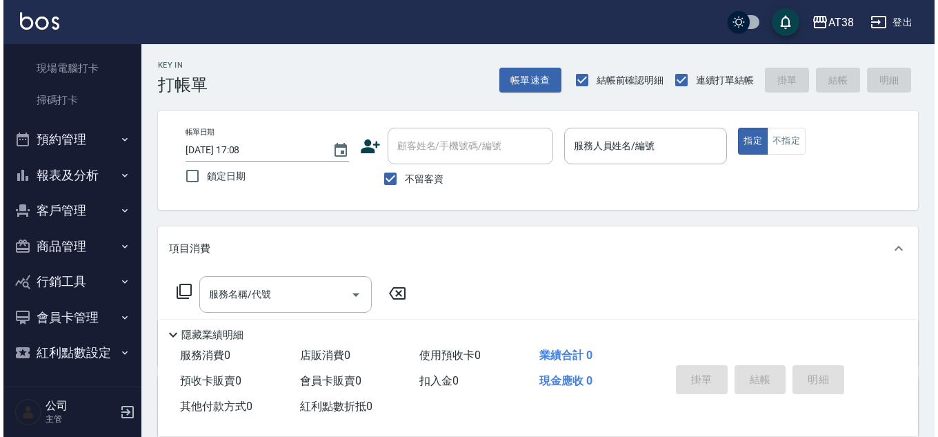
scroll to position [326, 0]
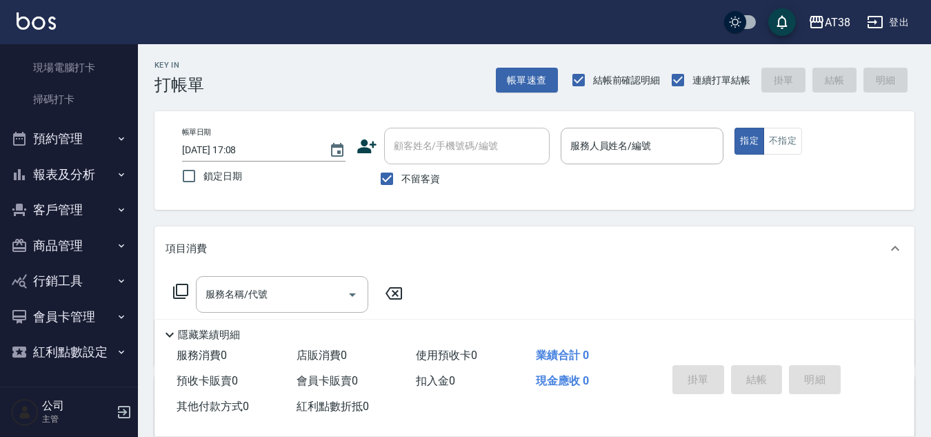
click at [68, 166] on button "報表及分析" at bounding box center [69, 175] width 127 height 36
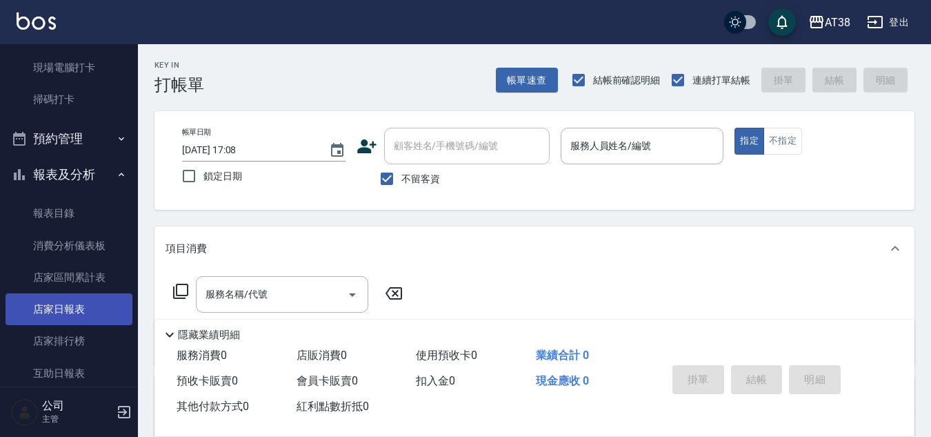
click at [74, 310] on link "店家日報表" at bounding box center [69, 309] width 127 height 32
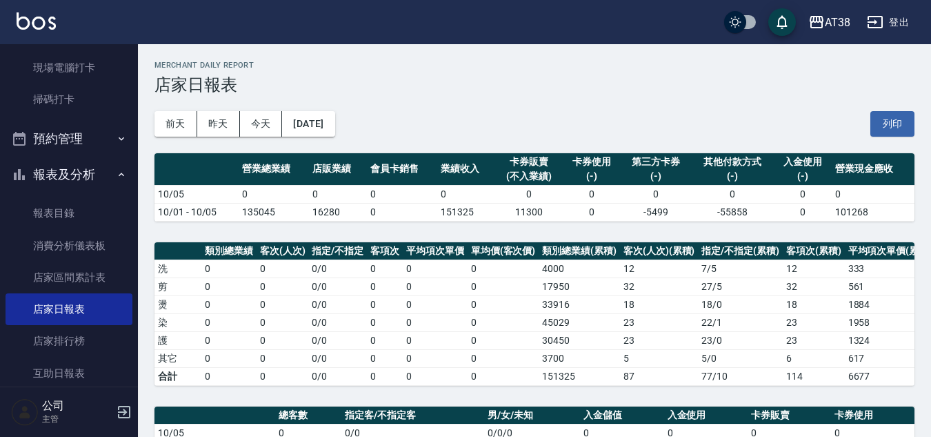
click at [318, 121] on button "[DATE]" at bounding box center [308, 124] width 52 height 26
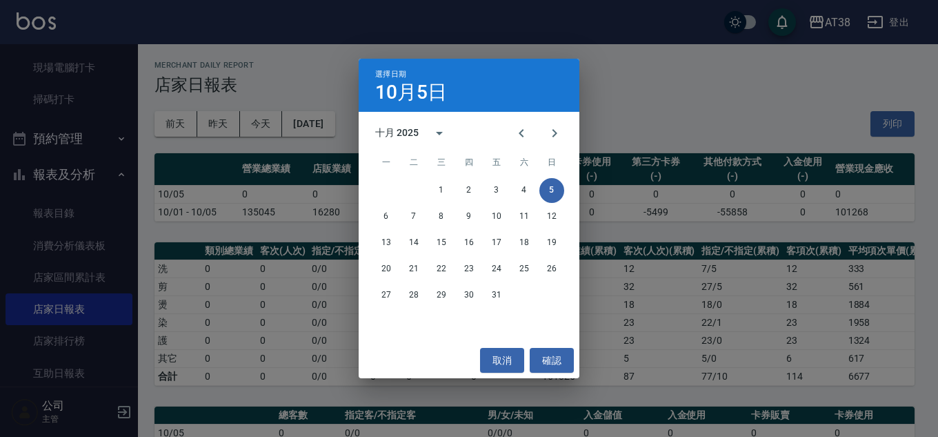
click at [415, 128] on div "十月 2025" at bounding box center [396, 133] width 43 height 14
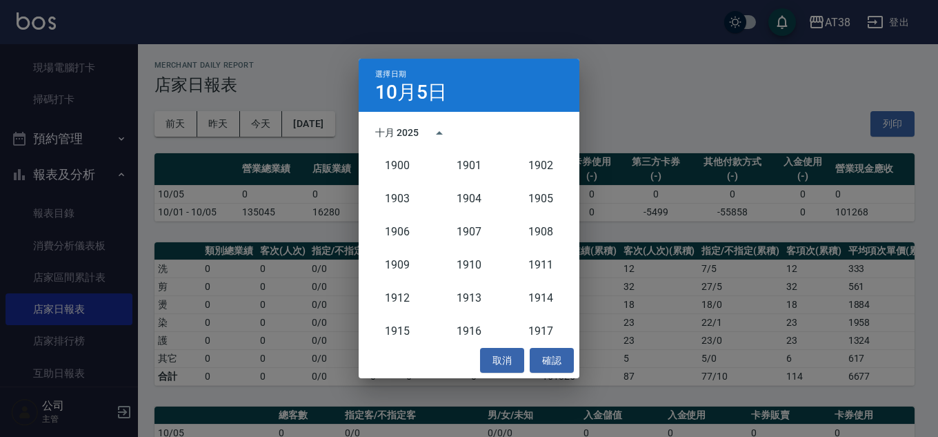
scroll to position [1277, 0]
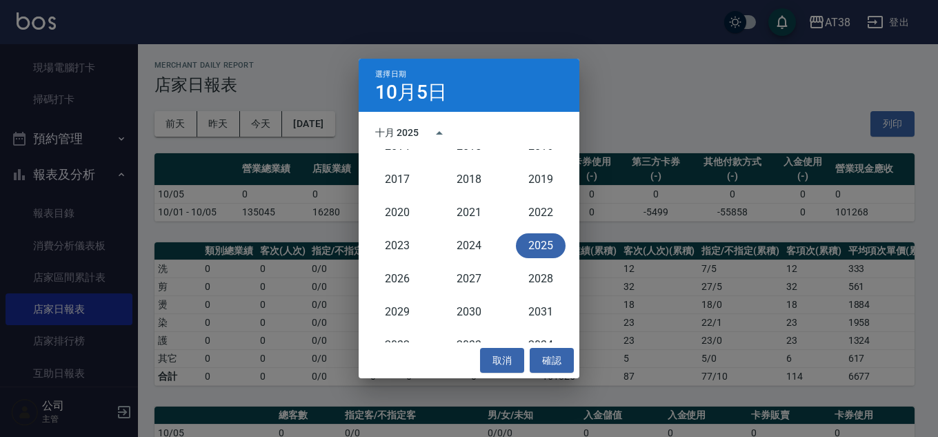
click at [524, 251] on button "2025" at bounding box center [541, 245] width 50 height 25
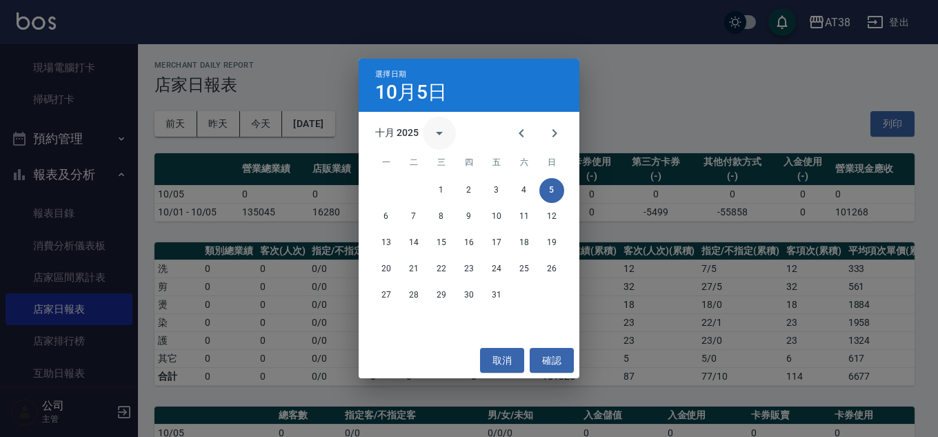
click at [441, 137] on icon "calendar view is open, switch to year view" at bounding box center [439, 133] width 17 height 17
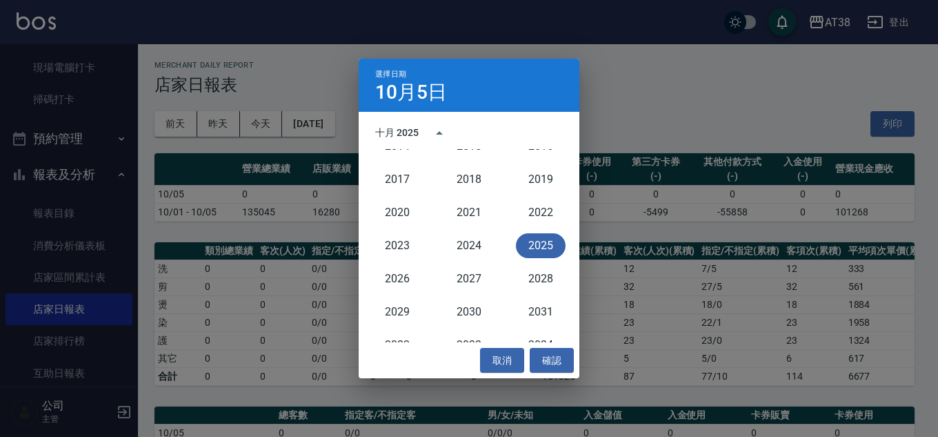
click at [412, 124] on div "十月 2025" at bounding box center [415, 133] width 81 height 33
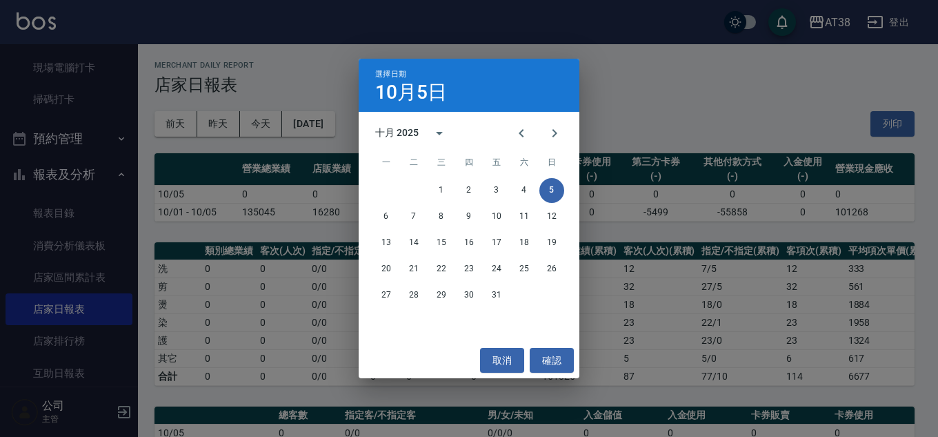
click at [408, 130] on div "十月 2025" at bounding box center [396, 133] width 43 height 14
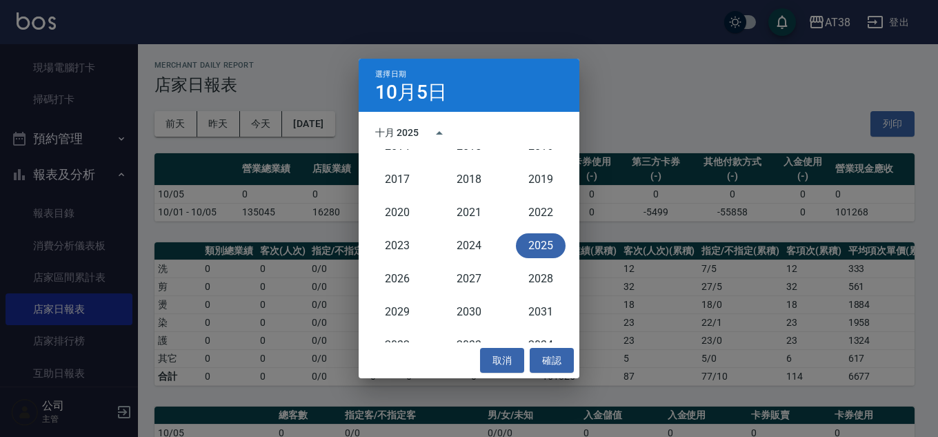
click at [388, 132] on div "十月 2025" at bounding box center [396, 133] width 43 height 14
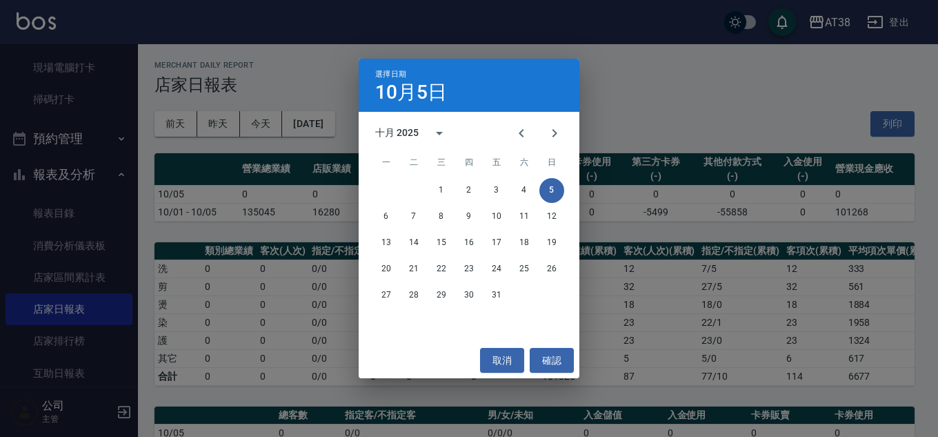
click at [388, 132] on div "十月 2025" at bounding box center [396, 133] width 43 height 14
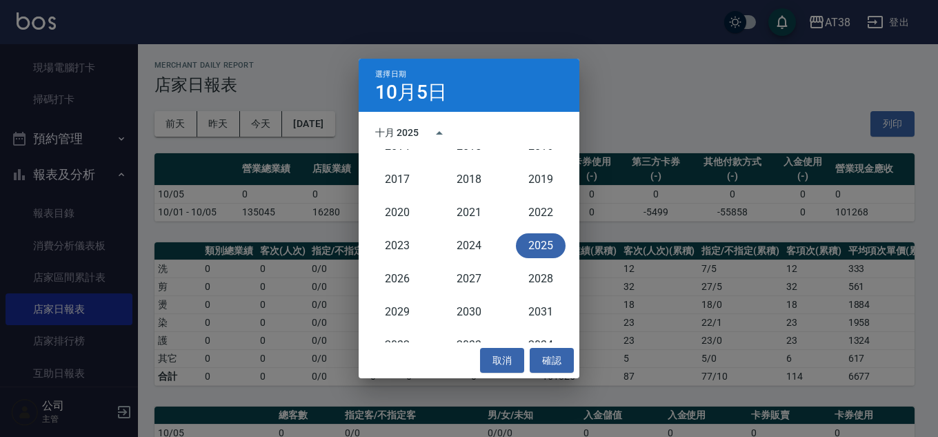
click at [390, 134] on div "十月 2025" at bounding box center [396, 133] width 43 height 14
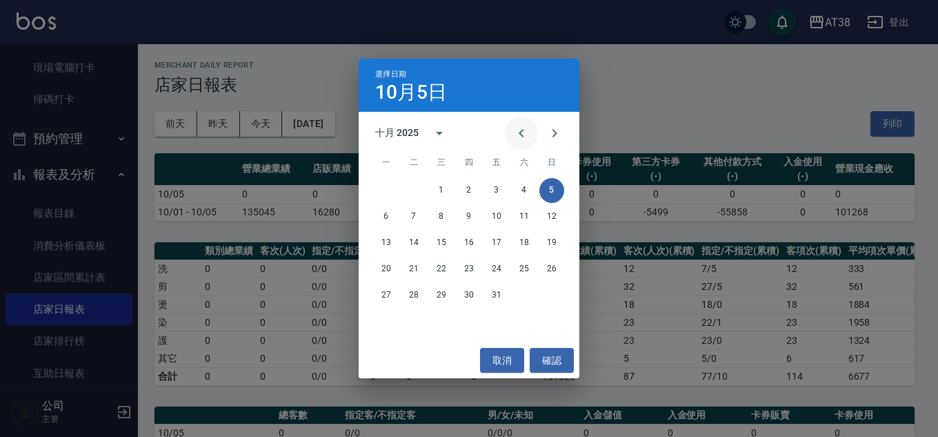
click at [525, 134] on icon "Previous month" at bounding box center [521, 133] width 17 height 17
click at [408, 286] on button "30" at bounding box center [413, 295] width 25 height 25
